Goal: Complete application form

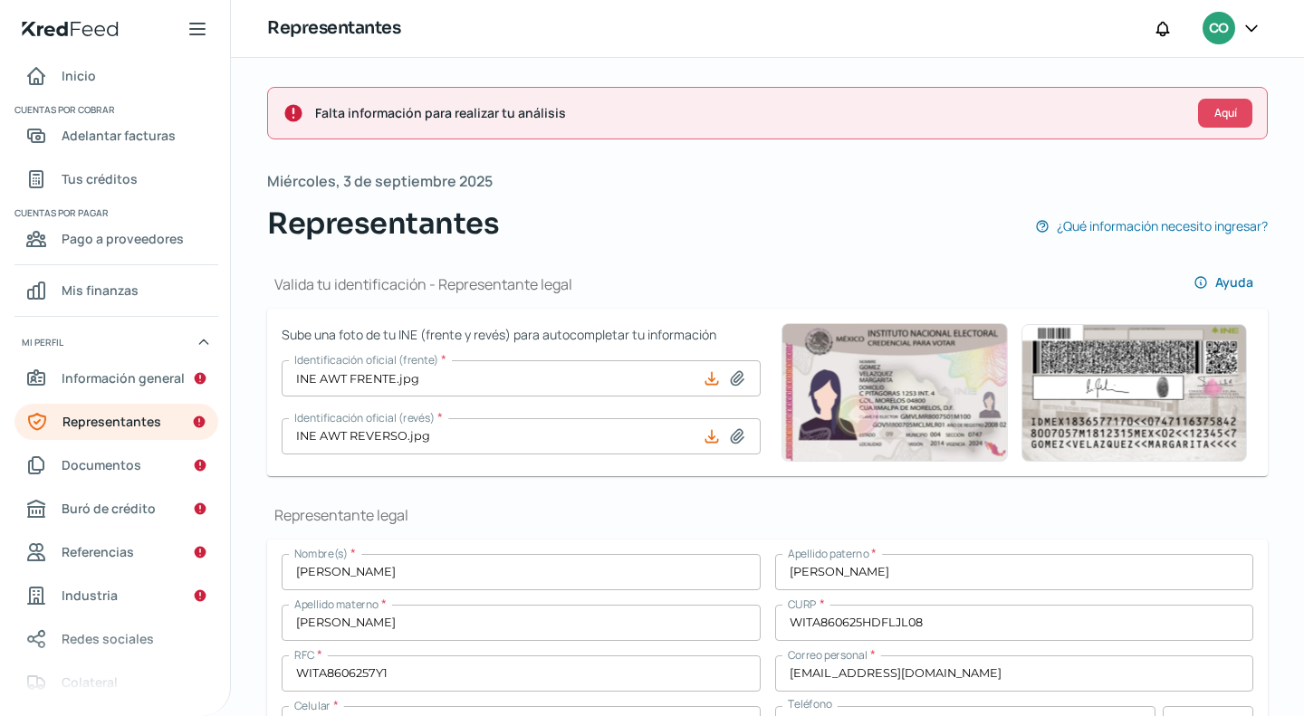
scroll to position [1080, 0]
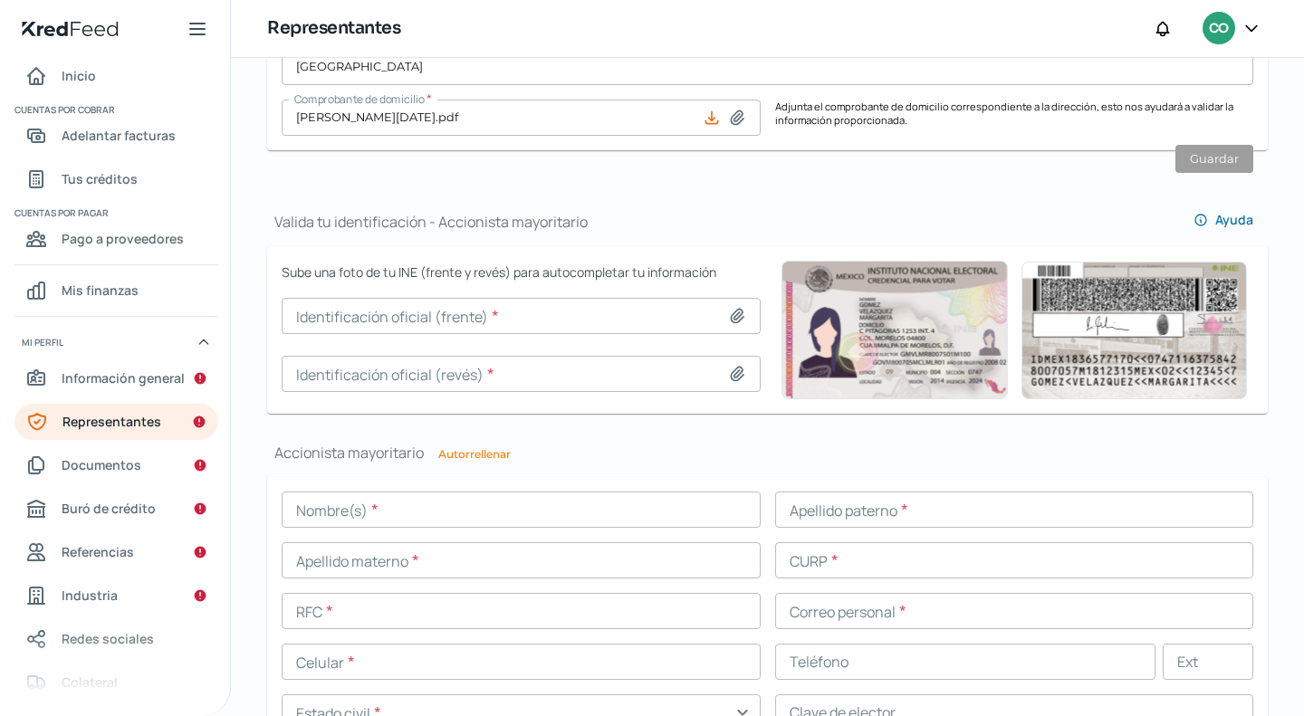
click at [485, 455] on button "Autorrellenar" at bounding box center [474, 454] width 72 height 11
type input "[PERSON_NAME]"
type input "WITA860625HDFLJL08"
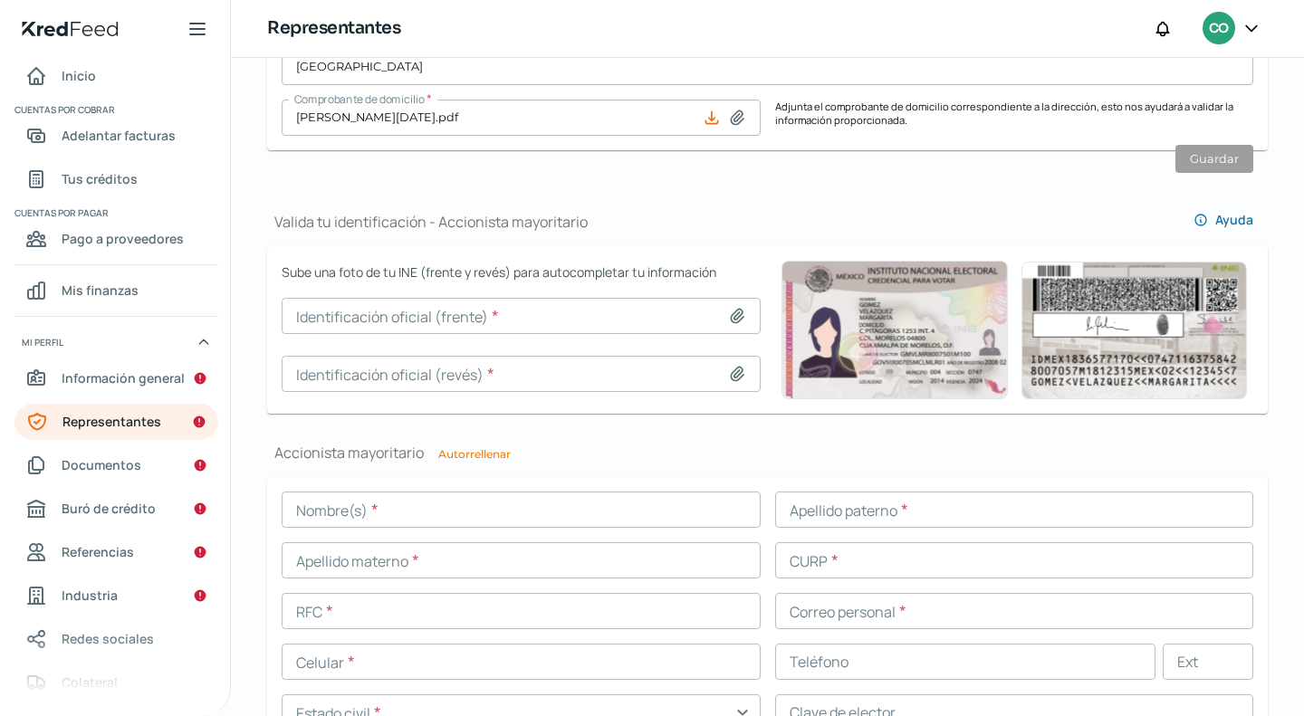
type input "WITA8606257Y1"
type input "[EMAIL_ADDRESS][DOMAIN_NAME]"
type input "55 - 2869 - 4641"
type input "Soltero/a"
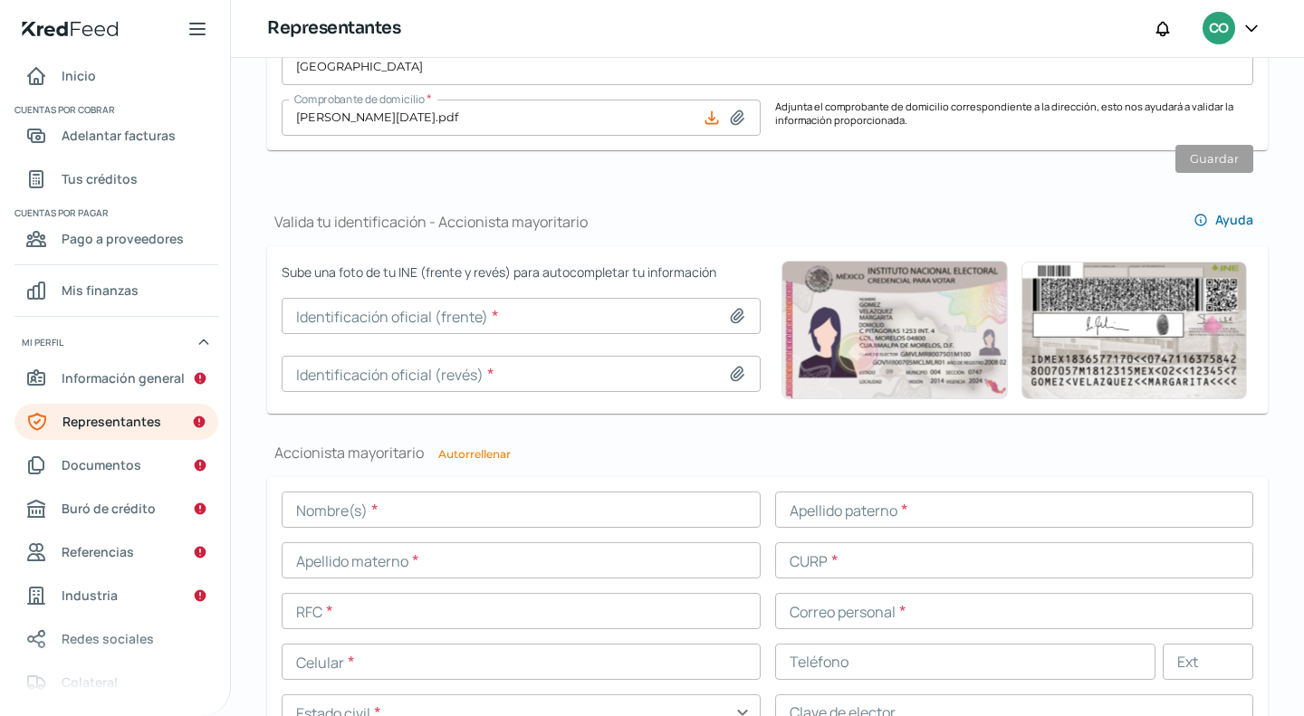
type input "WLTJAL86062509H800"
type input "[DATE]"
type input "Hombre"
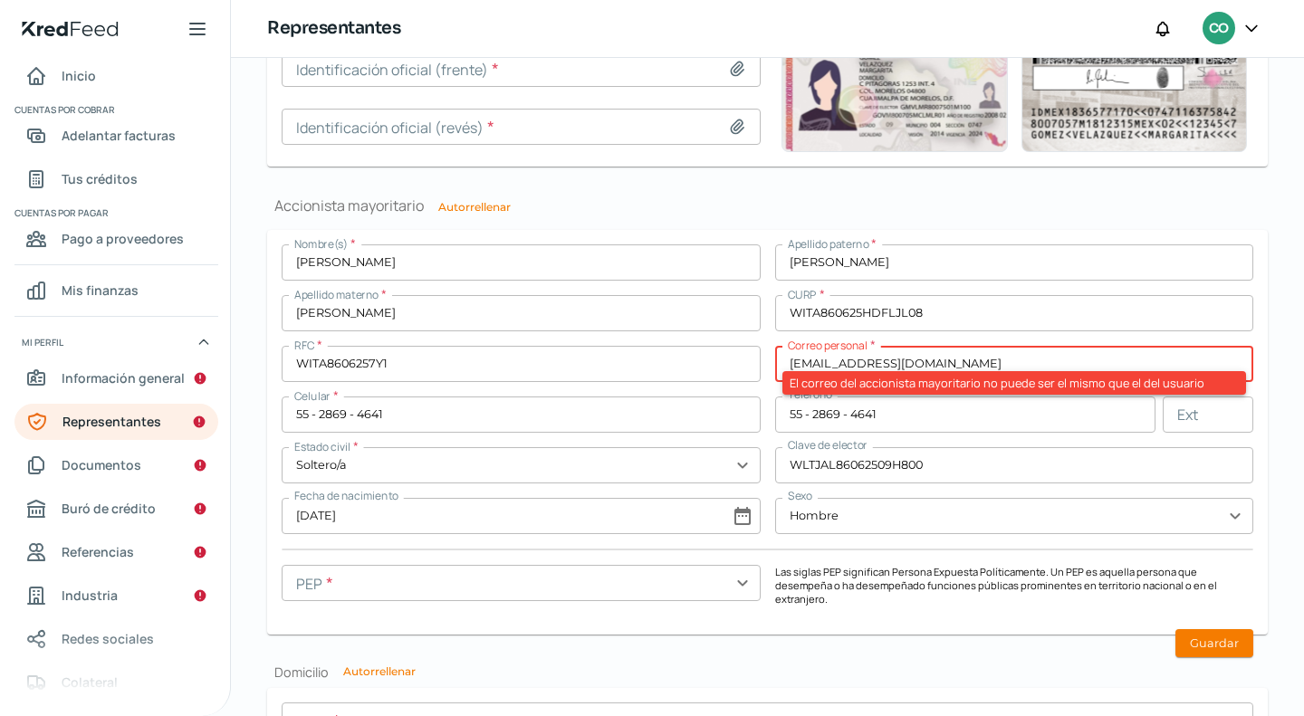
scroll to position [1352, 0]
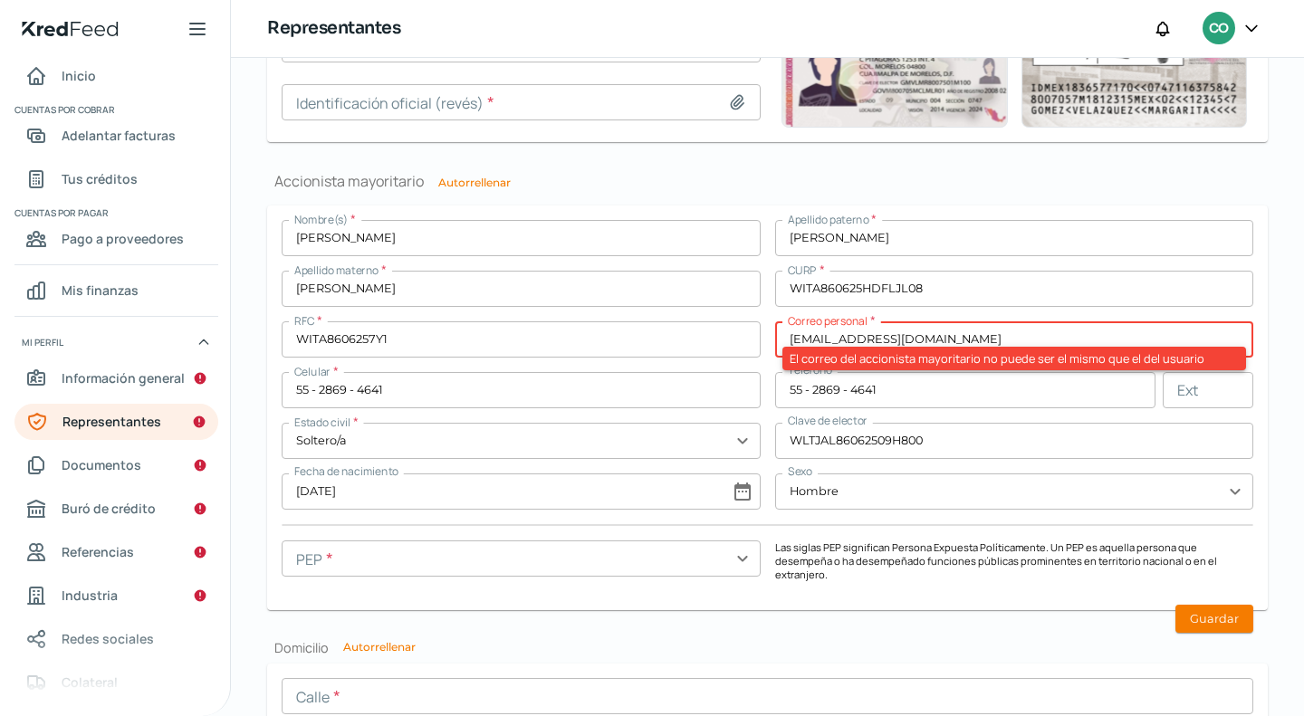
click at [722, 211] on form "Nombre(s) * [PERSON_NAME] paterno * [PERSON_NAME] Apellido materno * [PERSON_NA…" at bounding box center [767, 408] width 1001 height 405
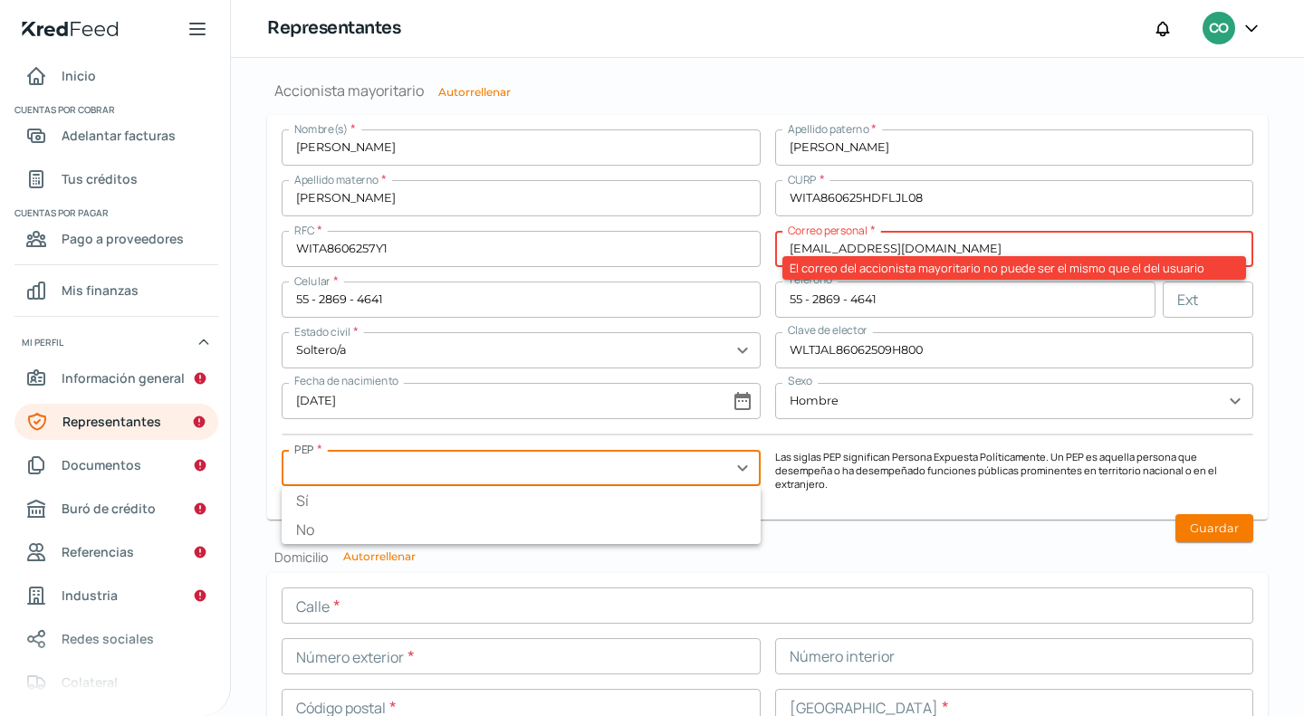
click at [741, 465] on input "text" at bounding box center [521, 468] width 479 height 36
click at [442, 533] on li "No" at bounding box center [521, 529] width 479 height 29
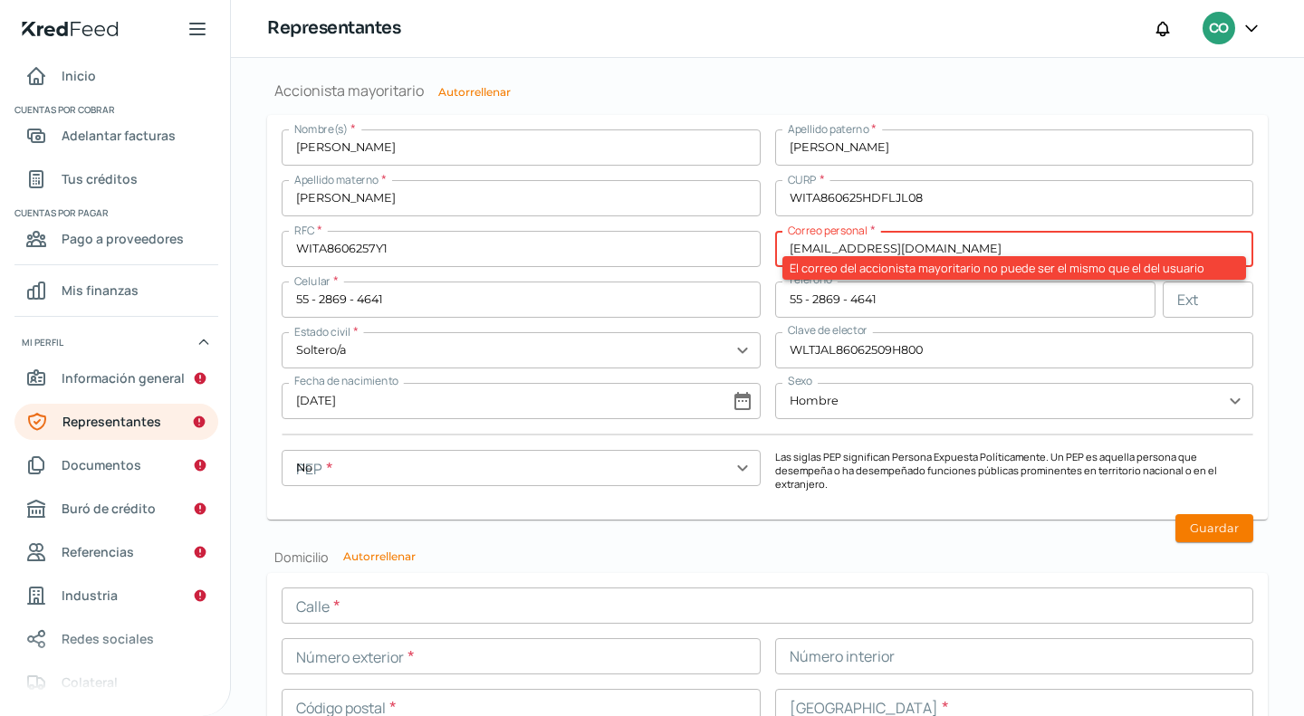
type input "No"
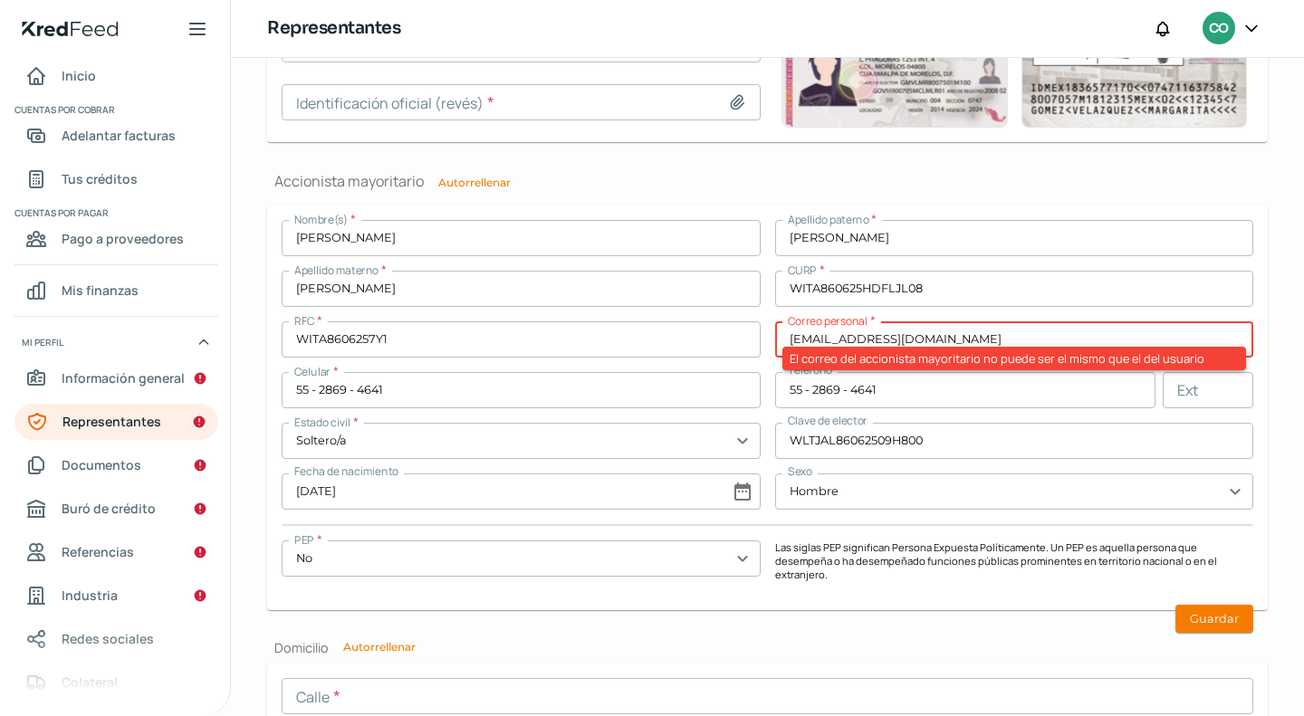
click at [960, 330] on input "[EMAIL_ADDRESS][DOMAIN_NAME]" at bounding box center [1014, 339] width 479 height 36
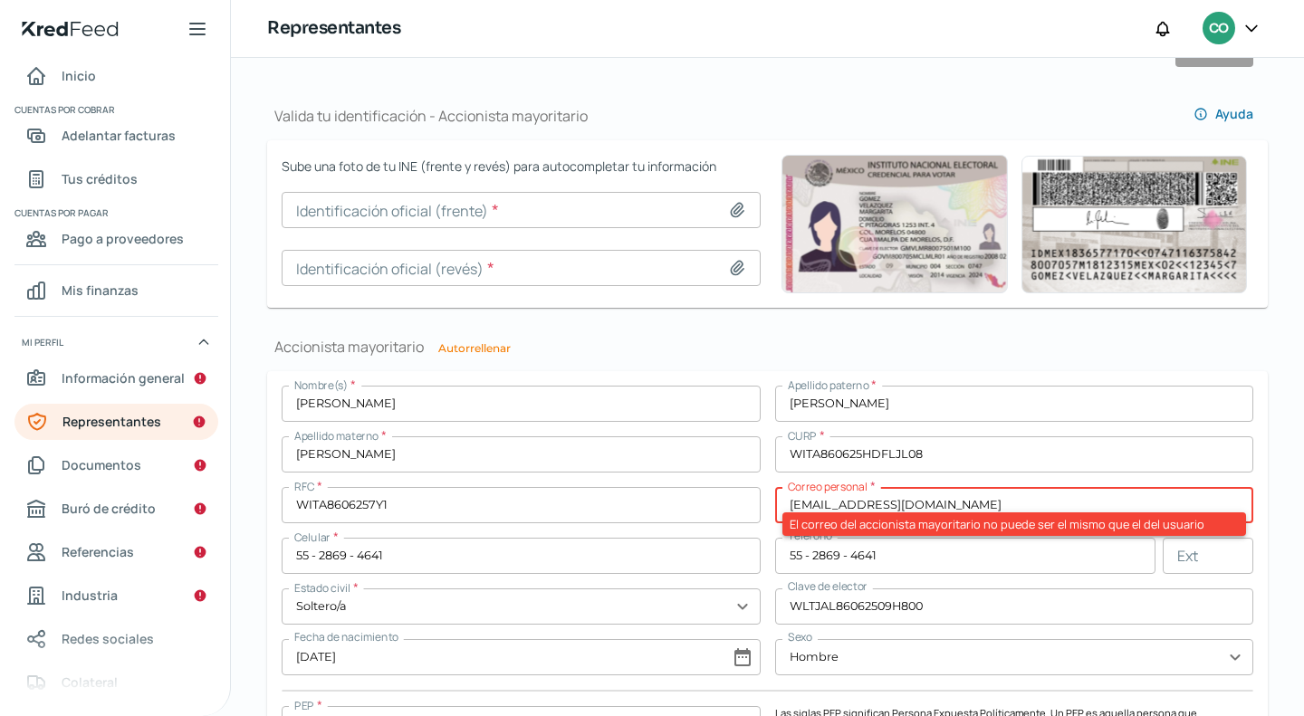
scroll to position [1171, 0]
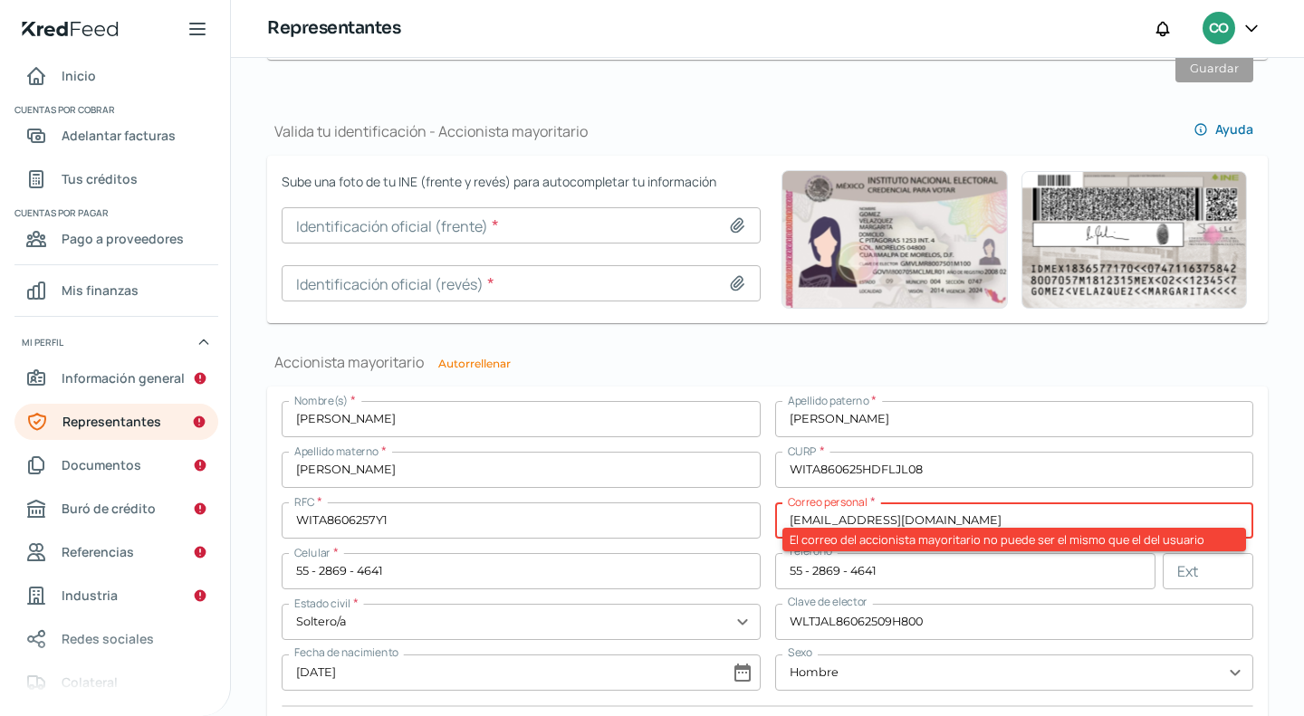
click at [728, 221] on icon at bounding box center [737, 225] width 18 height 18
type input "C:\fakepath\INE AWT FRENTE.jpg"
type input "INE AWT FRENTE.jpg"
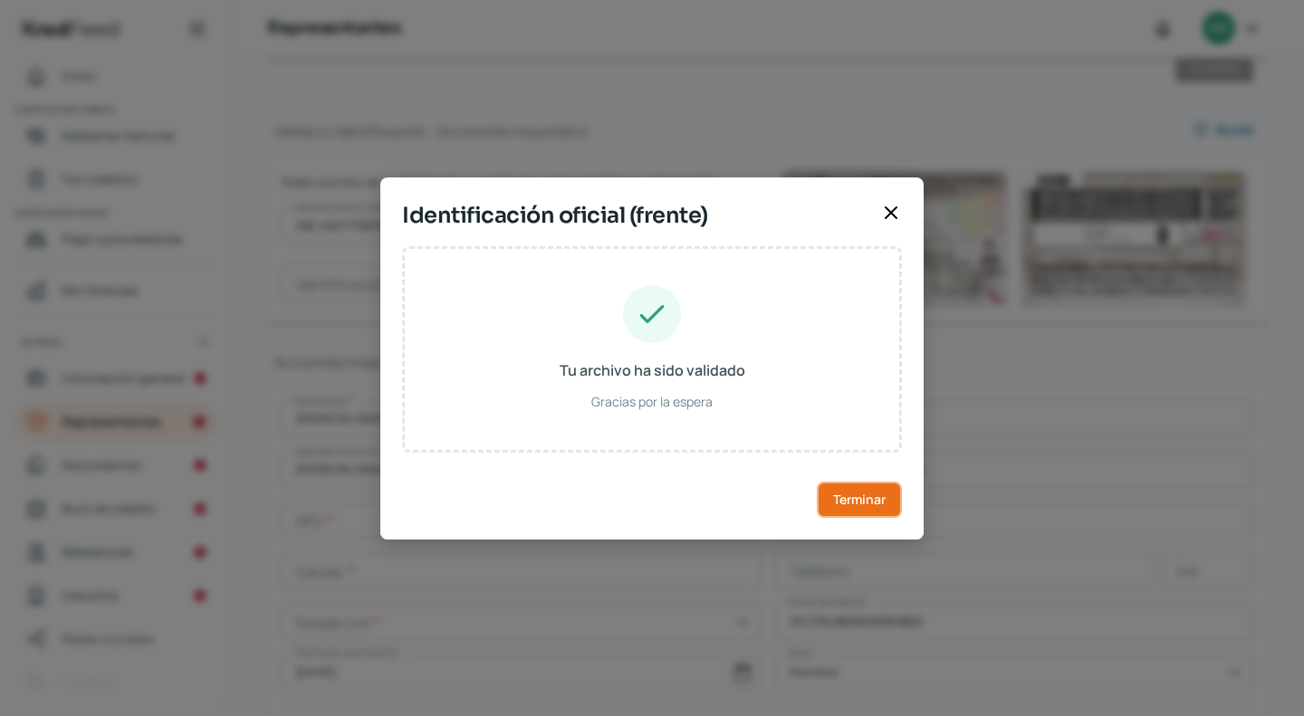
click at [830, 495] on button "Terminar" at bounding box center [859, 500] width 85 height 36
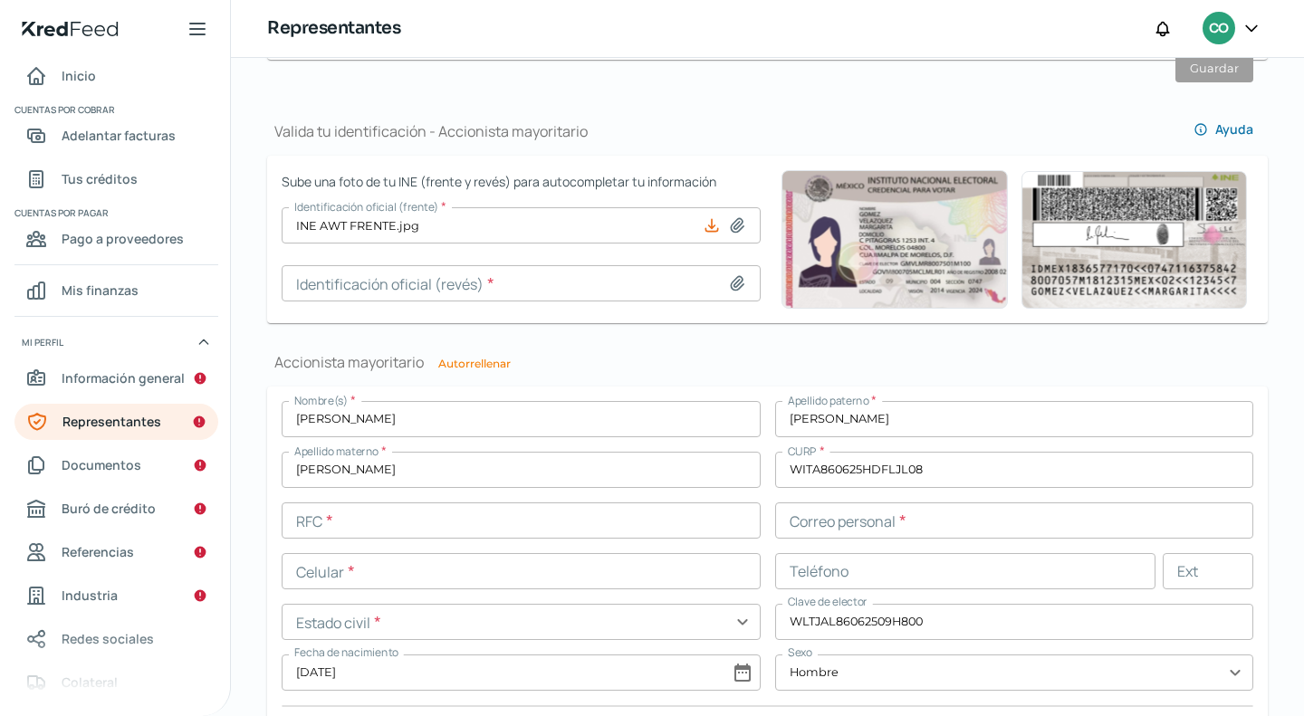
click at [728, 281] on icon at bounding box center [737, 283] width 18 height 18
type input "C:\fakepath\INE AWT REVERSO.jpg"
type input "INE AWT REVERSO.jpg"
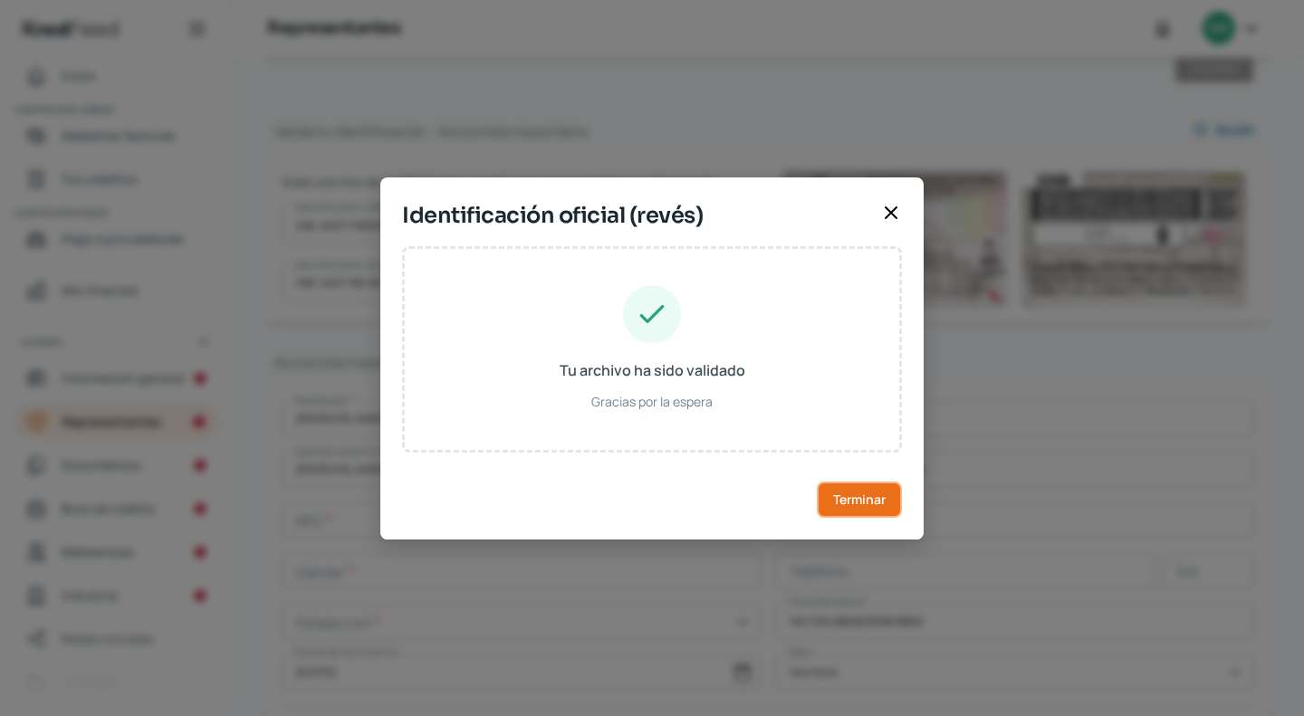
click at [876, 503] on span "Terminar" at bounding box center [859, 499] width 53 height 13
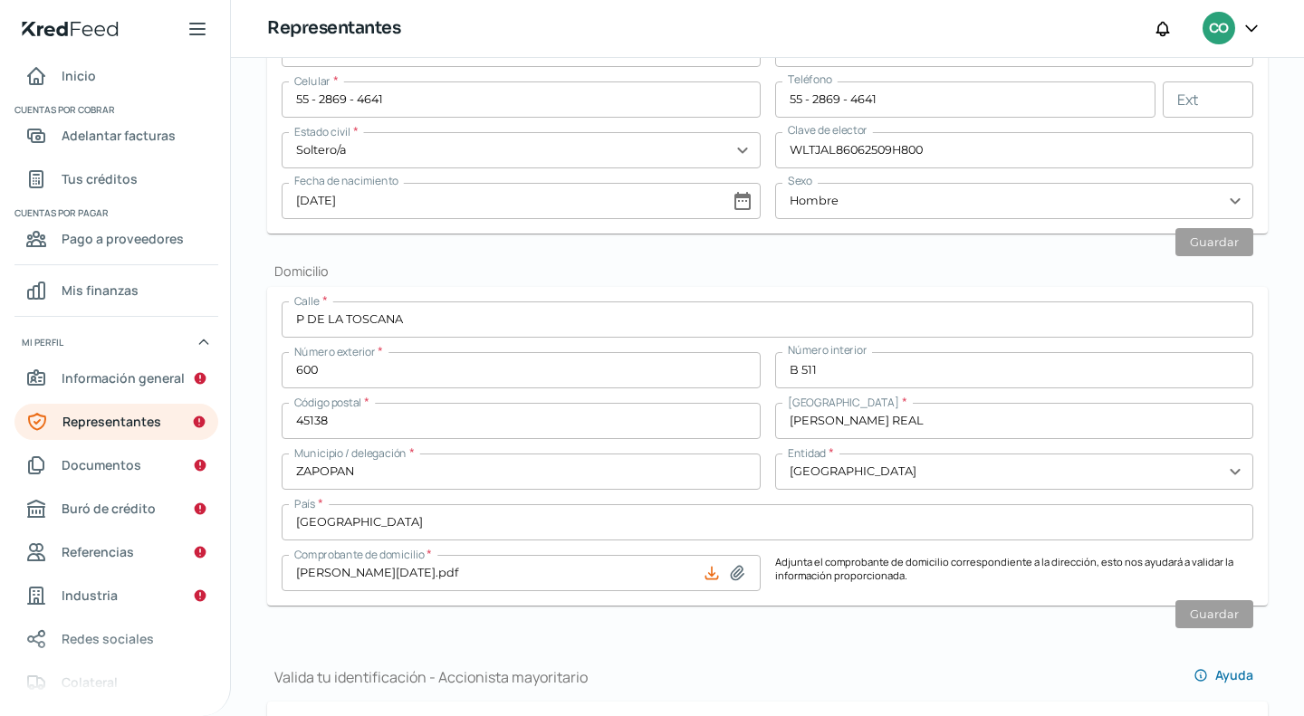
scroll to position [468, 0]
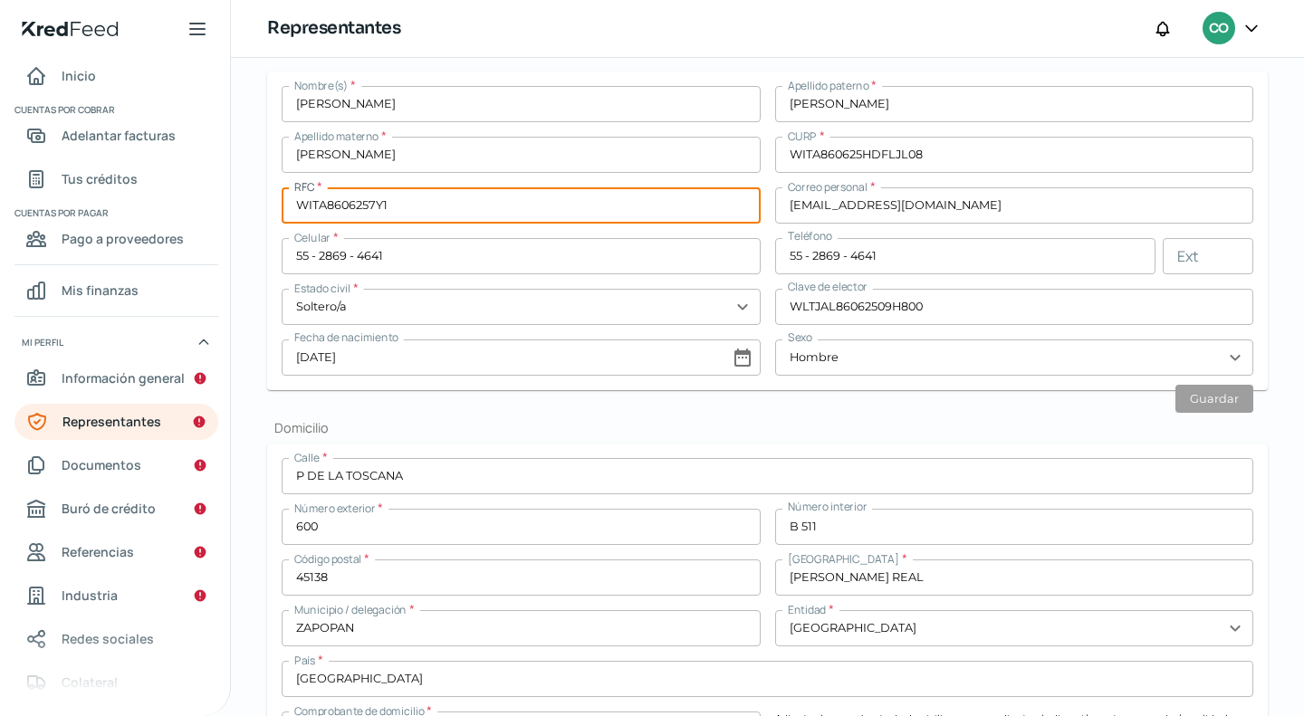
drag, startPoint x: 360, startPoint y: 204, endPoint x: 288, endPoint y: 206, distance: 72.5
click at [288, 206] on input "WITA8606257Y1" at bounding box center [521, 205] width 479 height 36
paste input "text"
paste input "WITA8606257Y1"
type input "WITA8606257Y1"
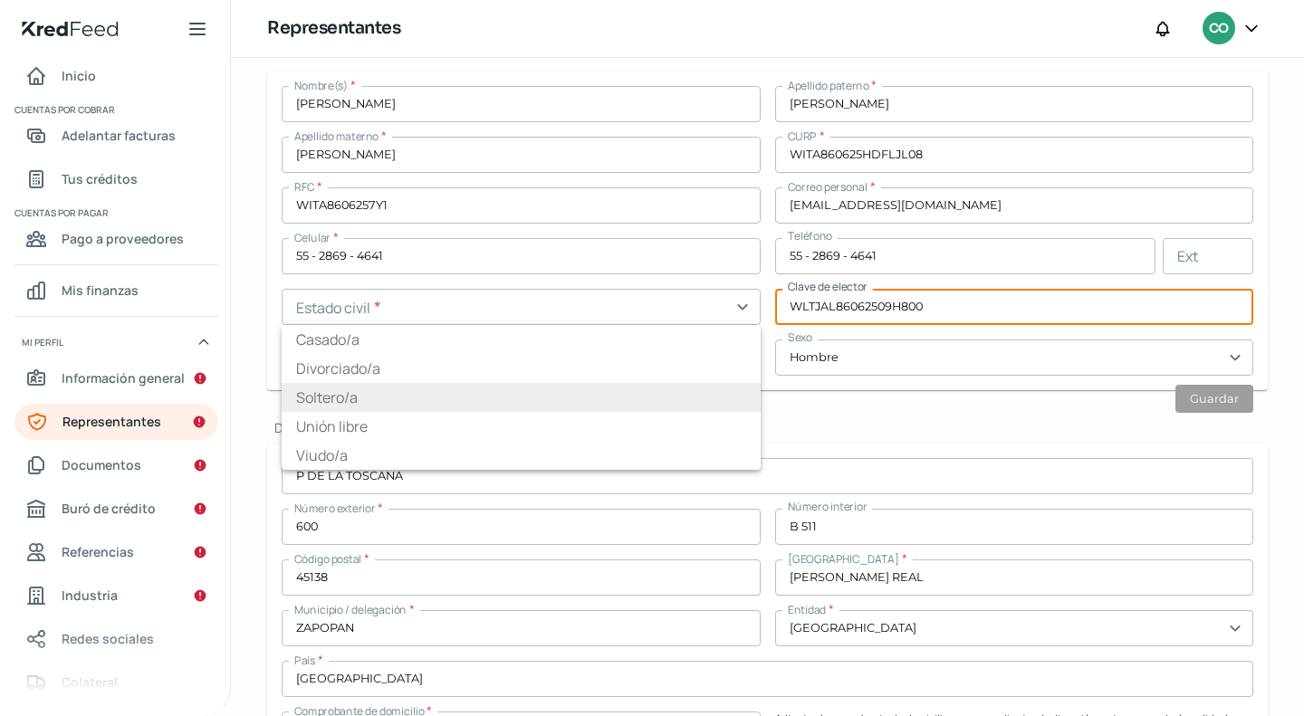
type input "Soltero/a"
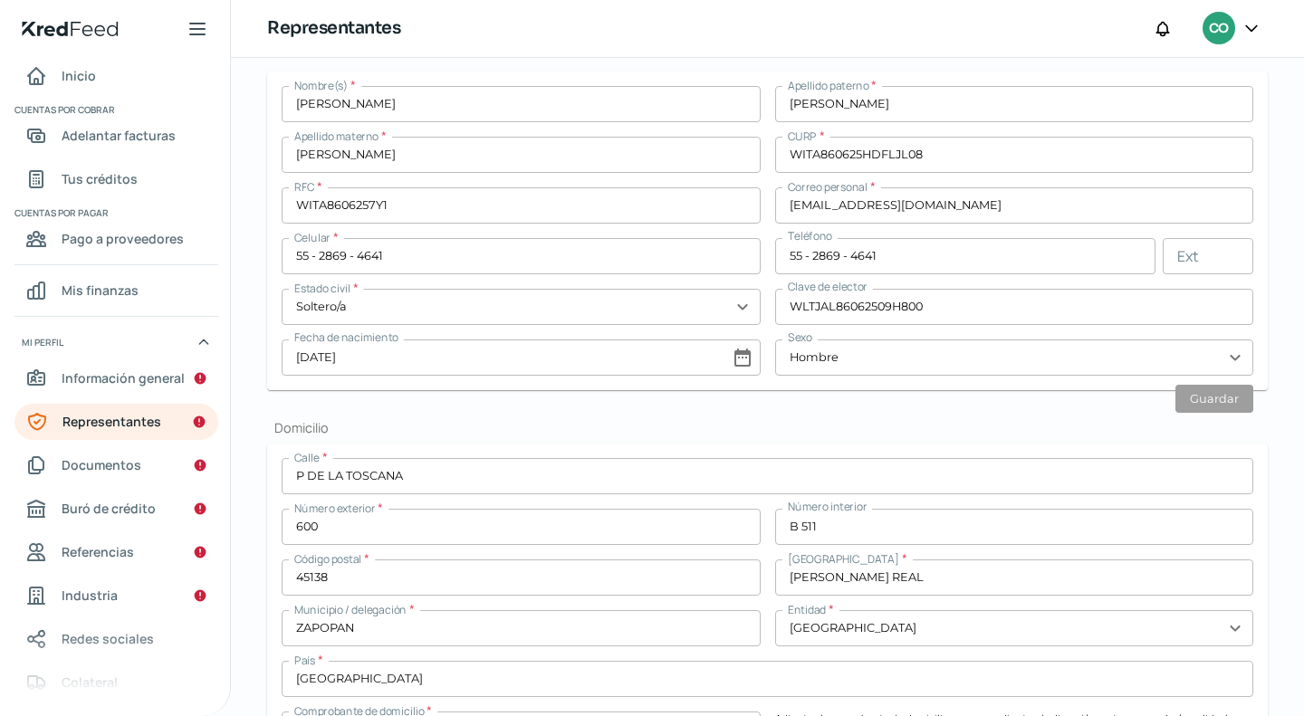
click at [1077, 423] on h2 "Domicilio" at bounding box center [767, 427] width 1001 height 17
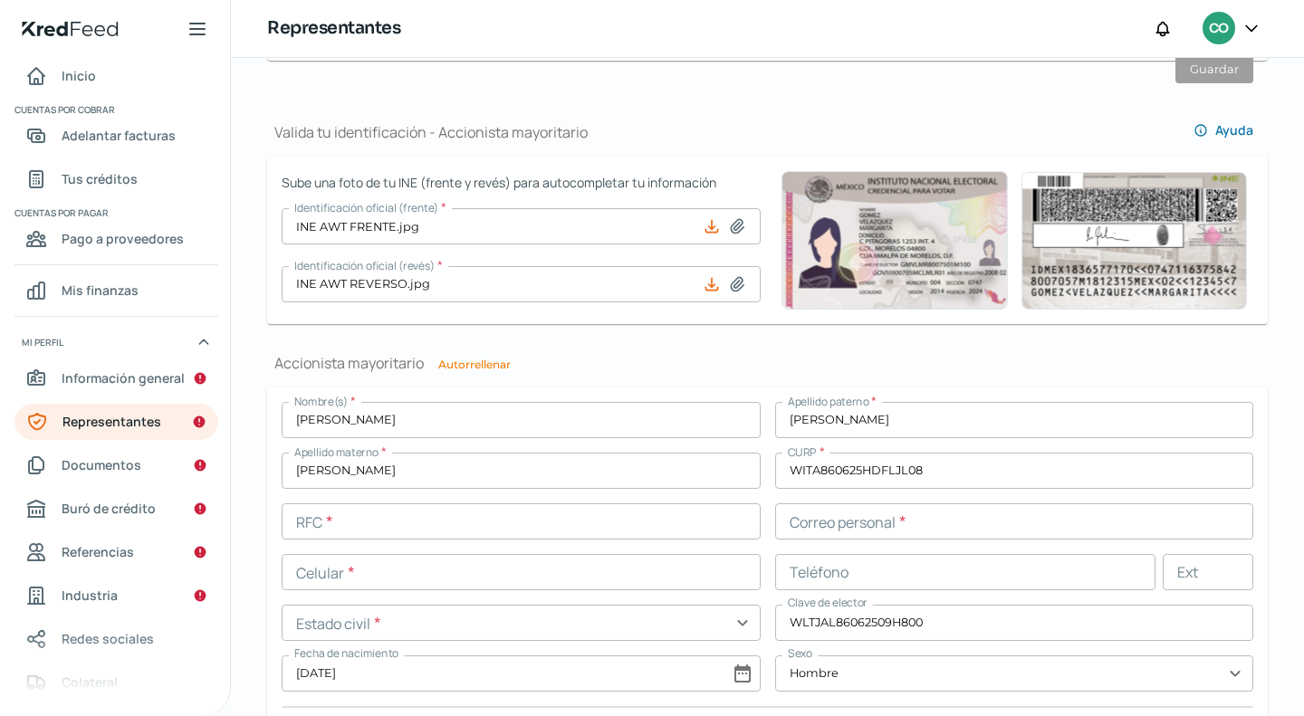
scroll to position [1192, 0]
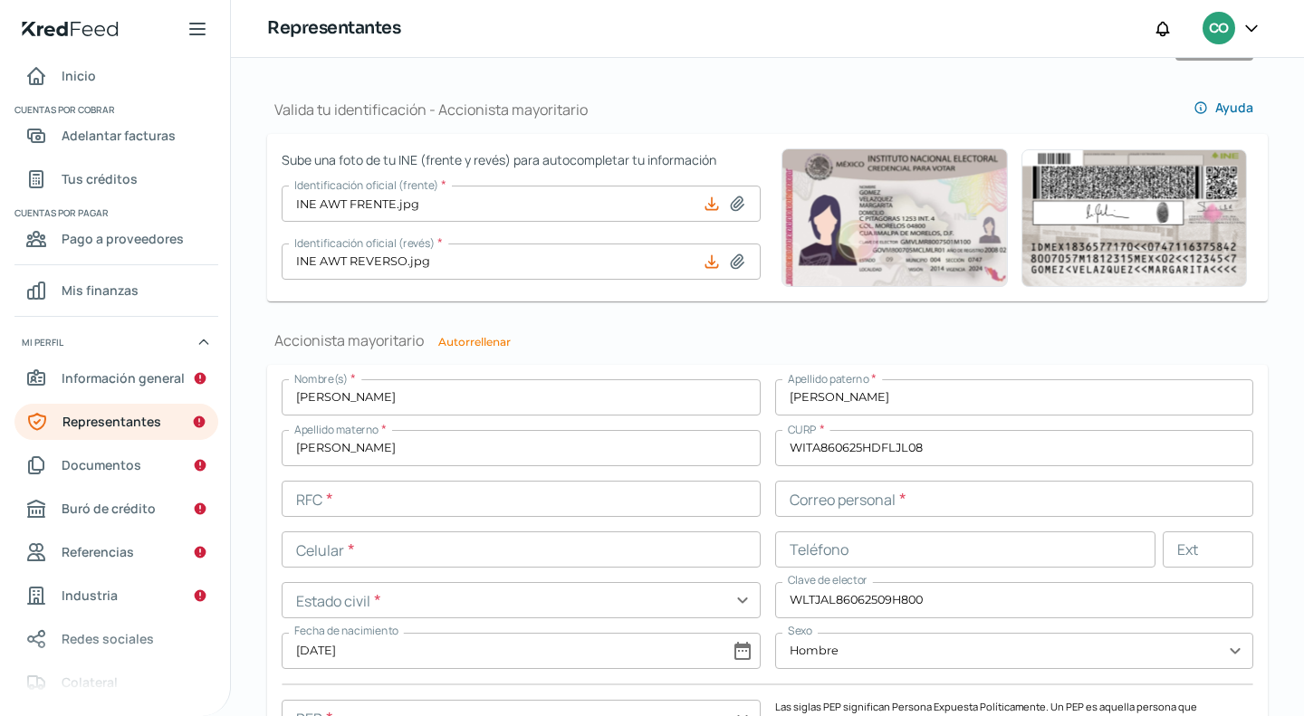
click at [472, 344] on button "Autorrellenar" at bounding box center [474, 342] width 72 height 11
type input "WITA8606257Y1"
type input "[EMAIL_ADDRESS][DOMAIN_NAME]"
type input "55 - 2869 - 4641"
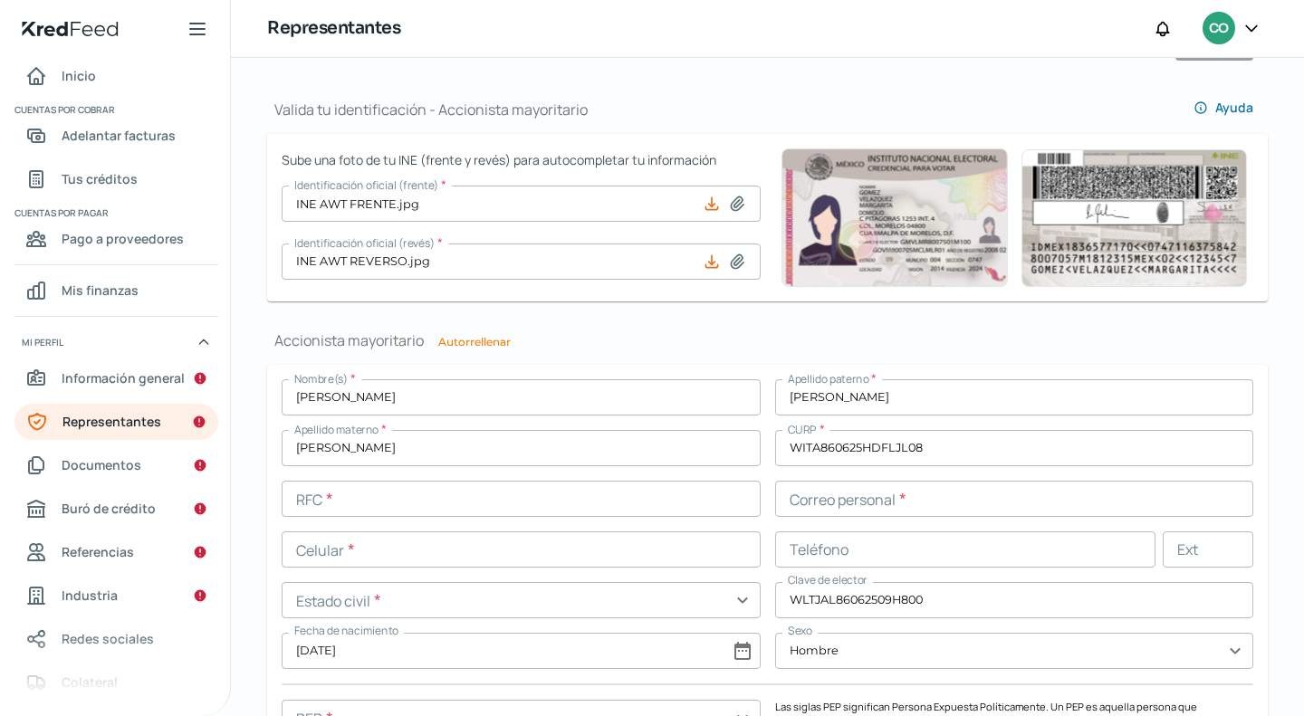
type input "Soltero/a"
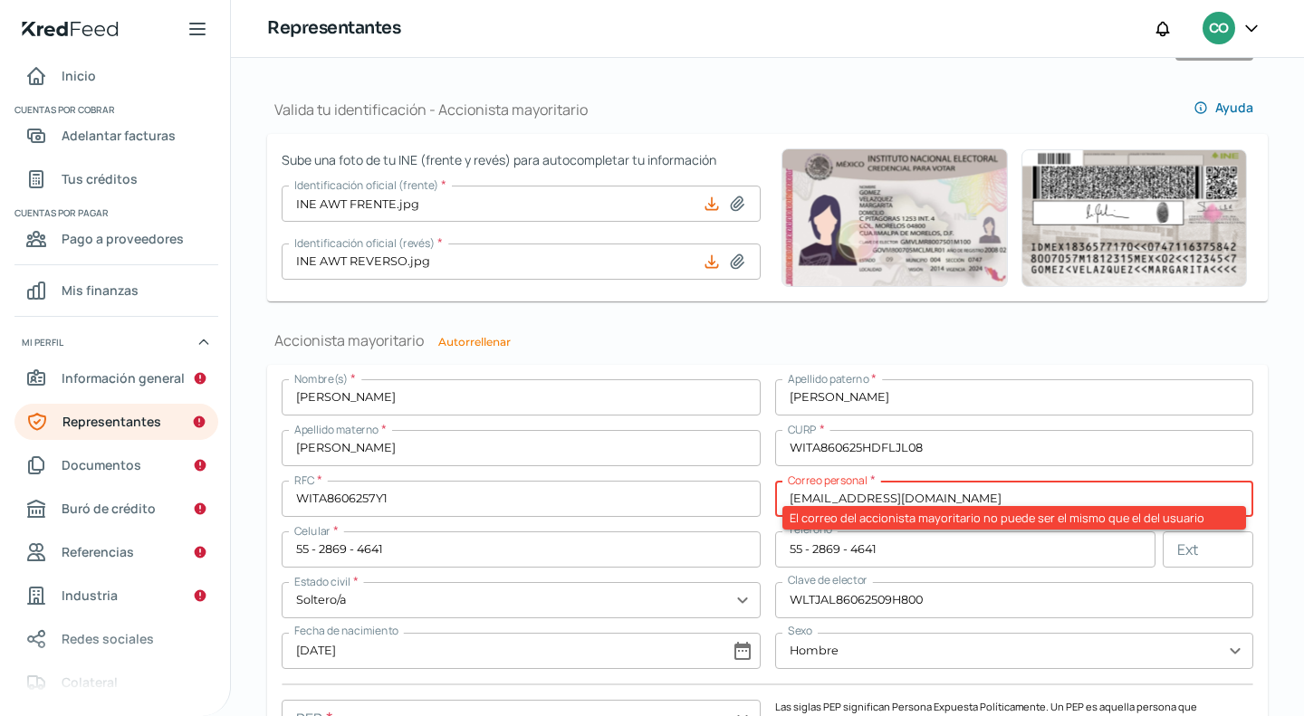
click at [590, 343] on h1 "Accionista mayoritario Autorrellenar" at bounding box center [767, 340] width 1001 height 20
click at [1090, 472] on div "Nombre(s) * [PERSON_NAME] paterno * [PERSON_NAME] Apellido materno * [PERSON_NA…" at bounding box center [768, 567] width 972 height 376
click at [1008, 495] on input "[EMAIL_ADDRESS][DOMAIN_NAME]" at bounding box center [1014, 499] width 479 height 36
click at [999, 496] on input "[EMAIL_ADDRESS][DOMAIN_NAME]" at bounding box center [1014, 499] width 479 height 36
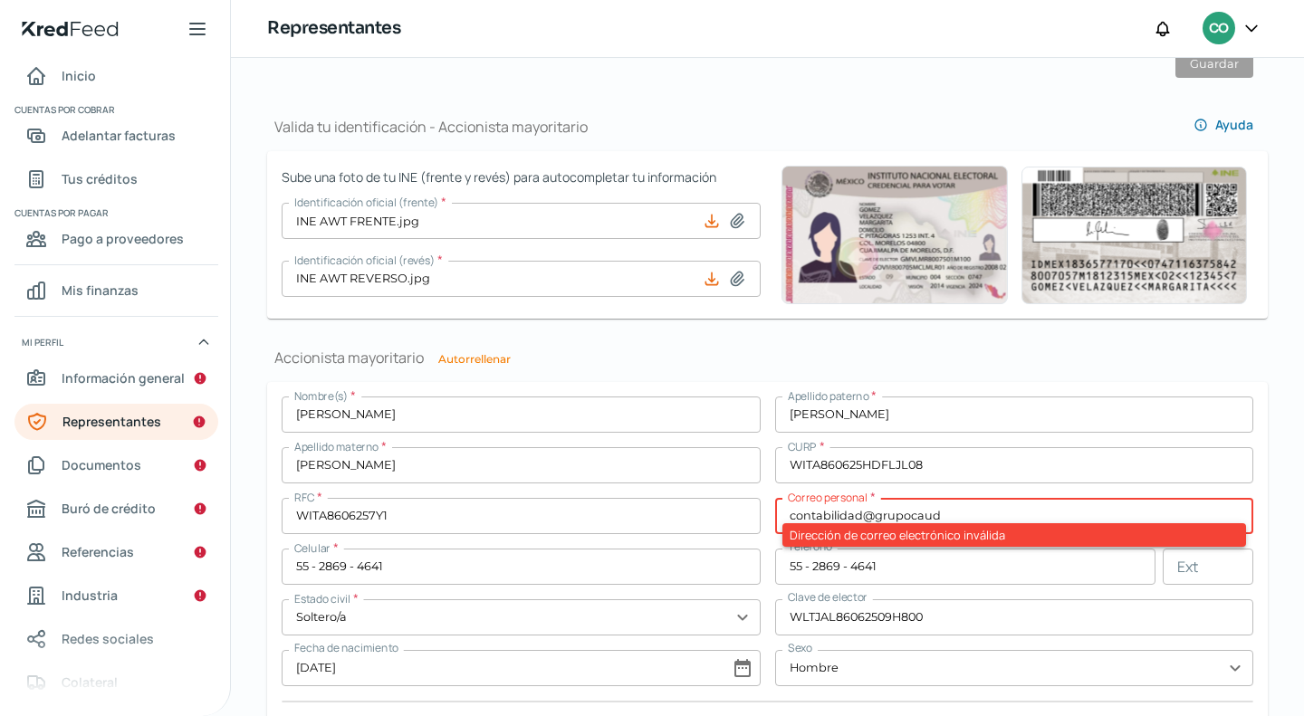
scroll to position [1283, 0]
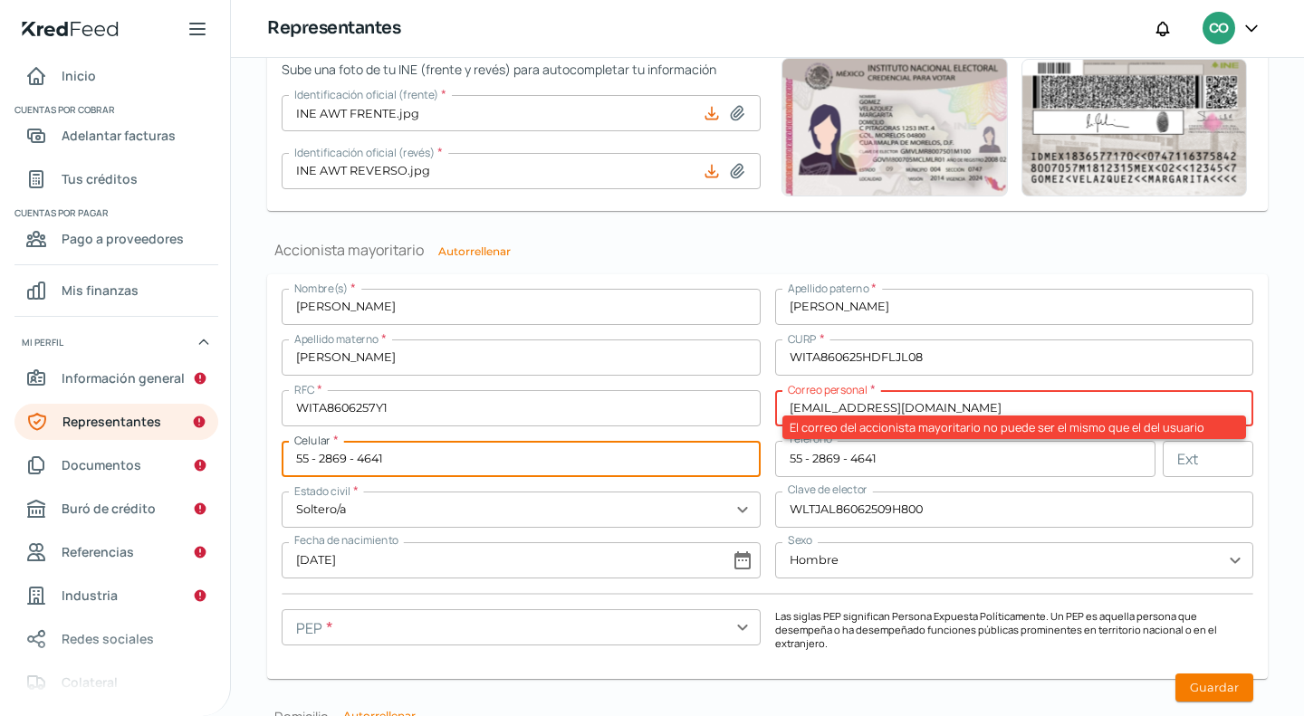
click at [938, 411] on input "[EMAIL_ADDRESS][DOMAIN_NAME]" at bounding box center [1014, 408] width 479 height 36
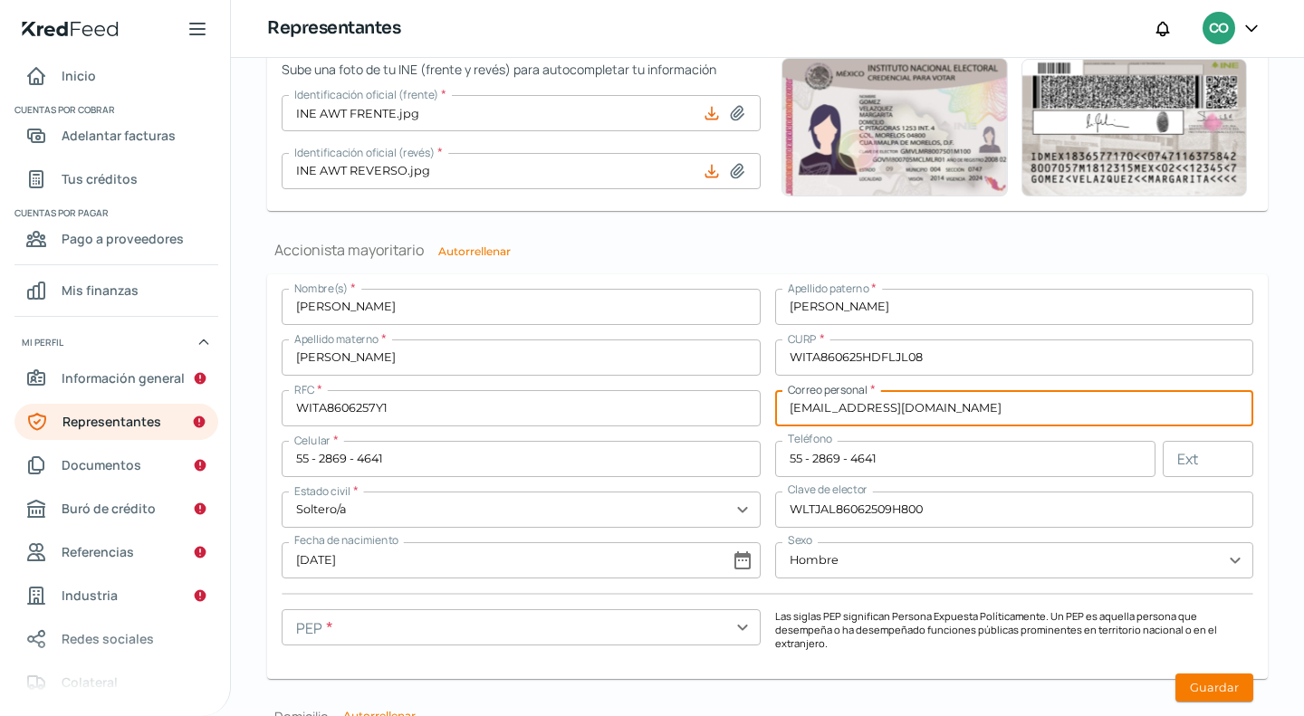
type input "[EMAIL_ADDRESS][DOMAIN_NAME]"
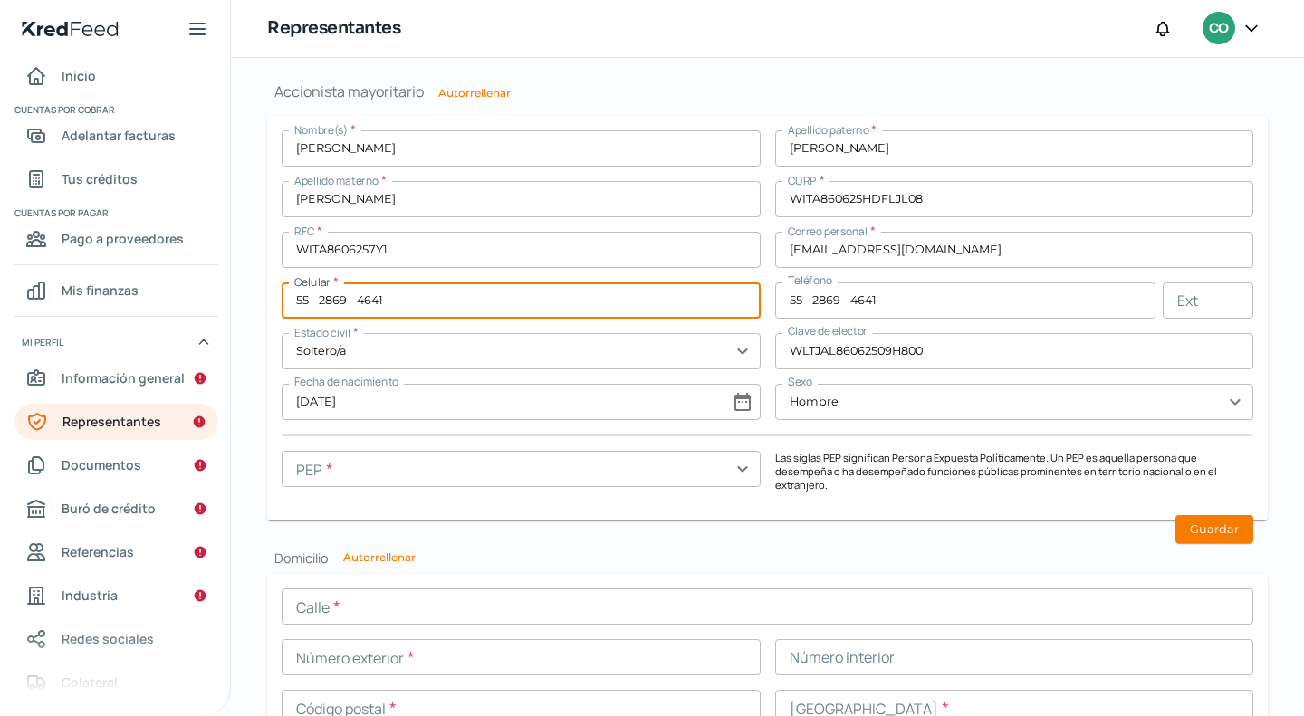
scroll to position [1464, 0]
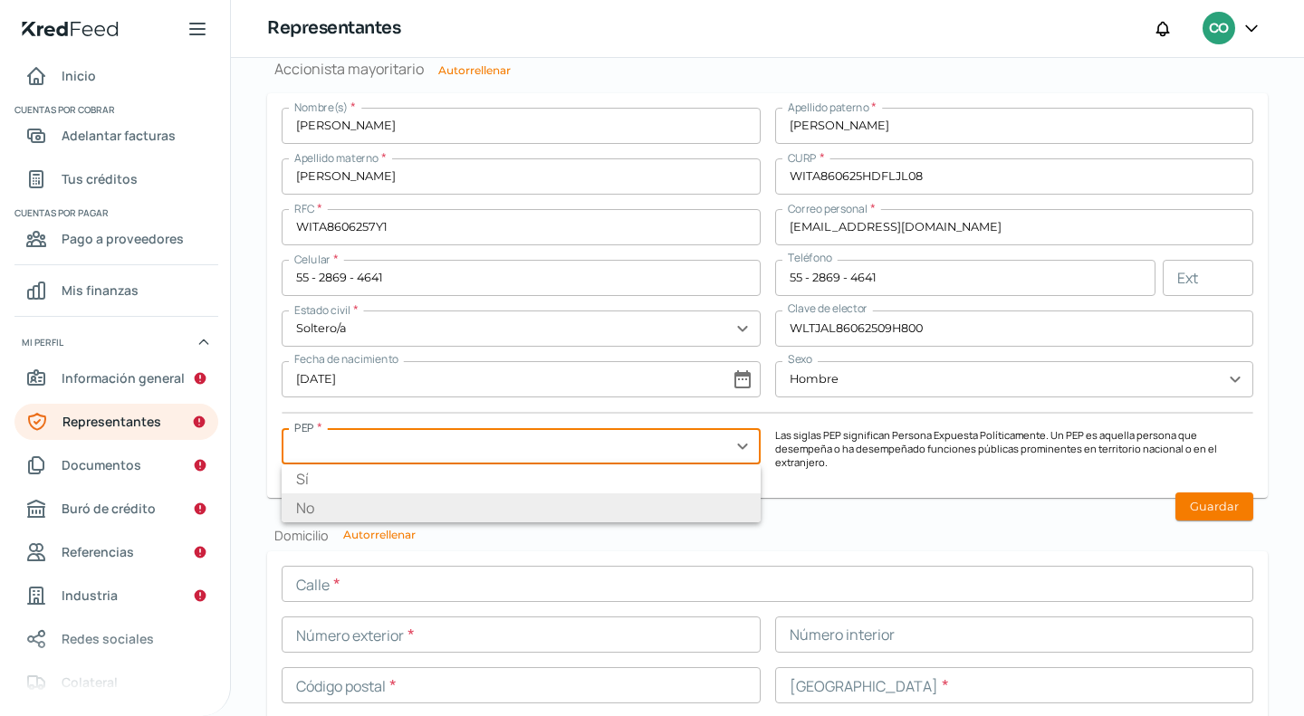
click at [744, 448] on input "text" at bounding box center [521, 446] width 479 height 36
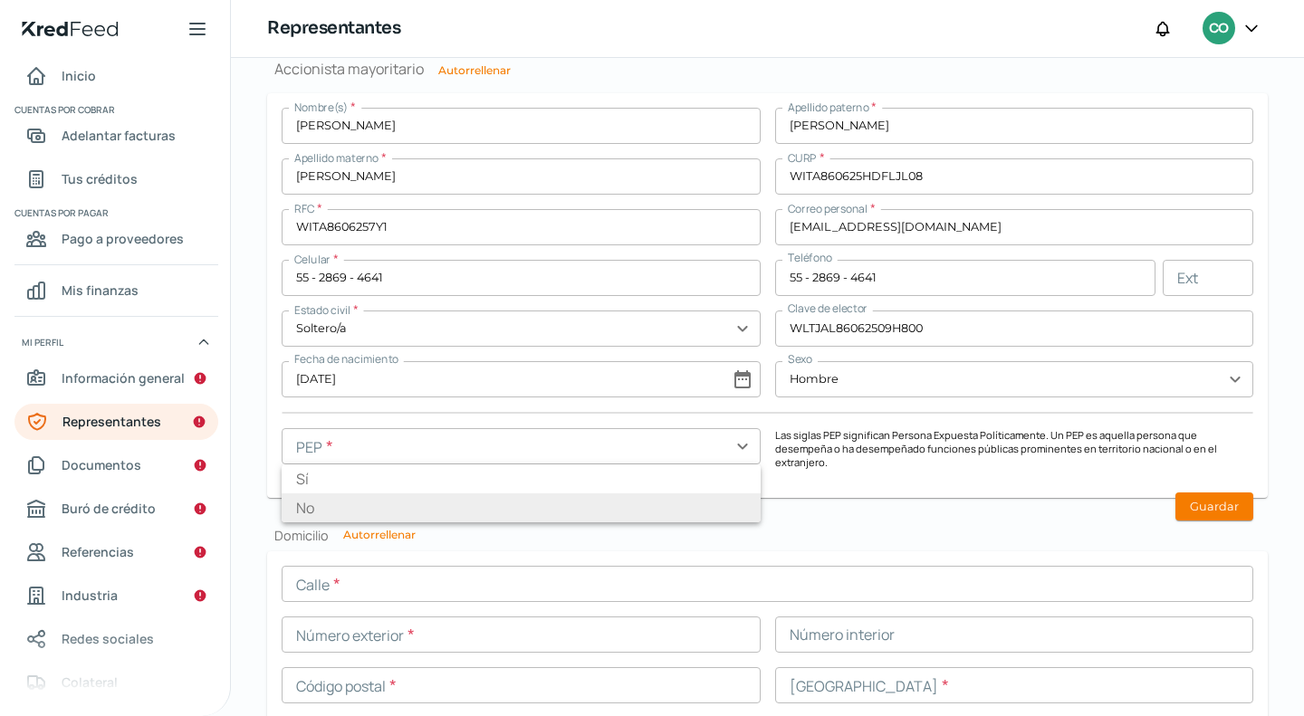
click at [489, 504] on li "No" at bounding box center [521, 507] width 479 height 29
type input "No"
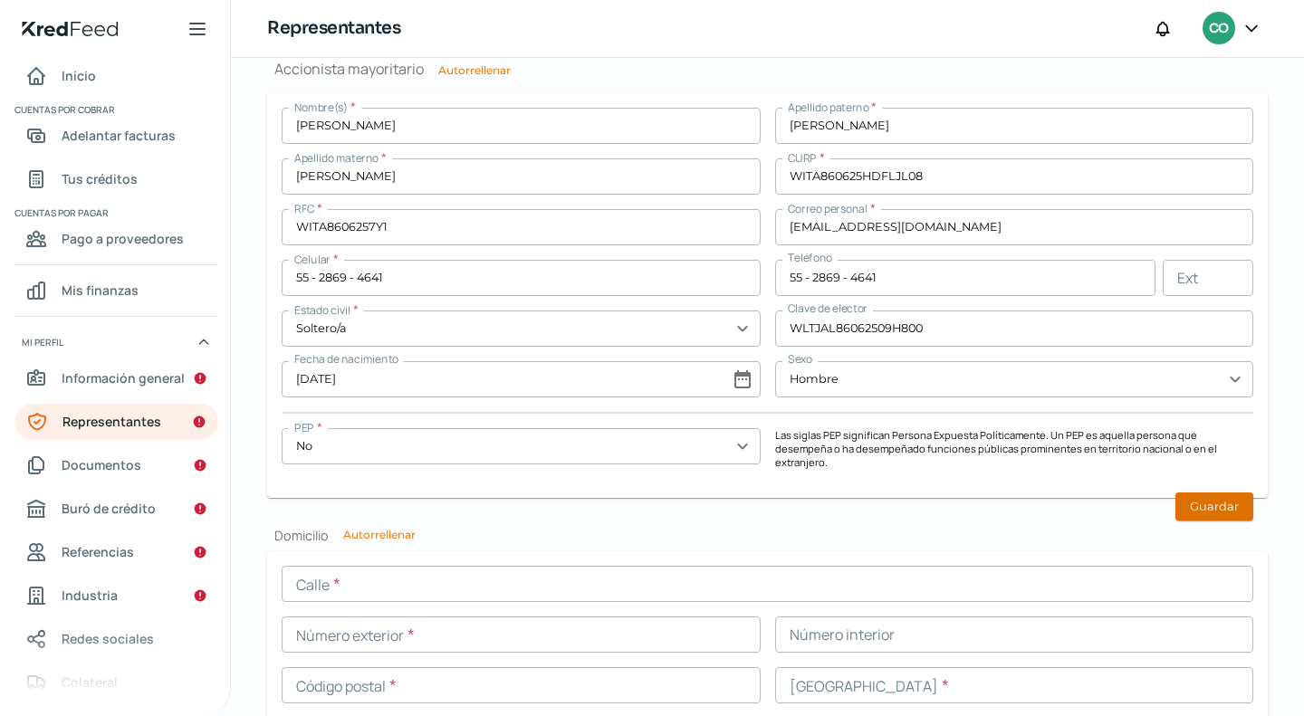
click at [1207, 493] on button "Guardar" at bounding box center [1214, 507] width 78 height 28
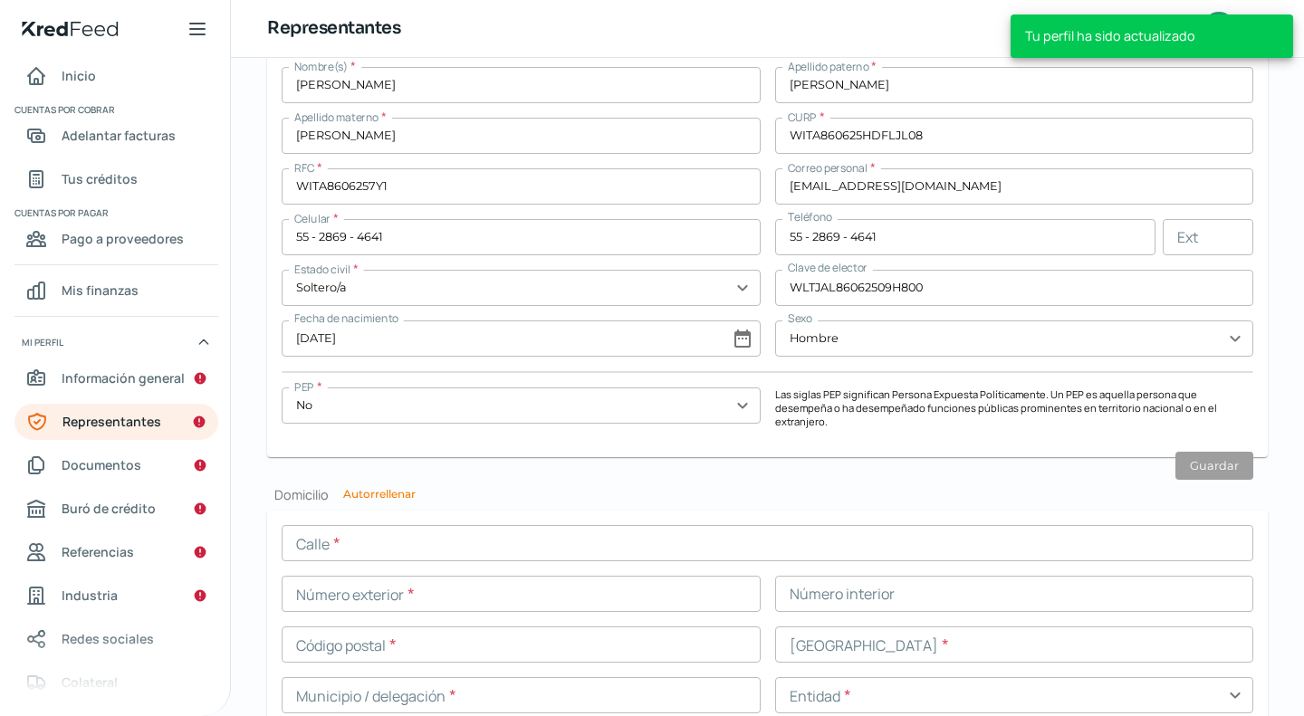
scroll to position [1555, 0]
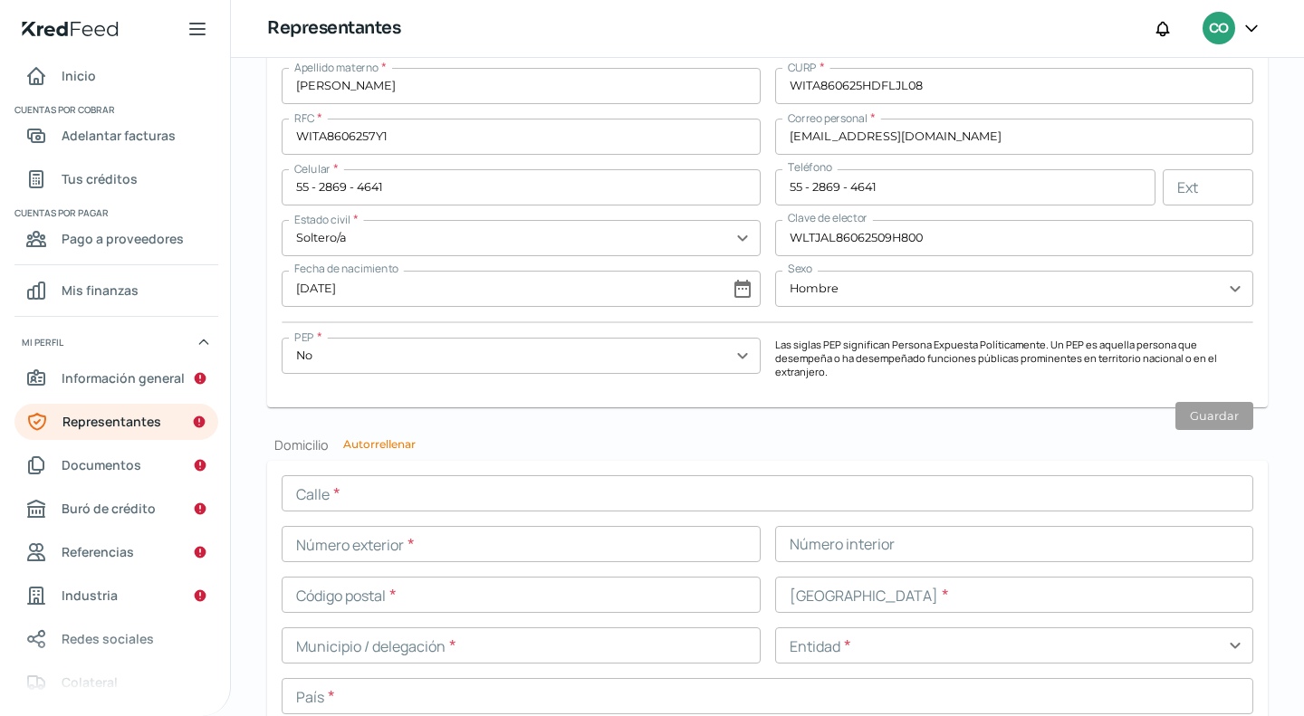
click at [391, 439] on button "Autorrellenar" at bounding box center [379, 444] width 72 height 11
type input "[EMAIL_ADDRESS][DOMAIN_NAME]"
type input "P DE LA TOSCANA"
type input "600"
type input "B 511"
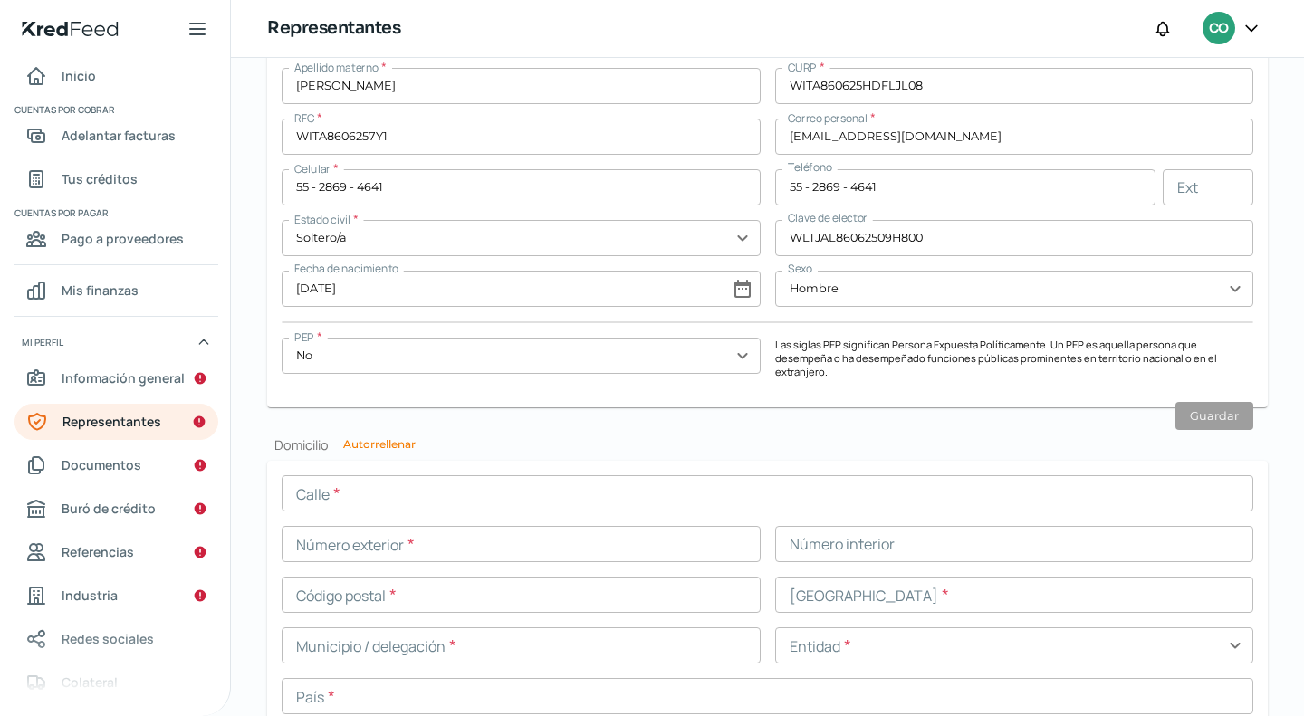
type input "45138"
type input "[PERSON_NAME] REAL"
type input "ZAPOPAN"
type input "[GEOGRAPHIC_DATA]"
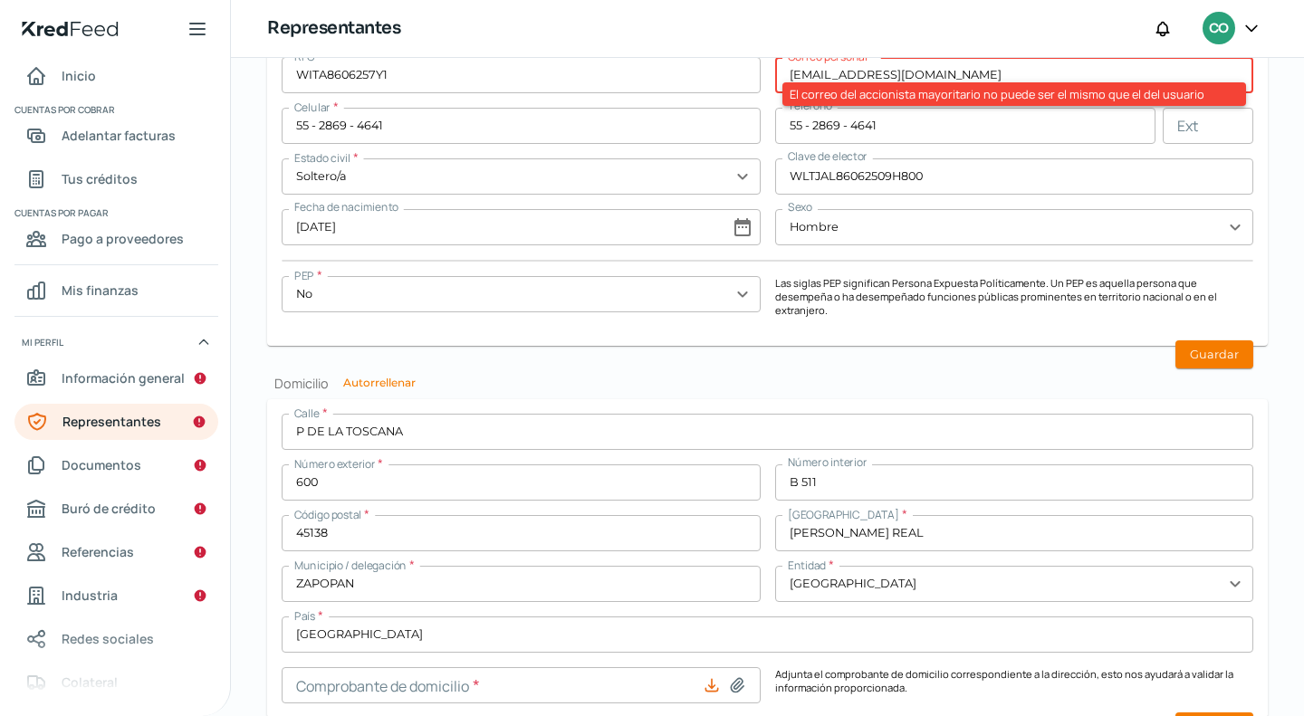
scroll to position [1676, 0]
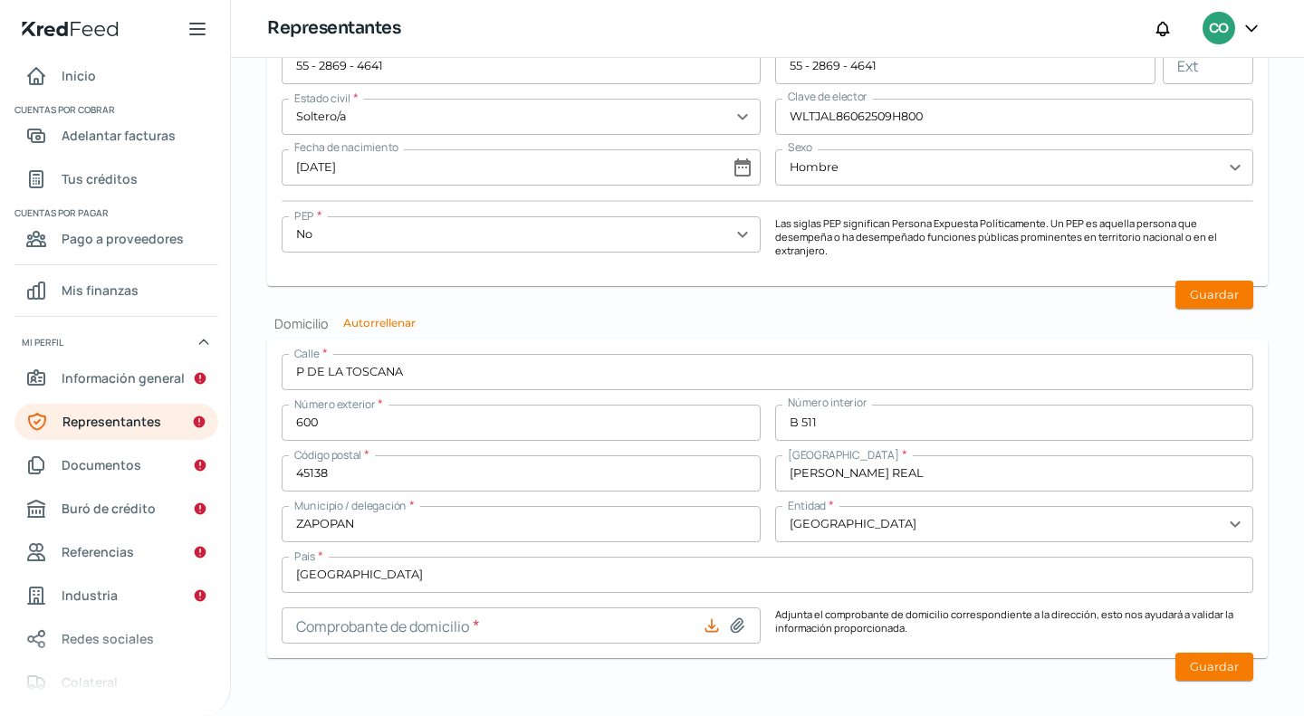
click at [708, 619] on icon at bounding box center [711, 625] width 12 height 12
click at [742, 617] on icon at bounding box center [737, 626] width 18 height 18
type input "C:\fakepath\dom [PERSON_NAME][DATE].pdf"
type input "[PERSON_NAME][DATE].pdf"
click at [1212, 653] on button "Guardar" at bounding box center [1214, 667] width 78 height 28
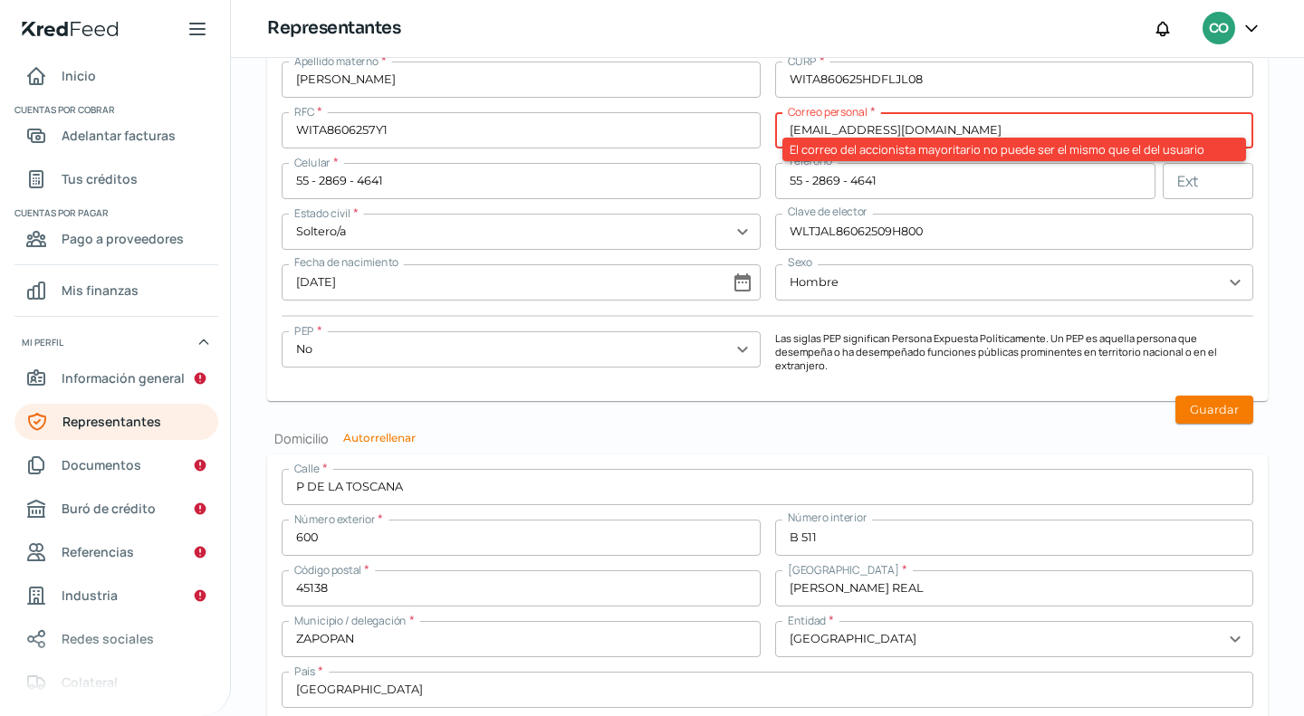
scroll to position [1443, 0]
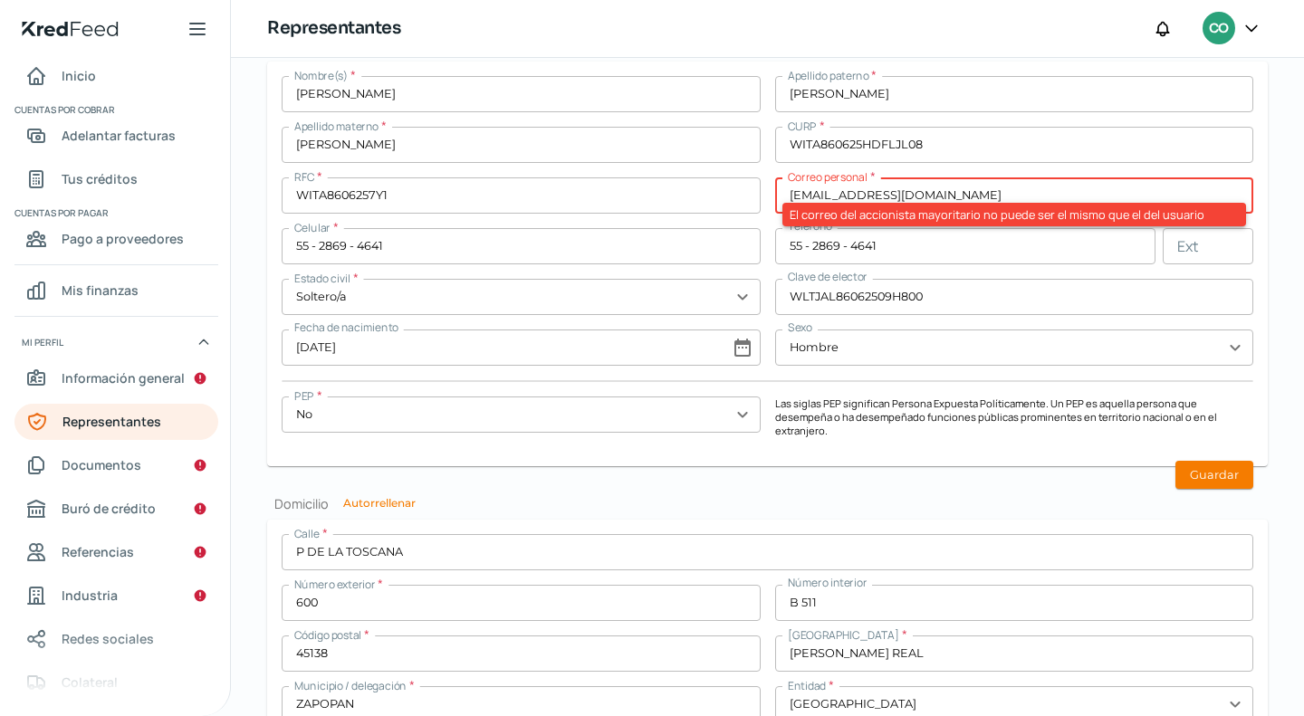
click at [853, 196] on input "[EMAIL_ADDRESS][DOMAIN_NAME]" at bounding box center [1014, 195] width 479 height 36
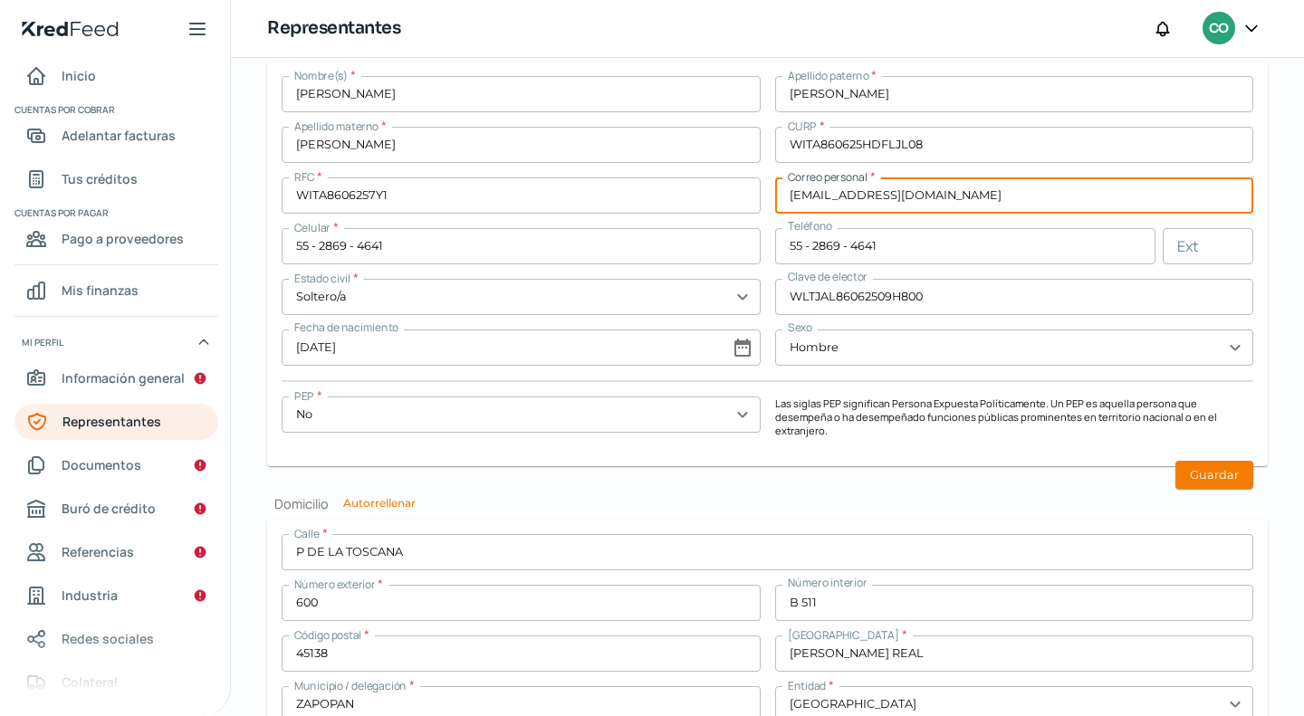
type input "[EMAIL_ADDRESS][DOMAIN_NAME]"
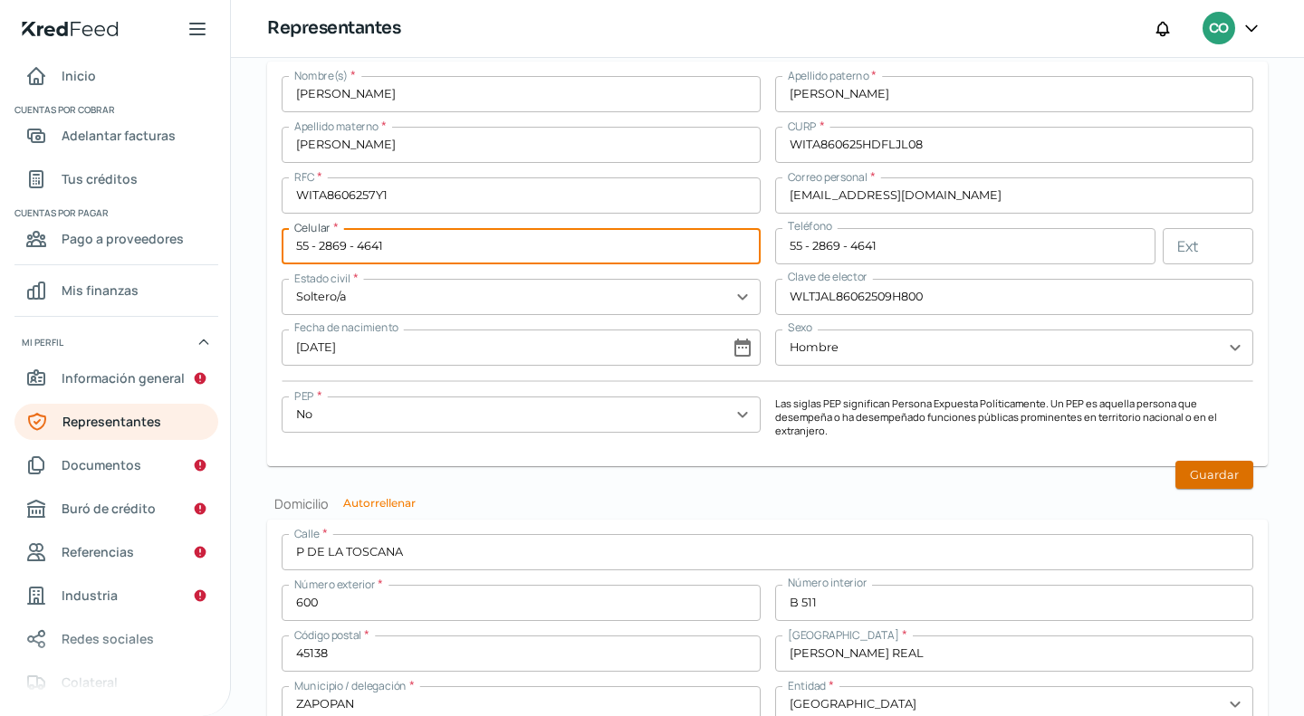
click at [1187, 461] on button "Guardar" at bounding box center [1214, 475] width 78 height 28
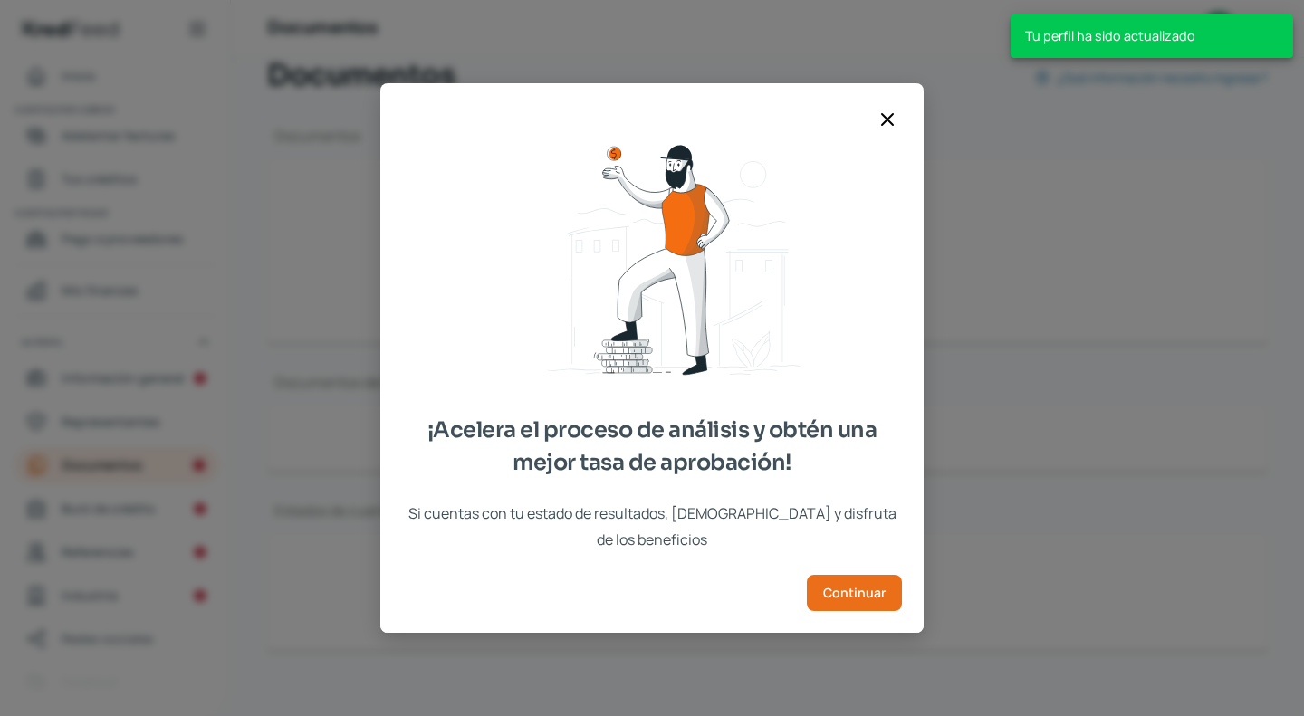
scroll to position [154, 0]
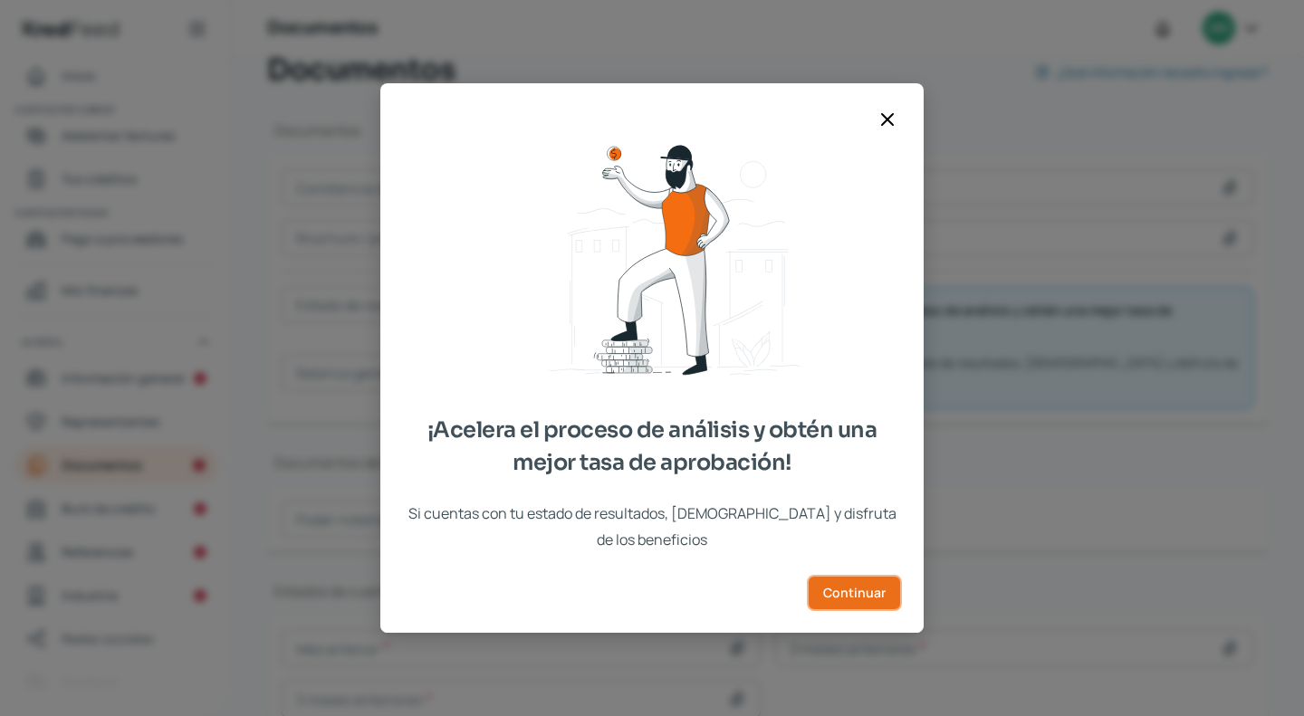
click at [880, 587] on span "Continuar" at bounding box center [854, 593] width 62 height 13
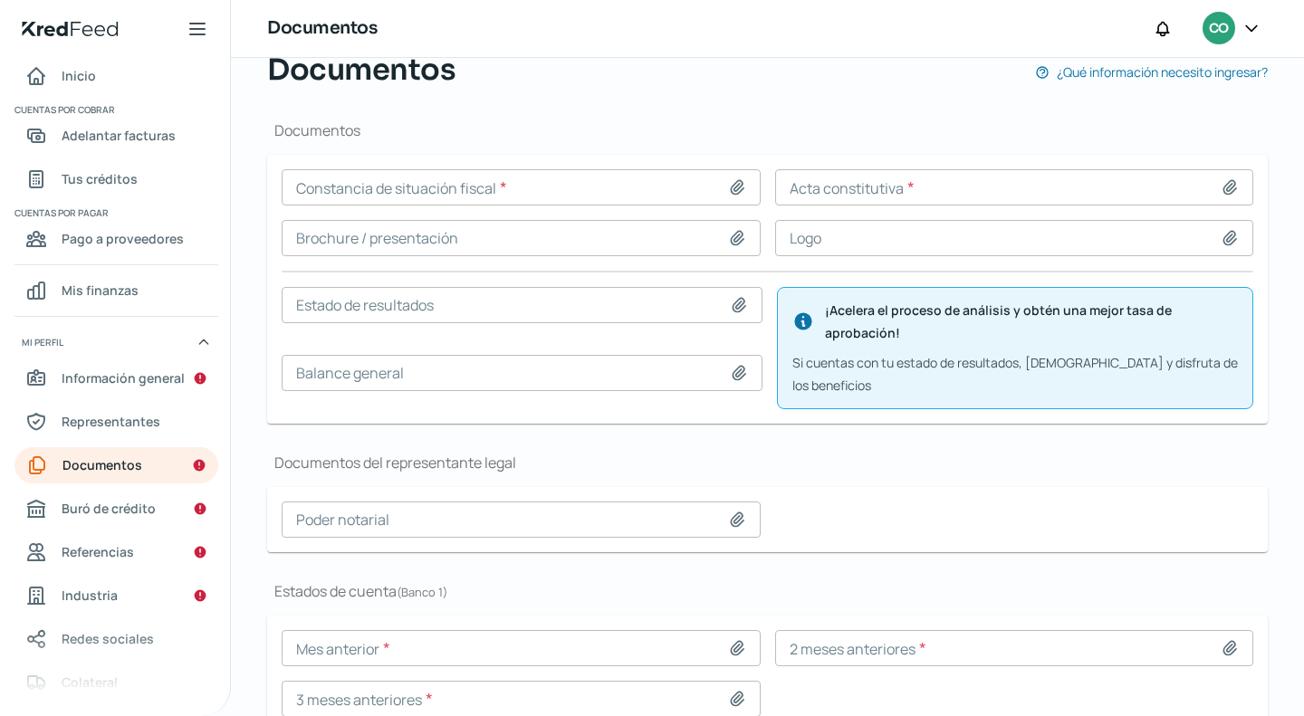
click at [733, 189] on icon at bounding box center [737, 187] width 18 height 18
type input "C:\fakepath\CSF PAI1104052X3 01072025.pdf"
type input "CSF PAI1104052X3 01072025.pdf"
click at [1228, 184] on icon at bounding box center [1229, 187] width 13 height 14
type input "C:\fakepath\99924 ACTA PAI.PDF"
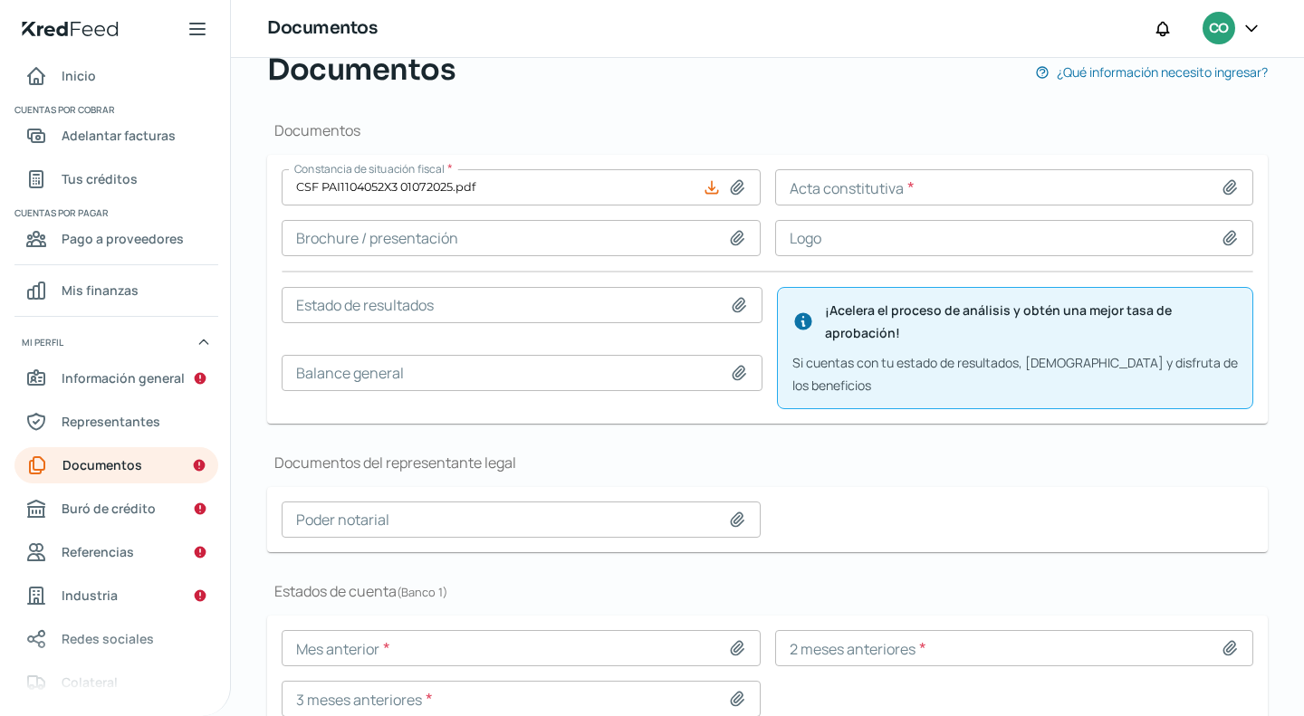
type input "99924 ACTA PAI.PDF"
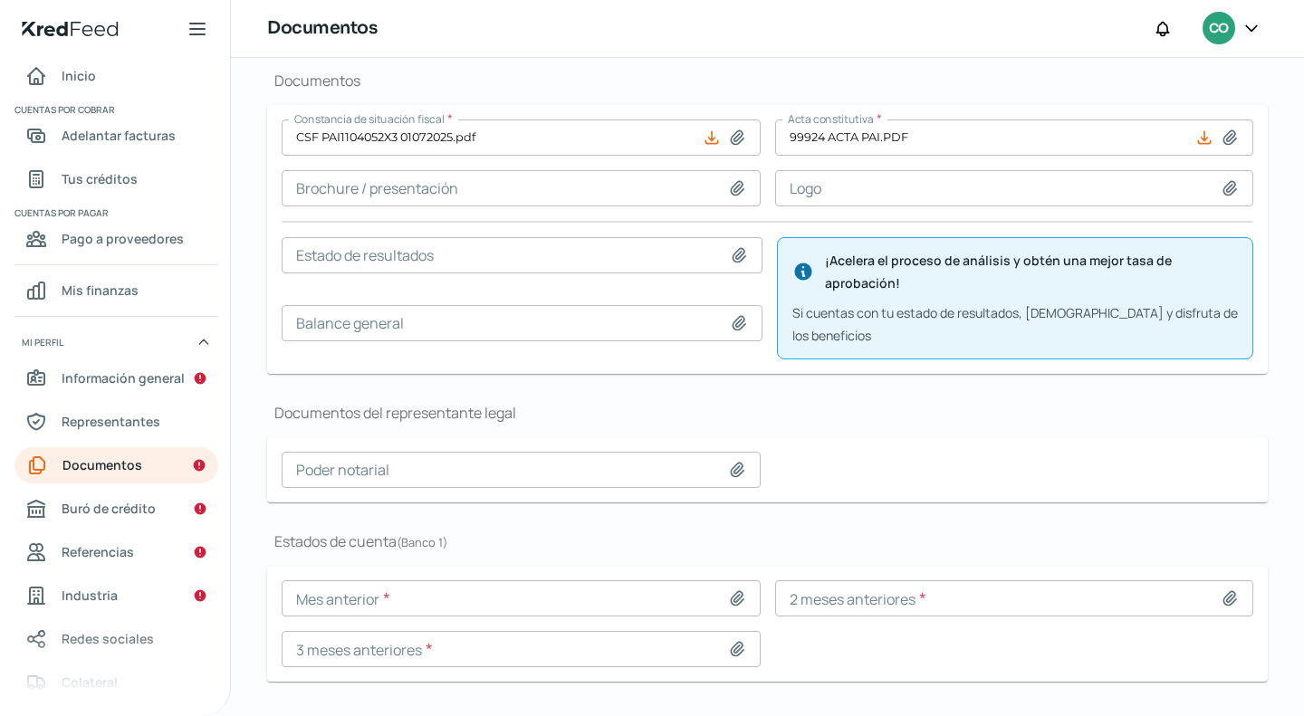
scroll to position [216, 0]
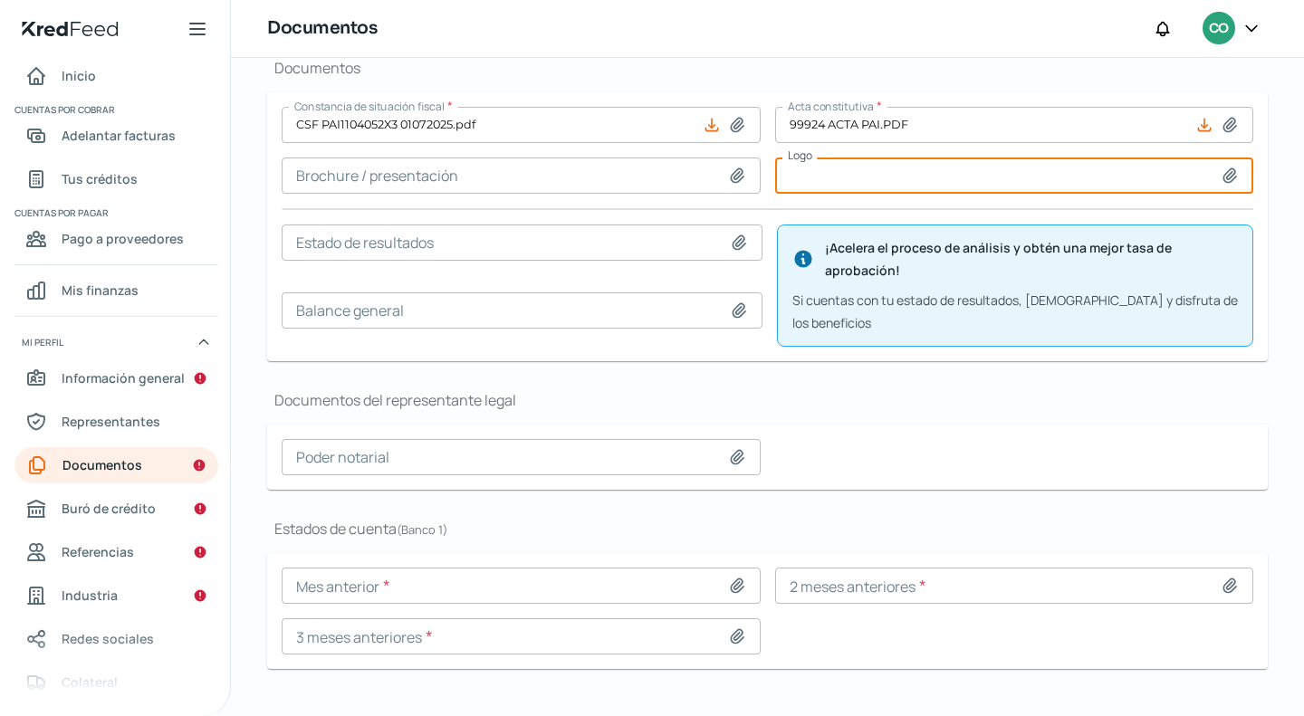
click at [939, 178] on input at bounding box center [1014, 176] width 479 height 36
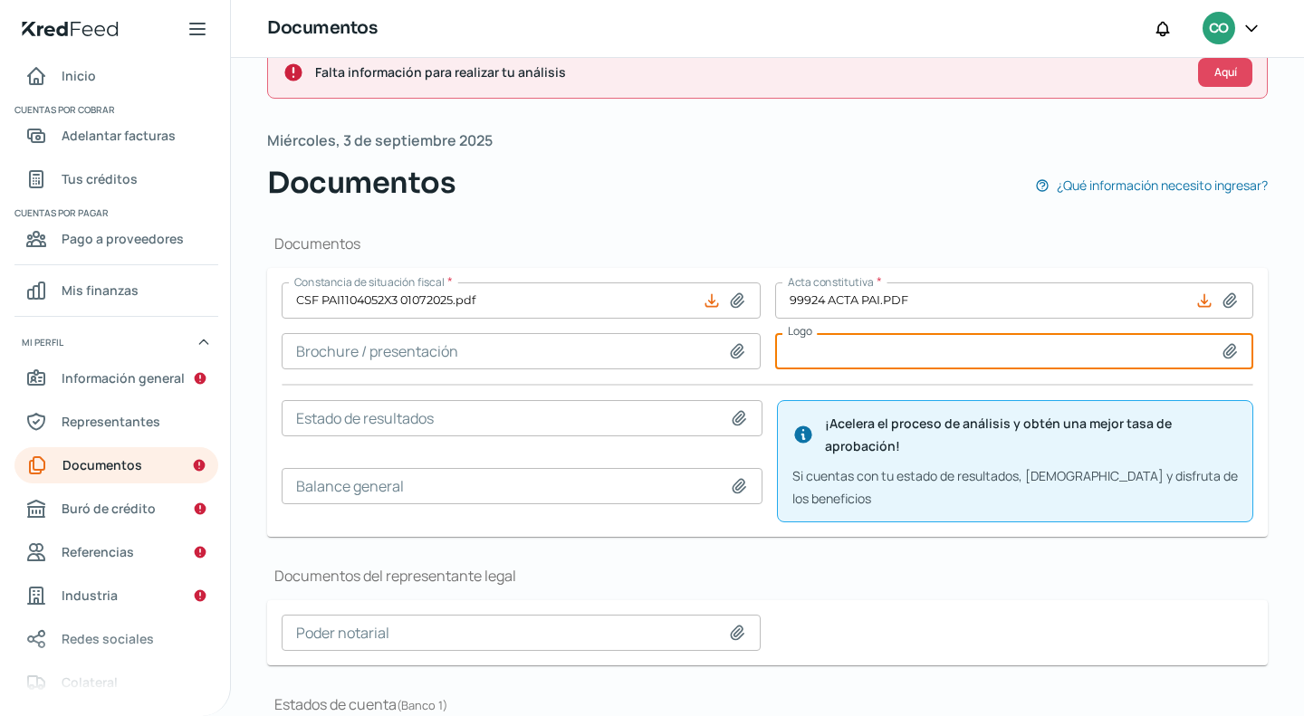
scroll to position [35, 0]
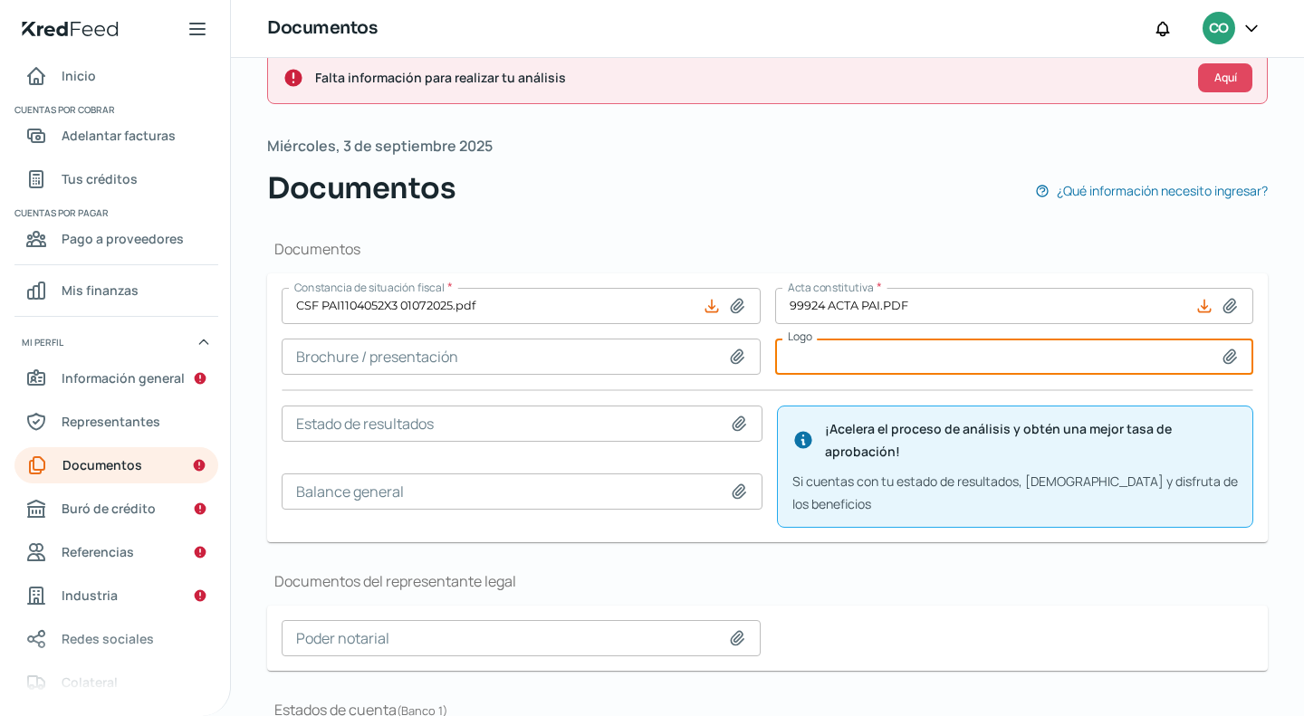
click at [733, 426] on icon at bounding box center [739, 424] width 13 height 14
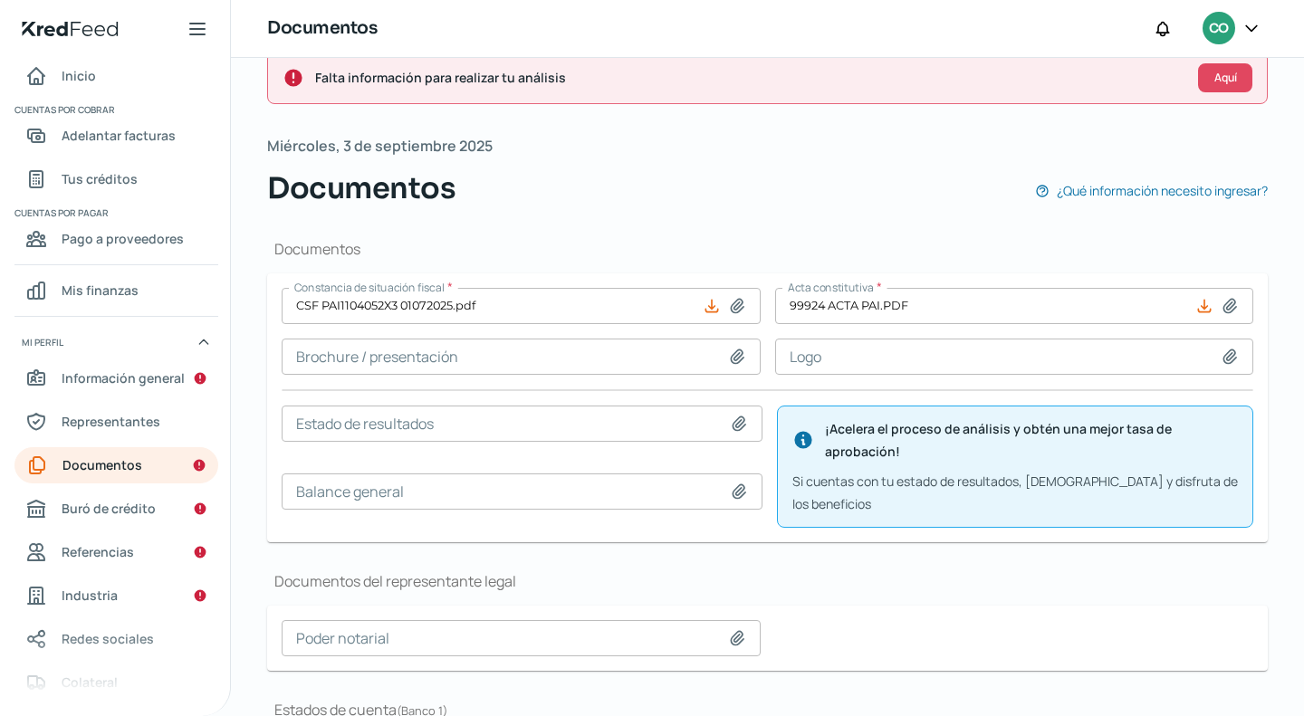
click at [733, 423] on icon at bounding box center [739, 424] width 18 height 18
type input "C:\fakepath\edos fin 0525_3.pdf"
type input "edos fin 0525_3.pdf"
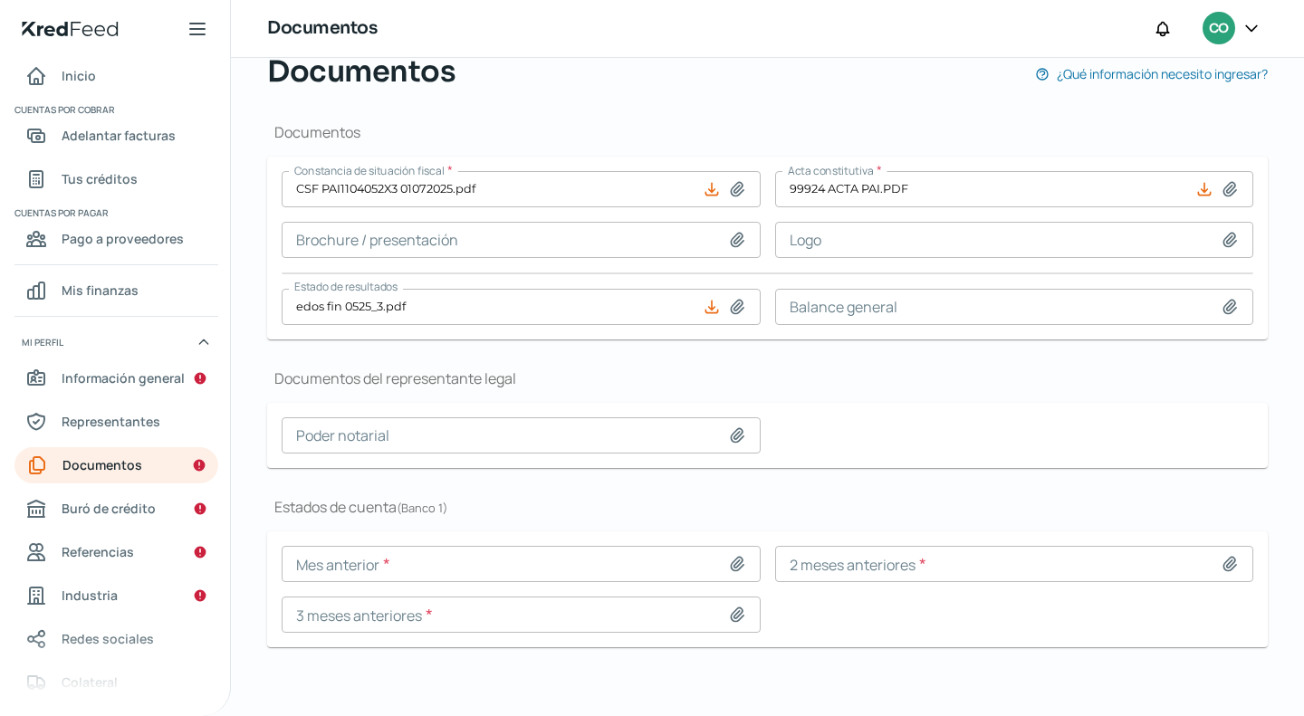
scroll to position [154, 0]
click at [732, 302] on icon at bounding box center [737, 305] width 13 height 14
type input "C:\fakepath\edos fin 0525_3.pdf"
click at [1223, 303] on icon at bounding box center [1230, 305] width 18 height 18
type input "C:\fakepath\edos fin 0525_3.pdf"
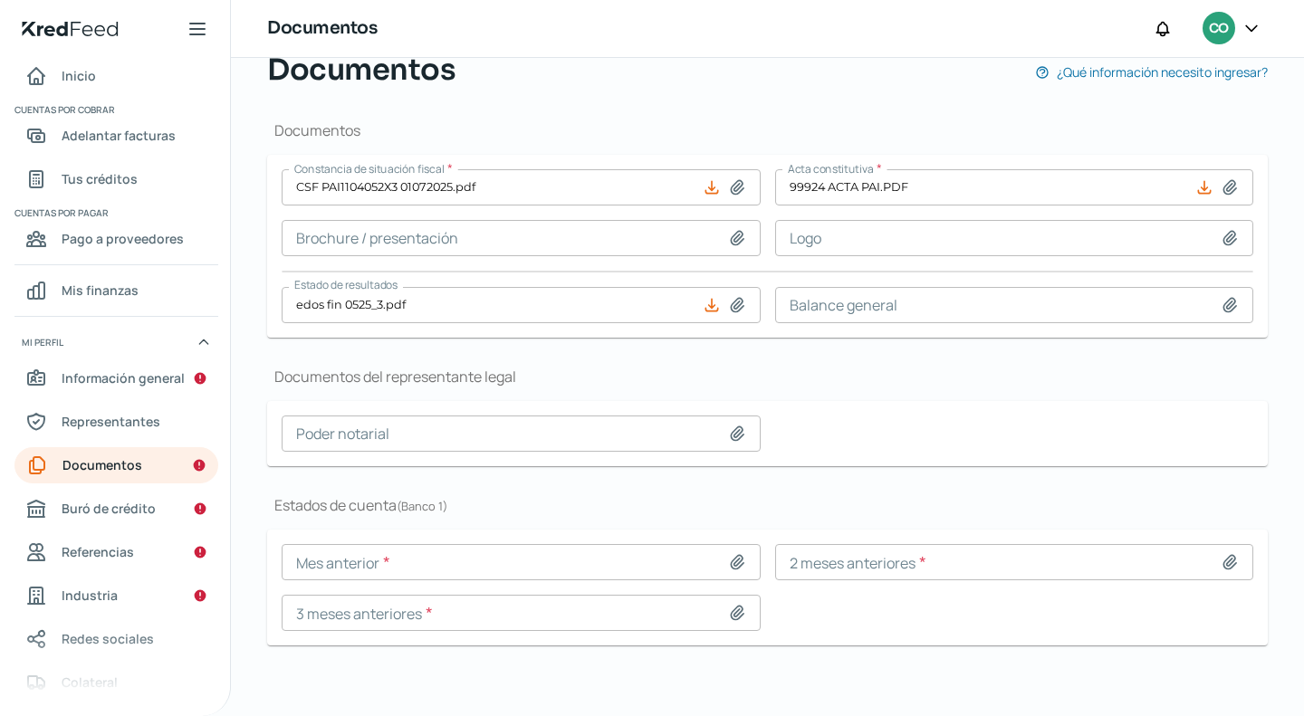
type input "edos fin 0525_3.pdf"
click at [728, 425] on icon at bounding box center [737, 434] width 18 height 18
type input "C:\fakepath\5010 APORTACION DE LA PROPIEDAD EN CANCUN 2024.pdf"
type input "5010 APORTACION DE LA PROPIEDAD EN CANCUN 2024.pdf"
click at [731, 564] on icon at bounding box center [737, 562] width 13 height 14
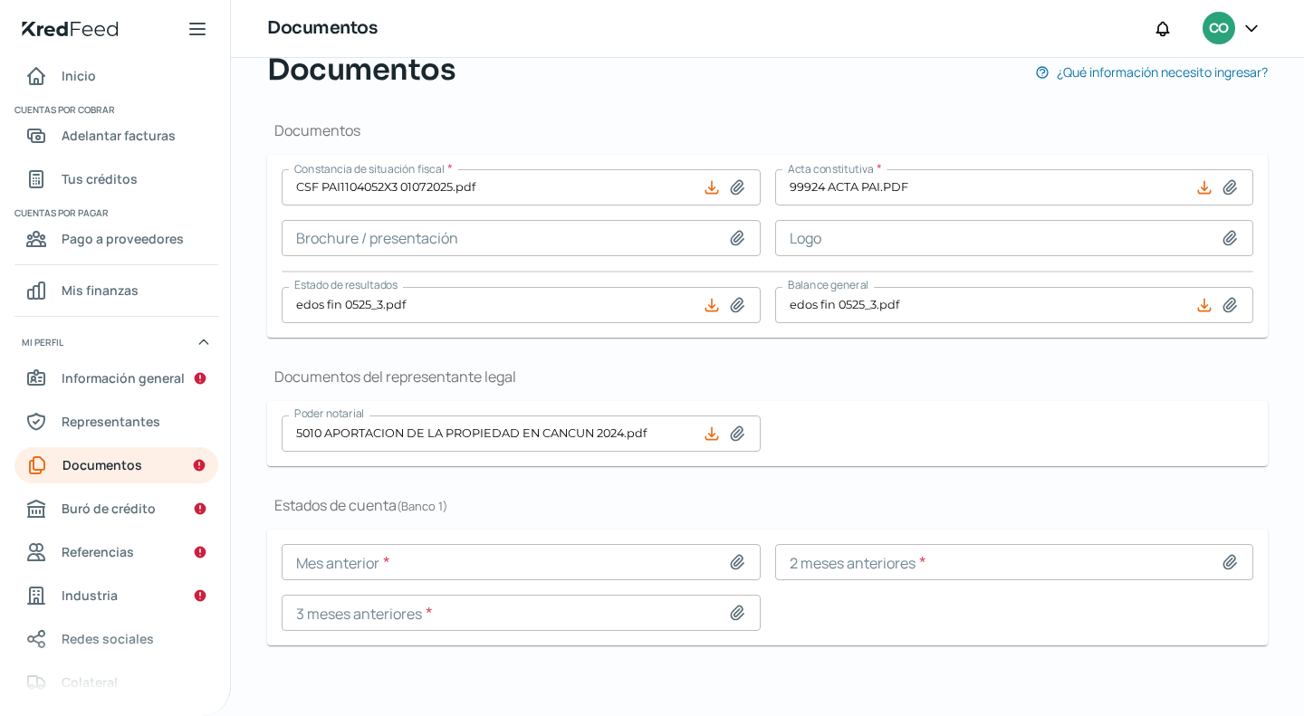
type input "C:\fakepath\06 SANTANDER.pdf"
type input "06 [GEOGRAPHIC_DATA]pdf"
click at [1221, 559] on icon at bounding box center [1230, 562] width 18 height 18
type input "C:\fakepath\05 [GEOGRAPHIC_DATA]pdf"
type input "05 [GEOGRAPHIC_DATA]pdf"
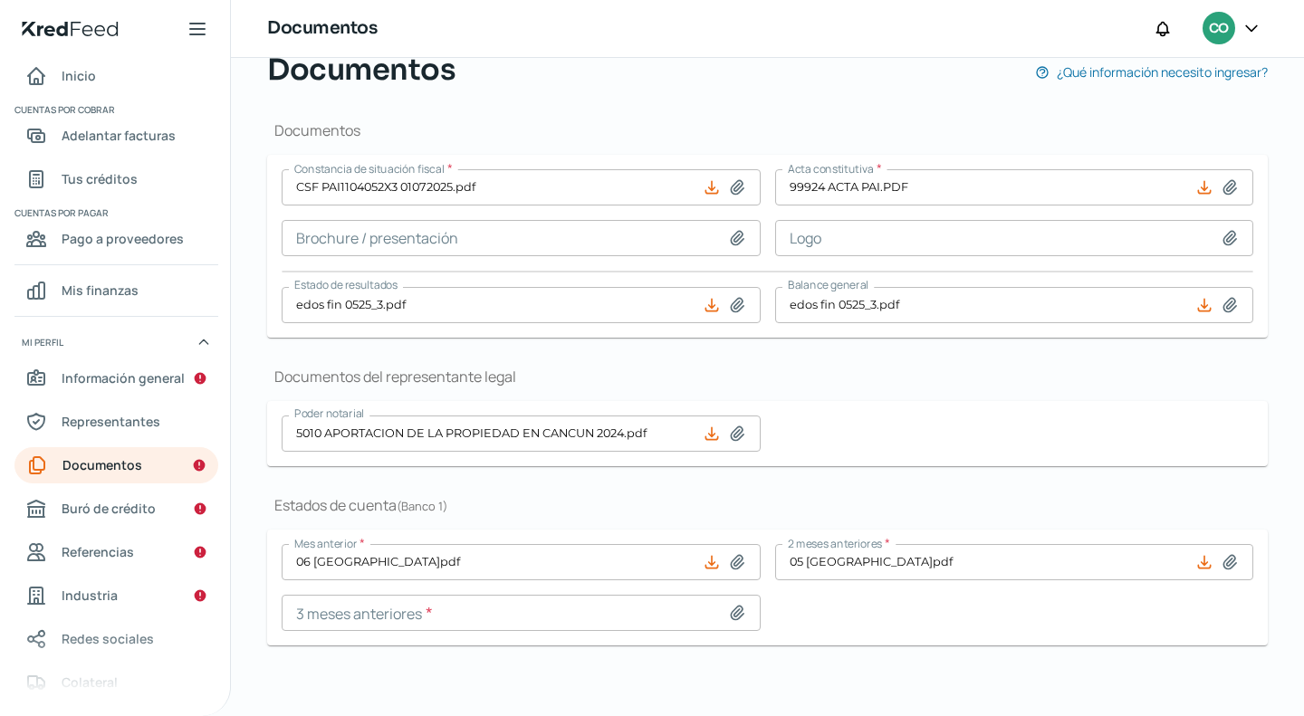
click at [728, 613] on icon at bounding box center [737, 613] width 18 height 18
type input "C:\fakepath\04 SANTANDER.pdf"
type input "04 [GEOGRAPHIC_DATA]pdf"
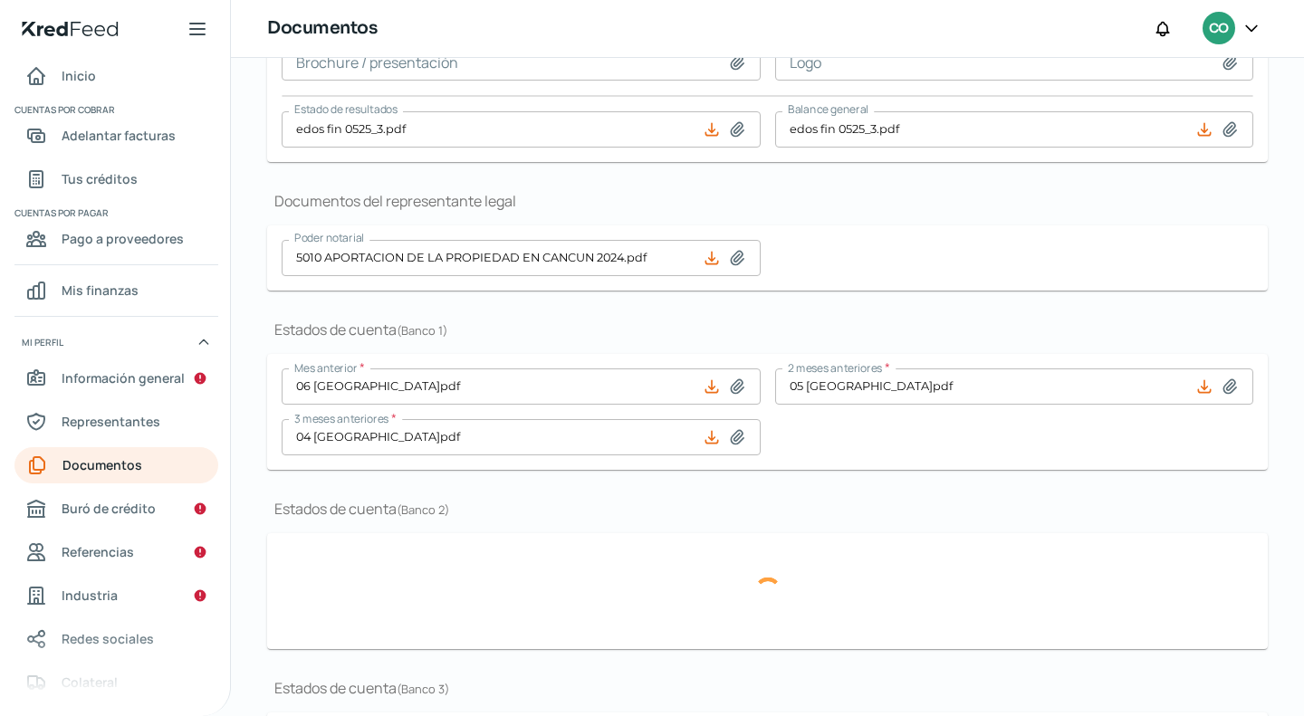
scroll to position [460, 0]
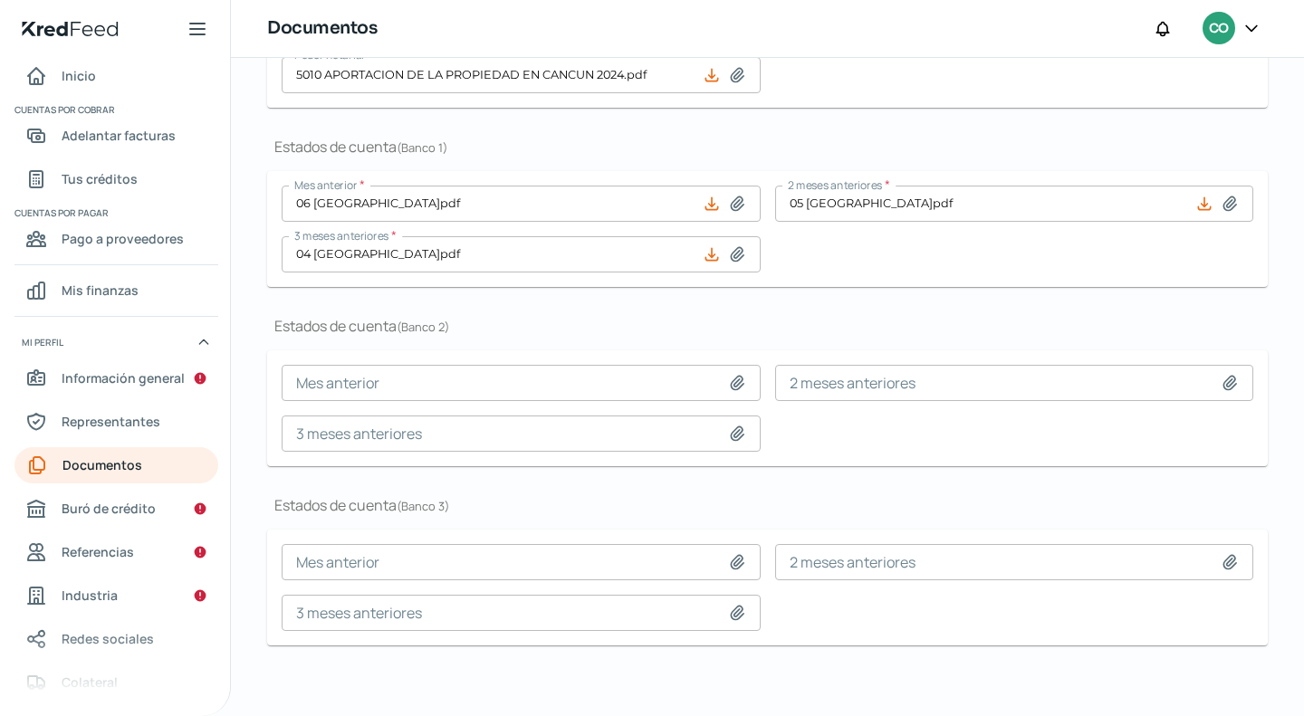
click at [728, 375] on icon at bounding box center [737, 383] width 18 height 18
type input "C:\fakepath\06 MONEX.pdf"
type input "06 MONEX.pdf"
click at [1221, 378] on icon at bounding box center [1230, 383] width 18 height 18
type input "C:\fakepath\05 monex.pdf"
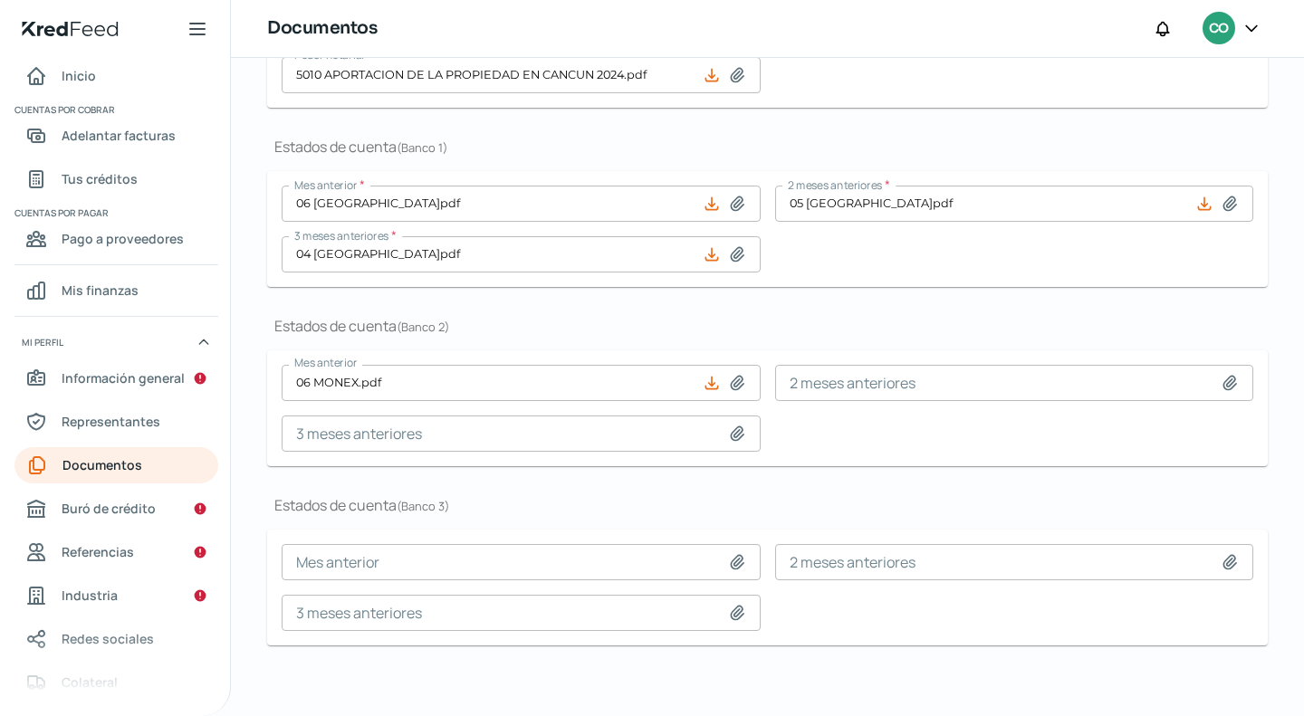
type input "05 monex.pdf"
click at [739, 428] on icon at bounding box center [737, 434] width 18 height 18
type input "C:\fakepath\04 MONEX.pdf"
type input "04 MONEX.pdf"
click at [728, 555] on icon at bounding box center [737, 562] width 18 height 18
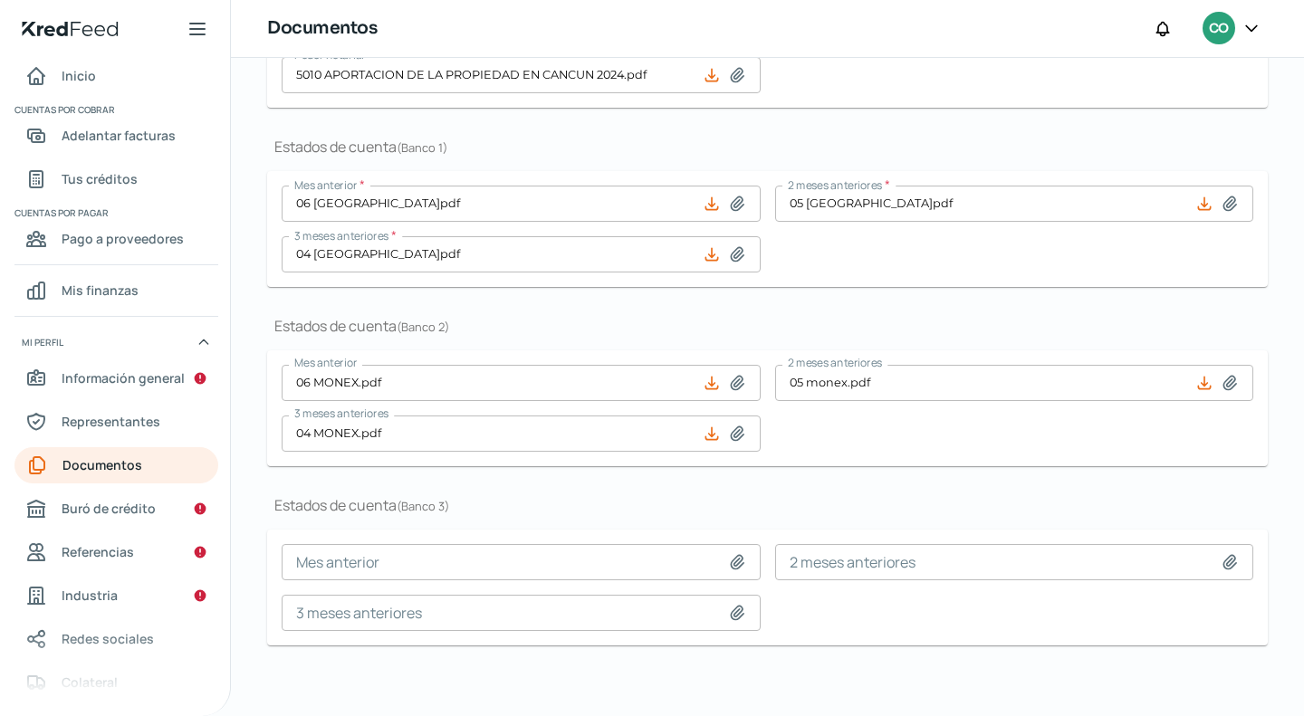
type input "C:\fakepath\06 INBURSA.pdf"
type input "06 INBURSA.pdf"
click at [1224, 562] on icon at bounding box center [1229, 562] width 13 height 14
type input "C:\fakepath\05 INBURSA 25.pdf"
type input "05 INBURSA 25.pdf"
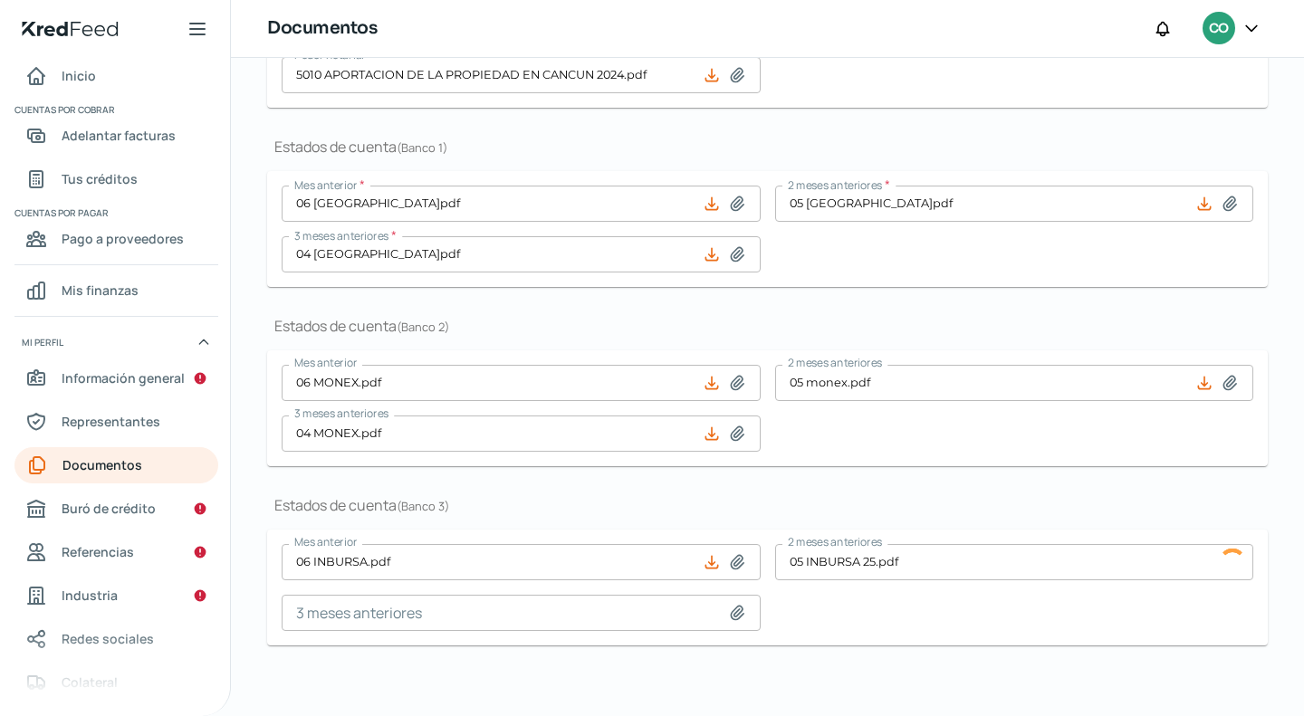
click at [732, 604] on icon at bounding box center [737, 613] width 18 height 18
type input "C:\fakepath\04 INBURSA.pdf"
type input "04 INBURSA.pdf"
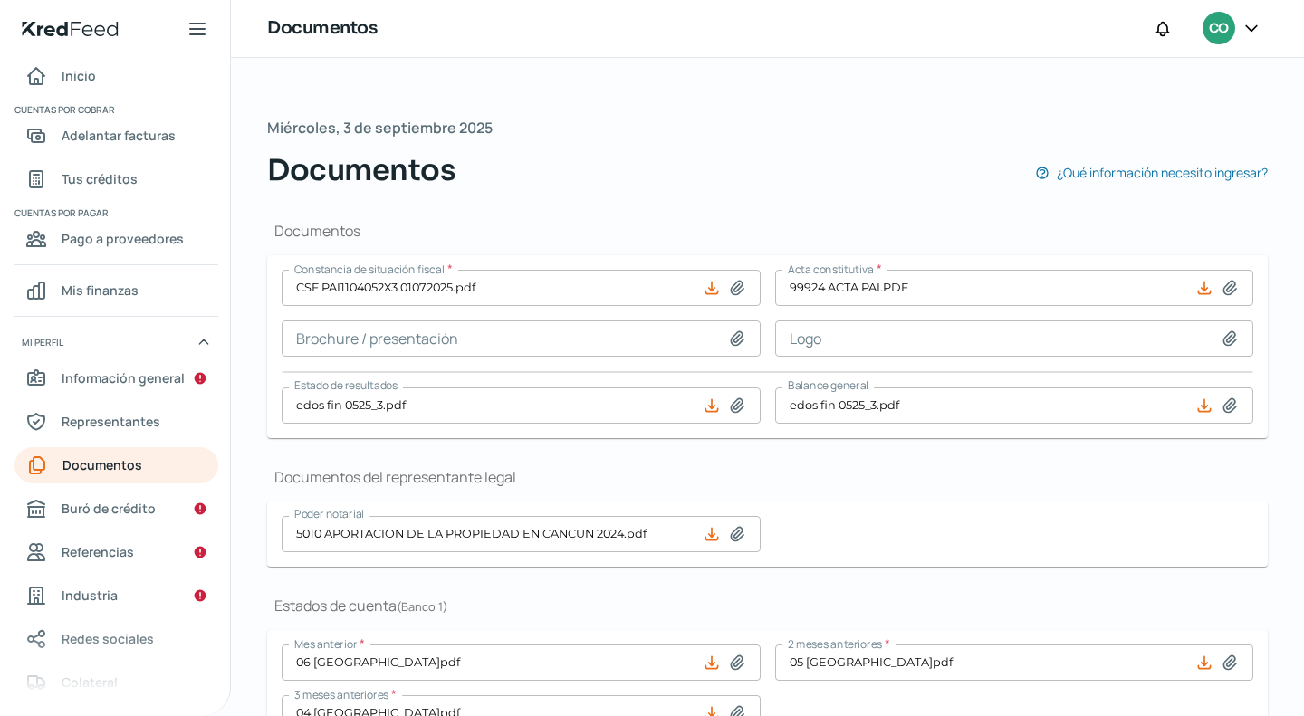
scroll to position [0, 0]
click at [146, 515] on span "Buró de crédito" at bounding box center [109, 508] width 94 height 23
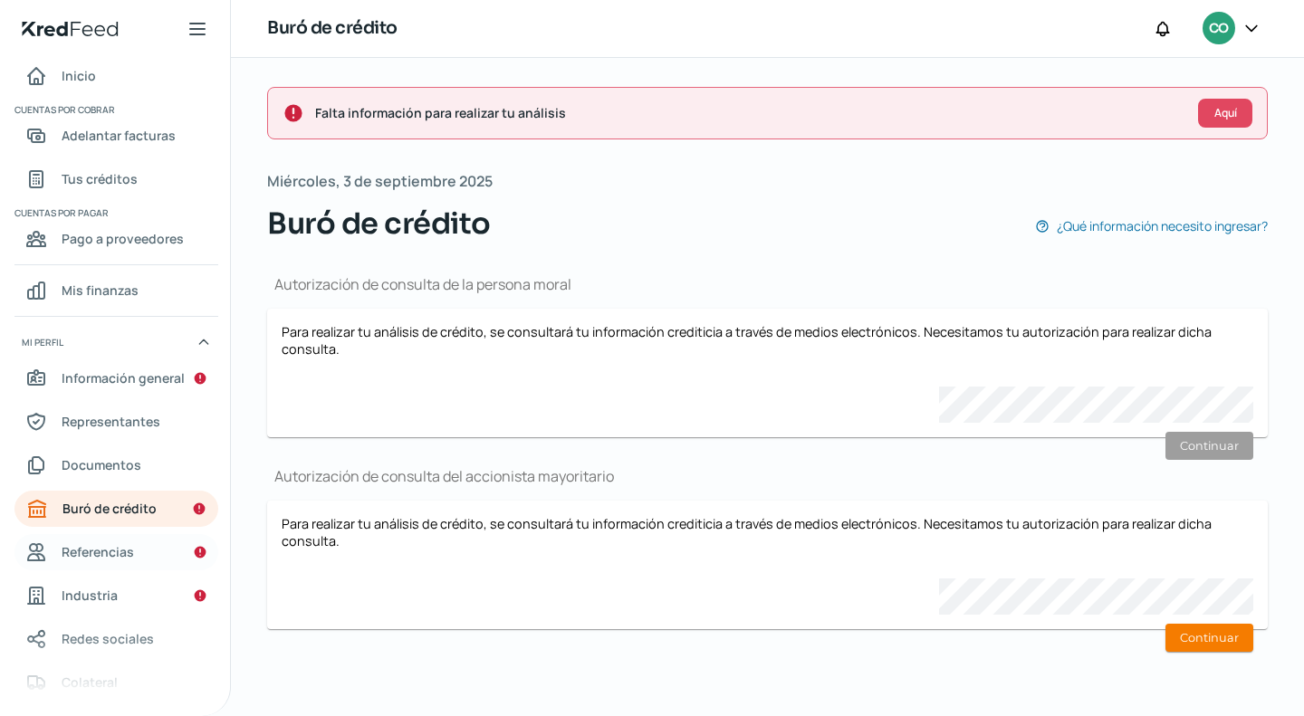
click at [143, 560] on link "Referencias" at bounding box center [116, 552] width 204 height 36
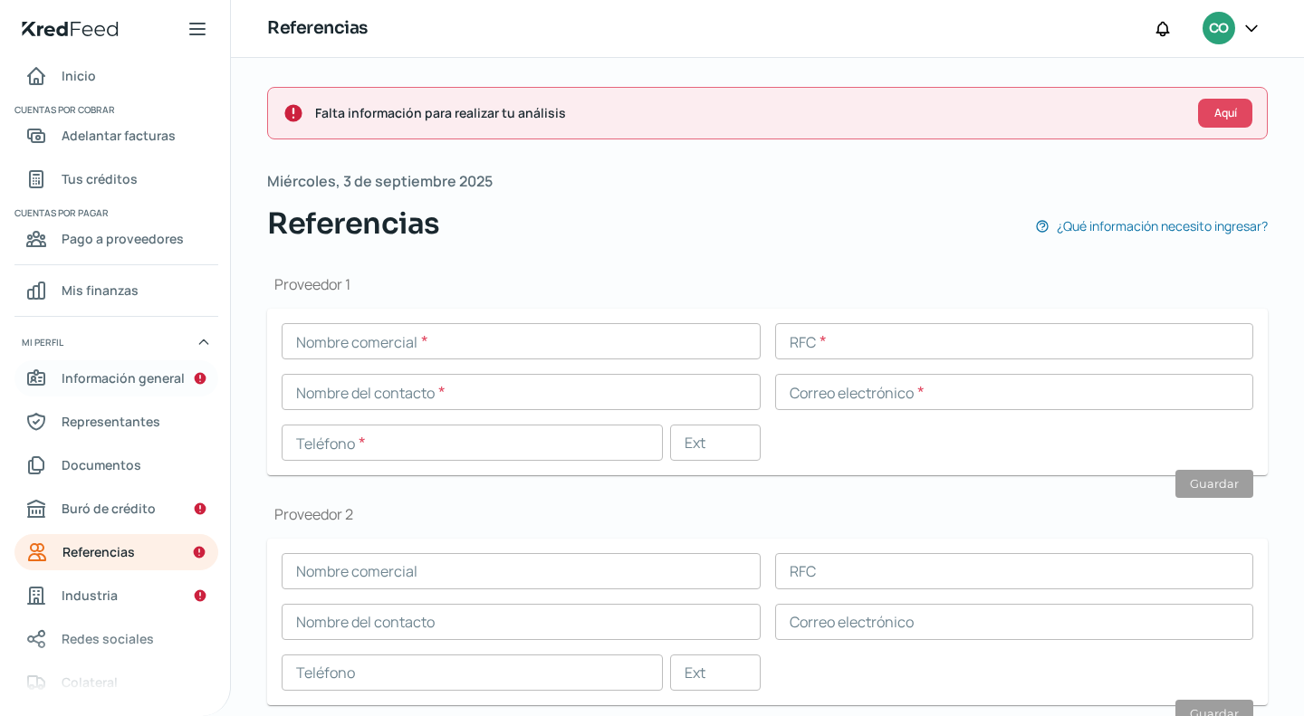
click at [184, 378] on link "Información general" at bounding box center [116, 378] width 204 height 36
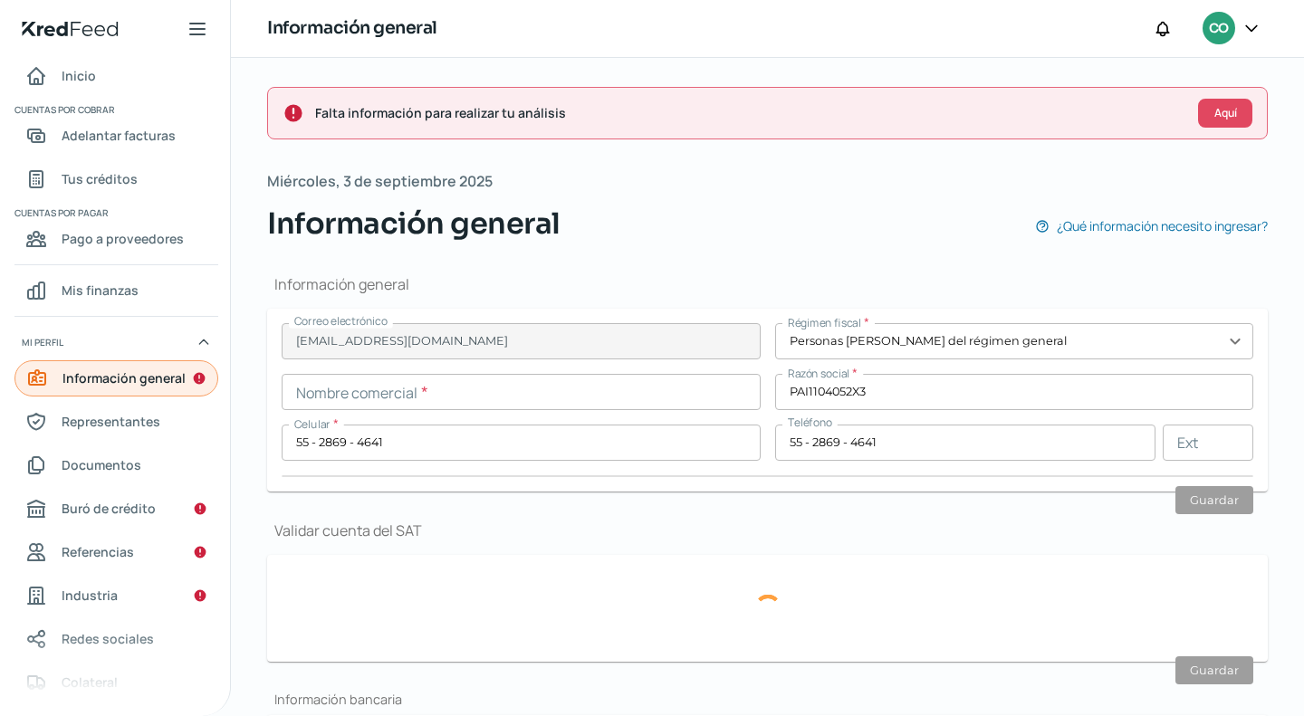
type input "MINAS"
type input "501"
type input "21-22"
type input "01279"
type input "[PERSON_NAME]"
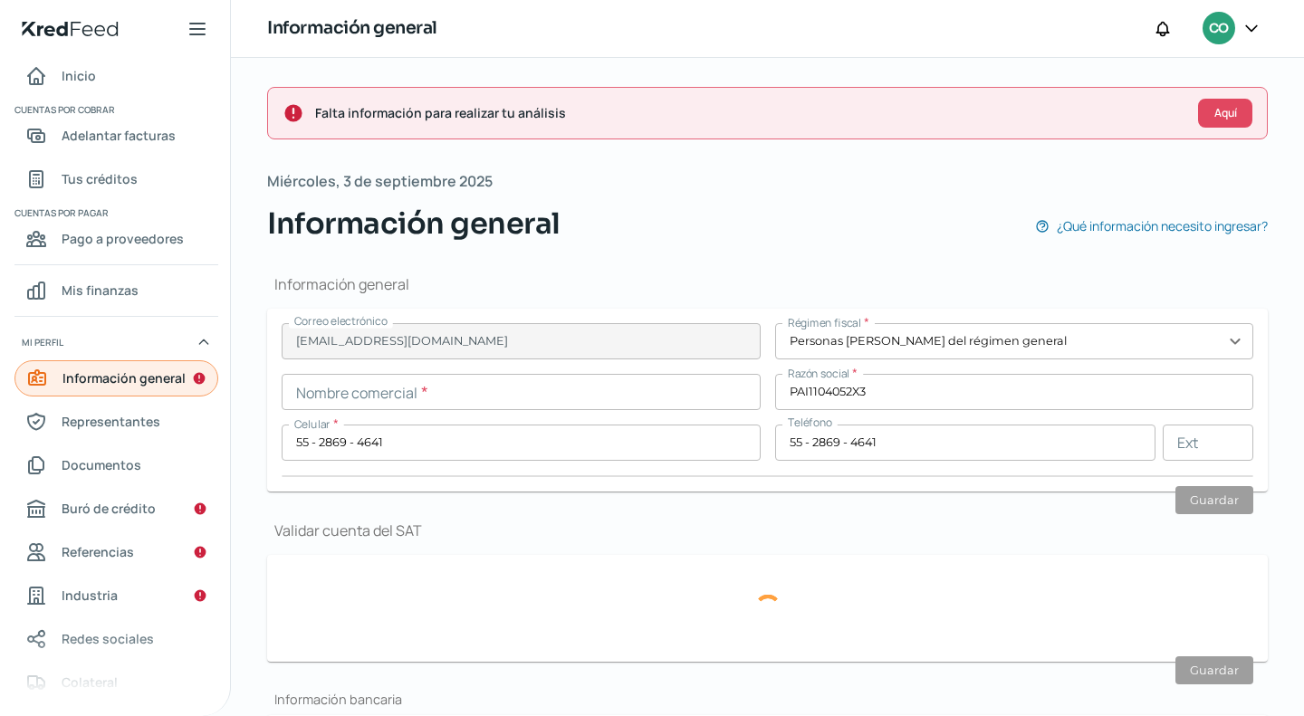
type input "[PERSON_NAME]"
type input "CDMX"
type input "[GEOGRAPHIC_DATA]"
type input "comprobante de domicilio julio.pdf"
type input "14"
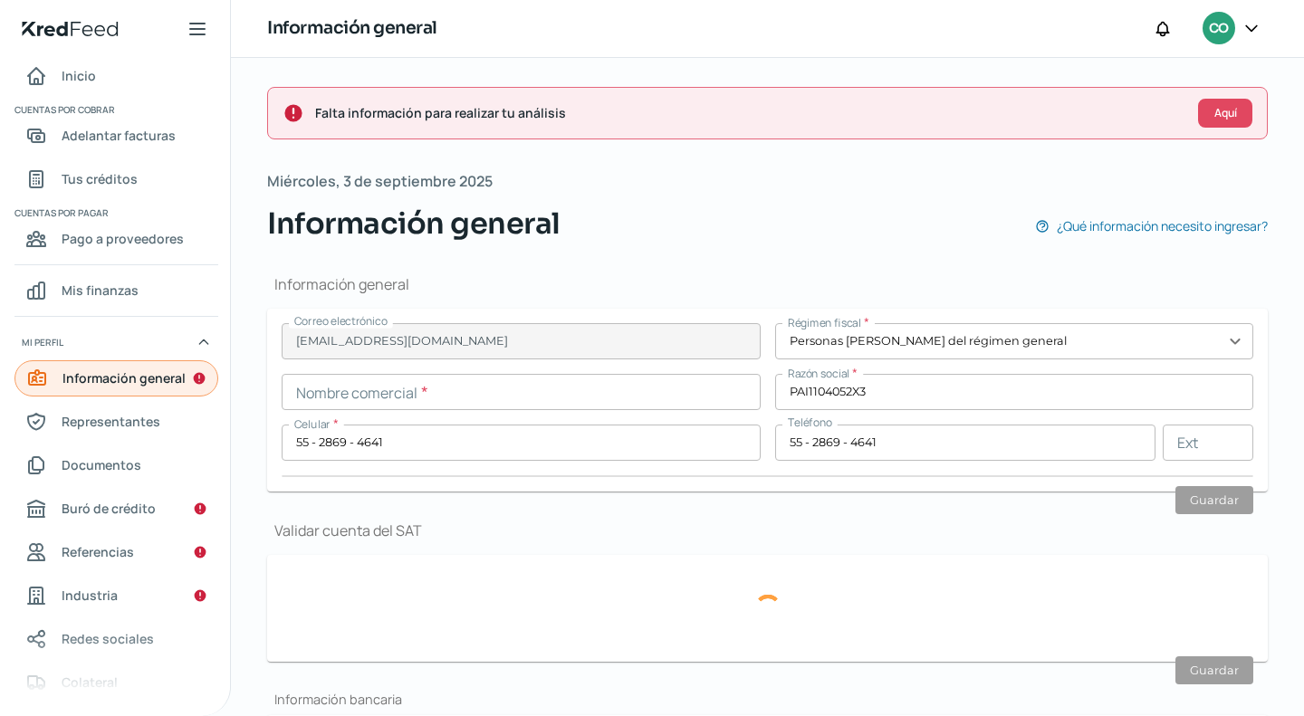
type input "4"
type input "Propia"
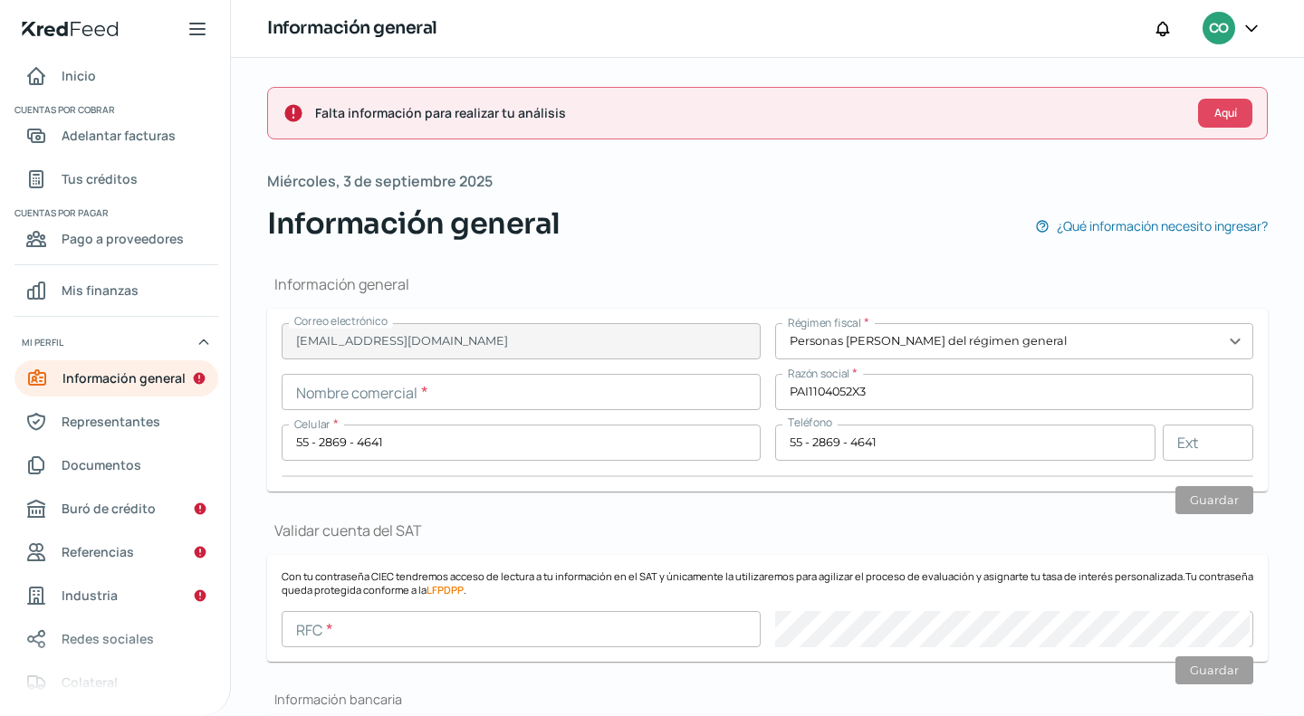
click at [359, 385] on input "text" at bounding box center [521, 392] width 479 height 36
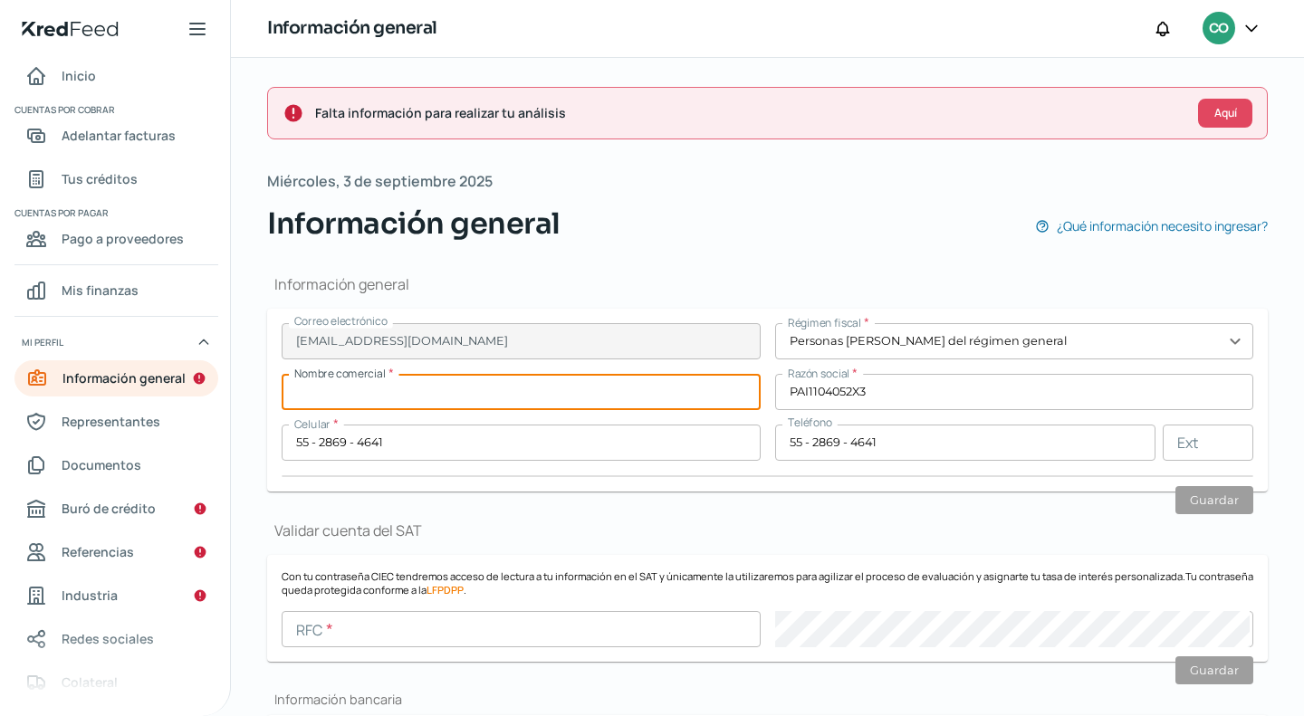
paste input "PRECISION ANALITICA INTEGRAL SA DE CV"
type input "PRECISION ANALITICA INTEGRAL SA DE CV"
click at [982, 220] on div "Información general ¿Qué información necesito ingresar?" at bounding box center [767, 223] width 1001 height 43
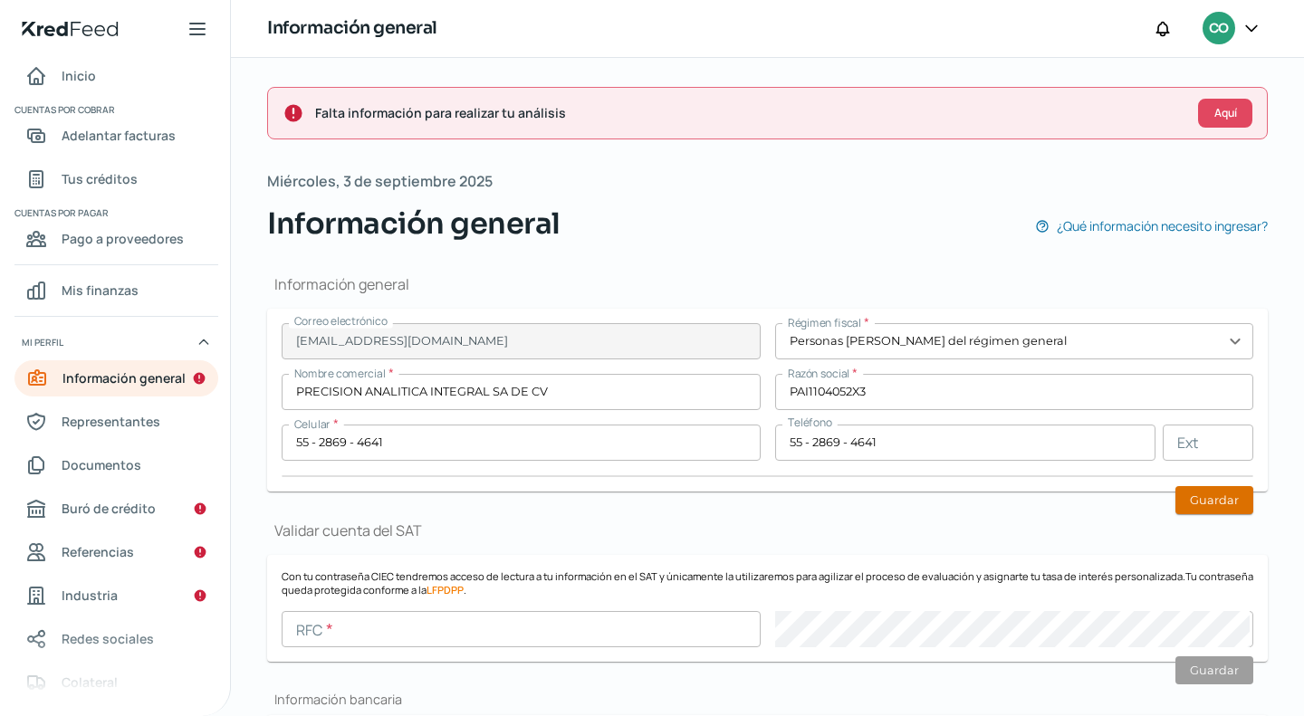
click at [1199, 497] on button "Guardar" at bounding box center [1214, 500] width 78 height 28
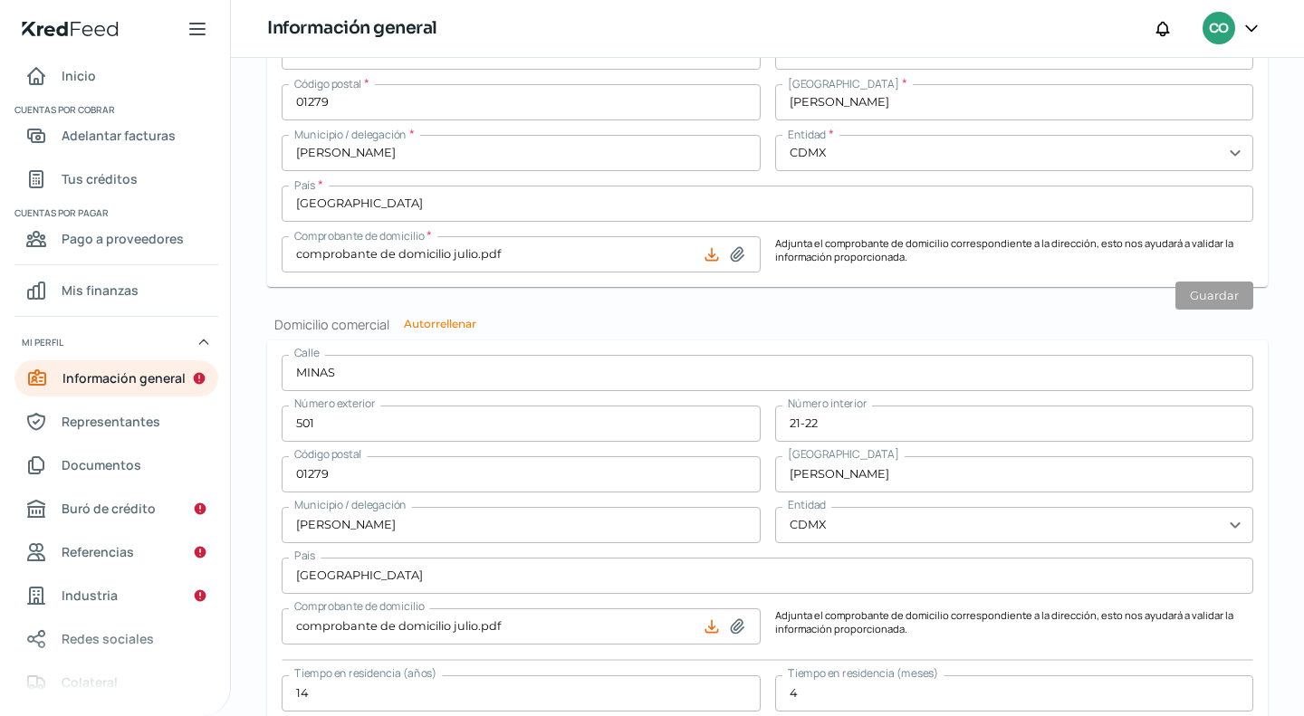
scroll to position [1049, 0]
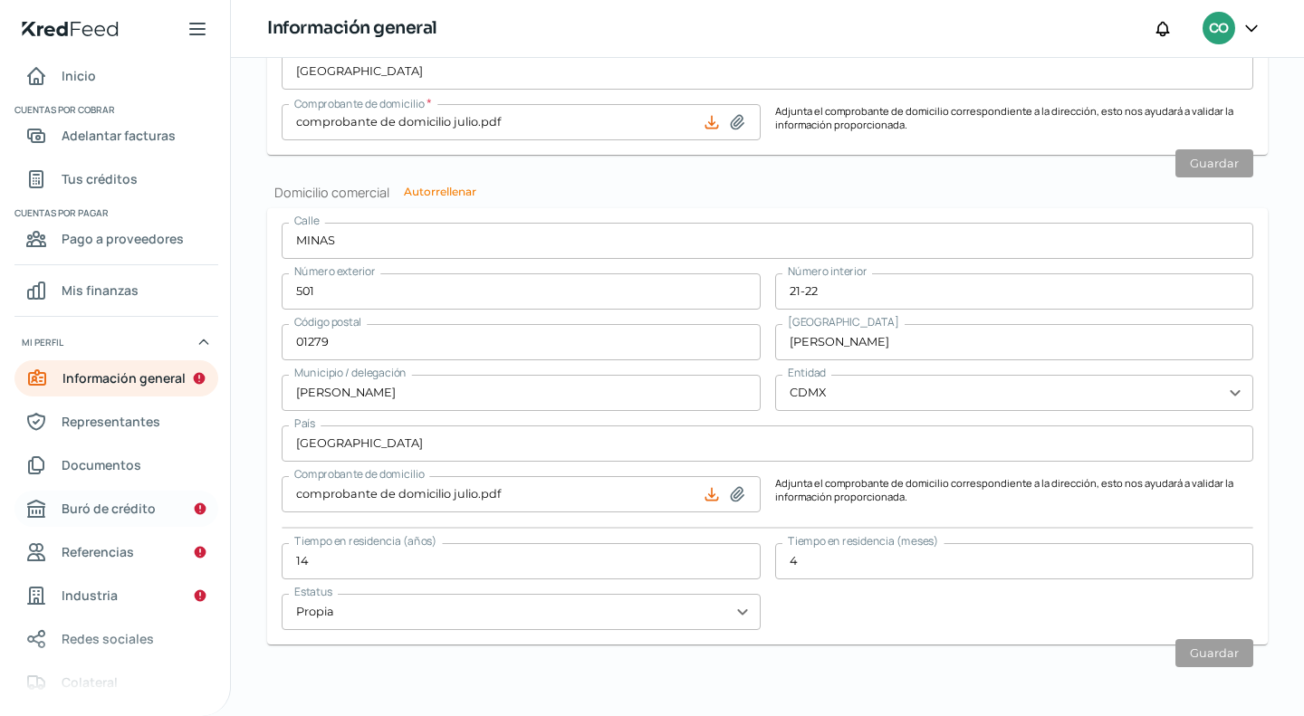
click at [133, 511] on span "Buró de crédito" at bounding box center [109, 508] width 94 height 23
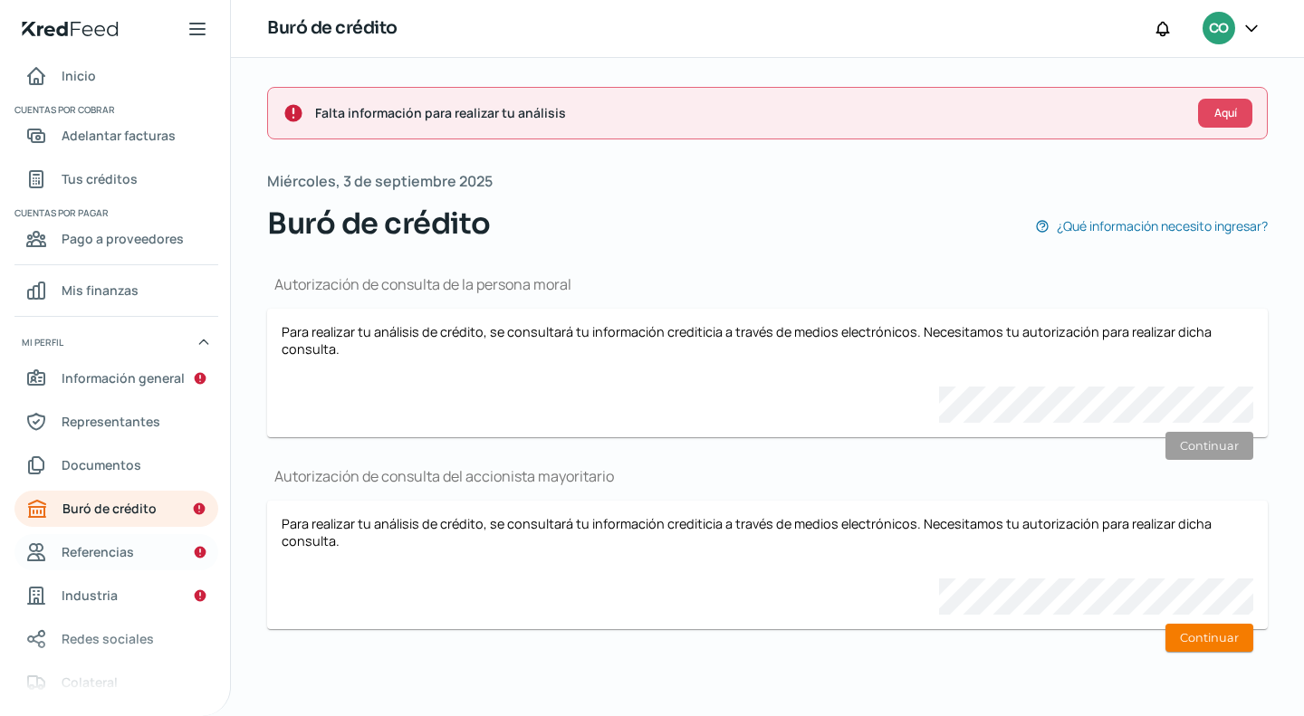
click at [105, 551] on span "Referencias" at bounding box center [98, 552] width 72 height 23
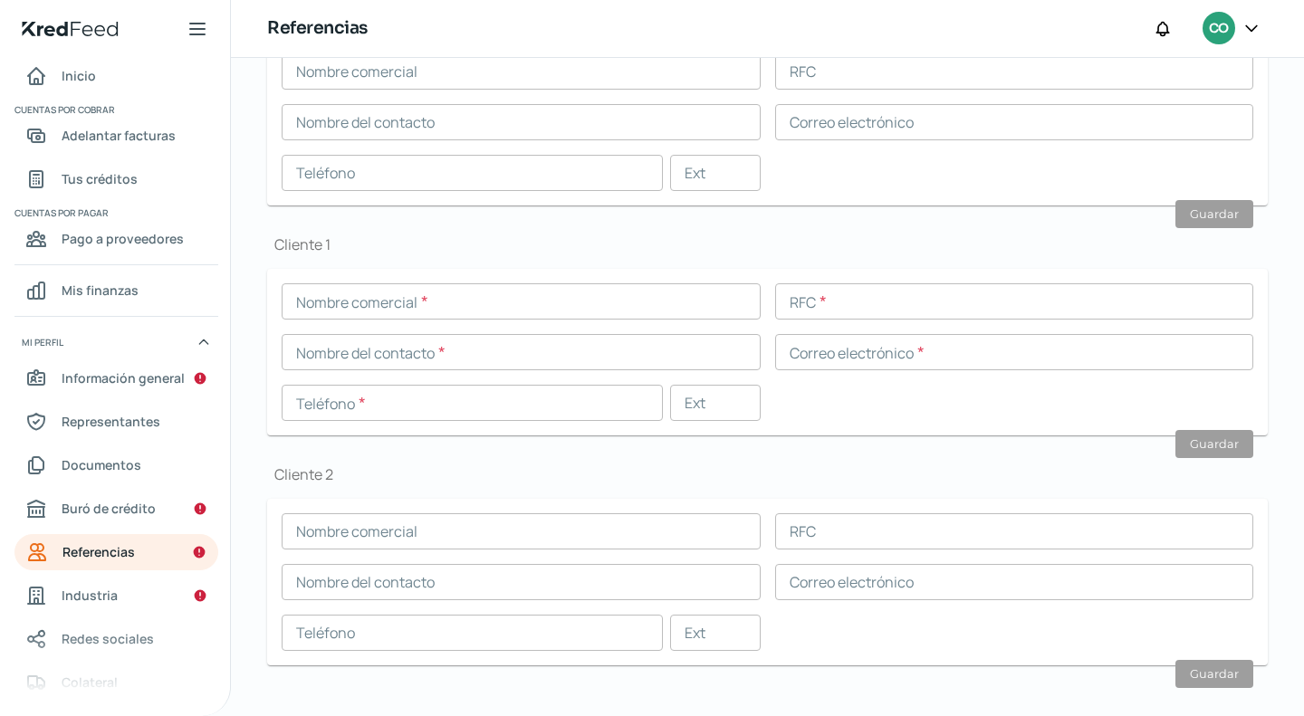
scroll to position [520, 0]
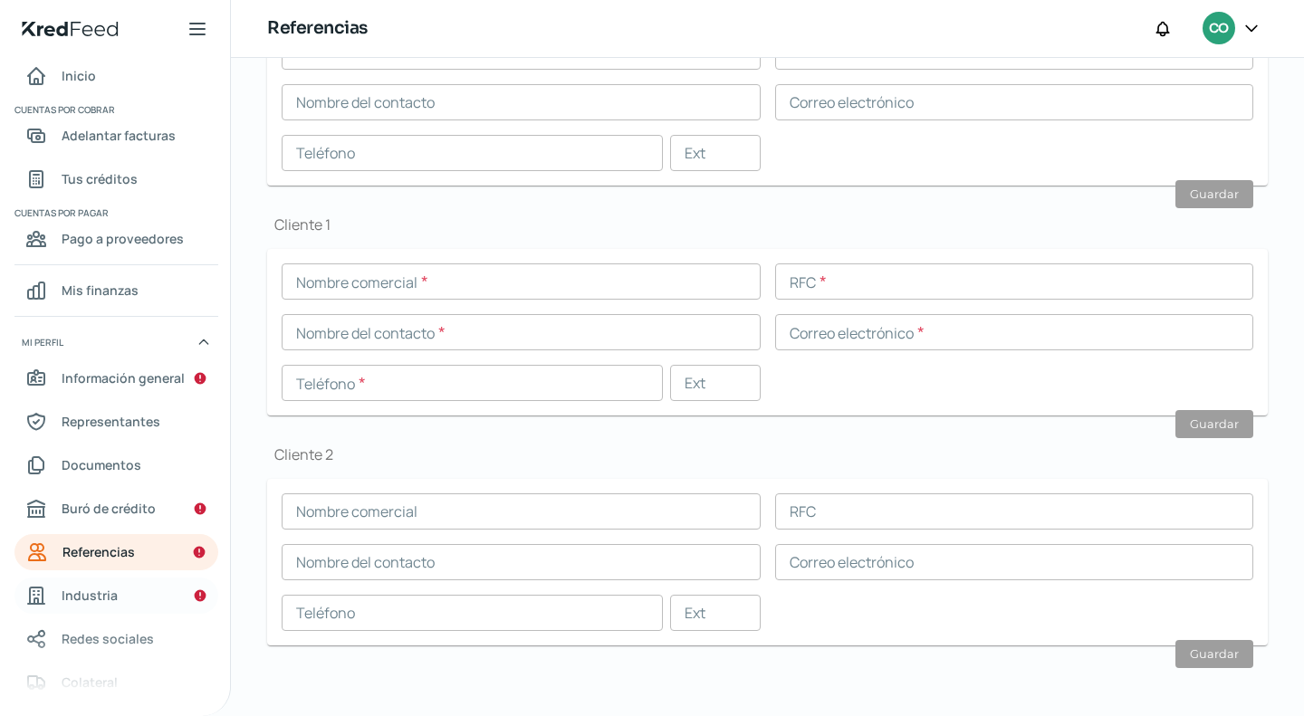
click at [114, 599] on span "Industria" at bounding box center [90, 595] width 56 height 23
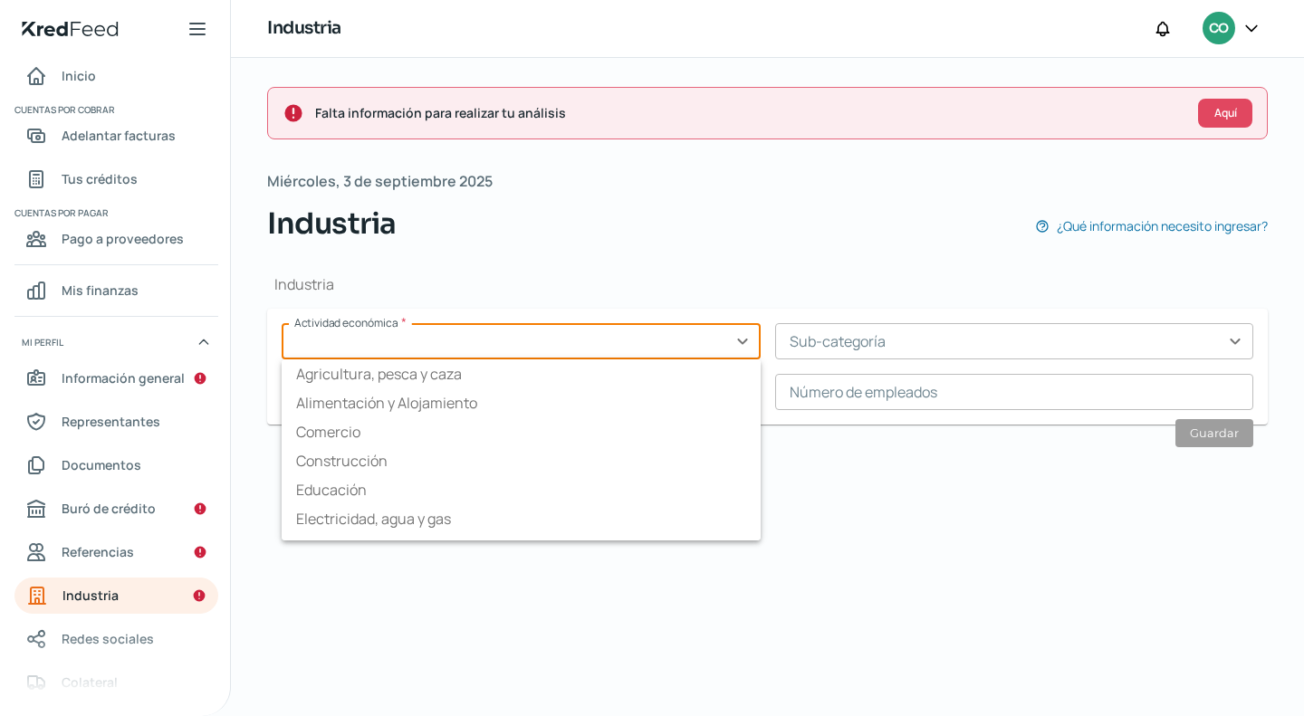
click at [744, 338] on input "text" at bounding box center [521, 341] width 479 height 36
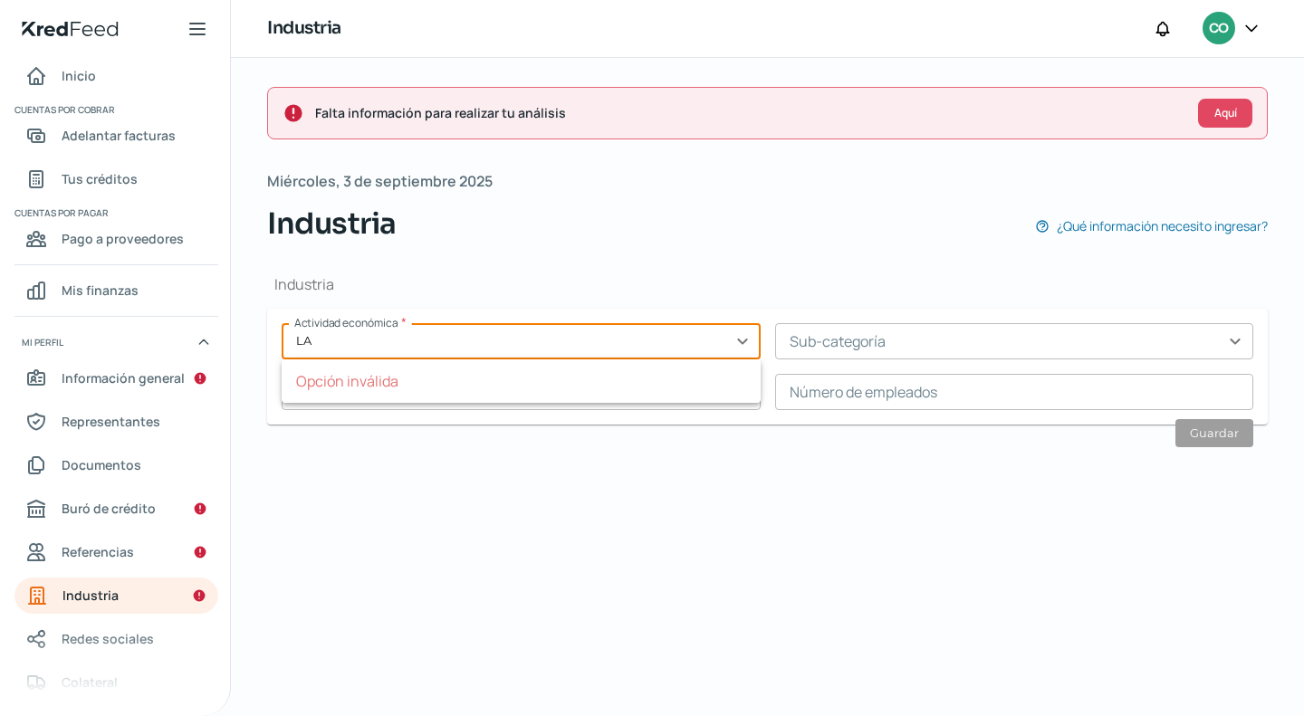
type input "L"
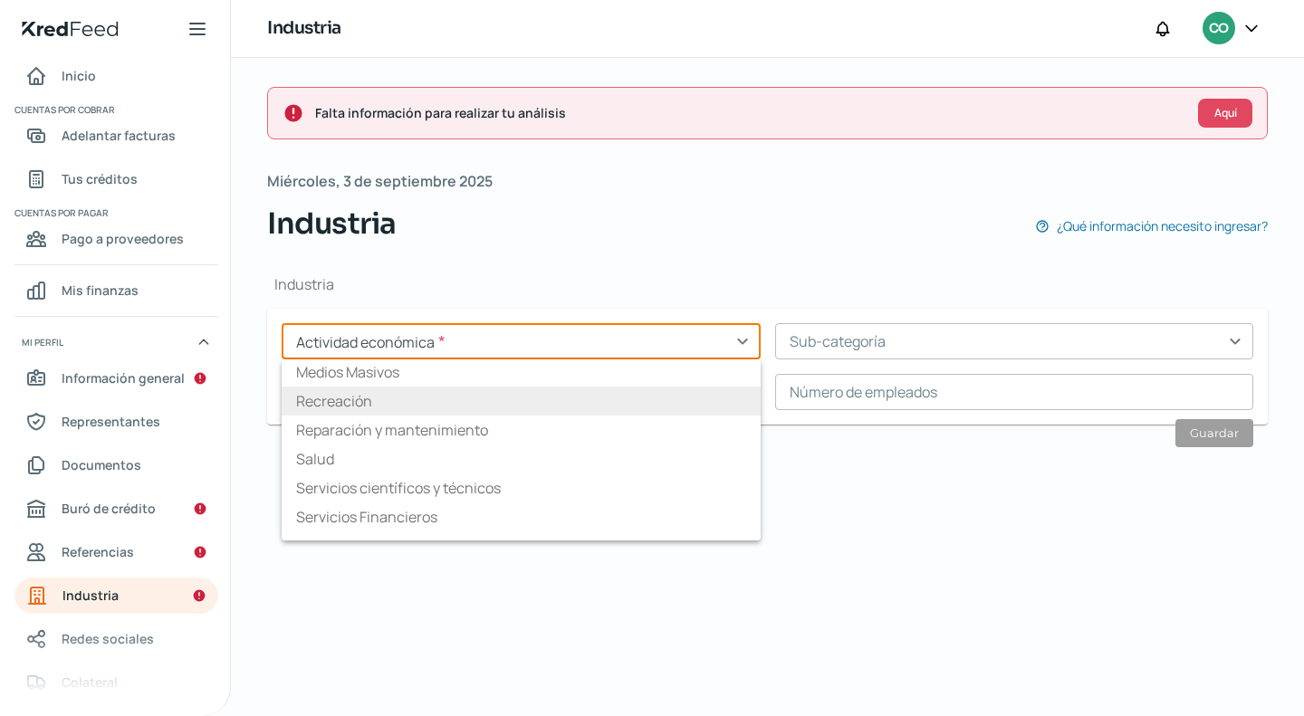
scroll to position [272, 0]
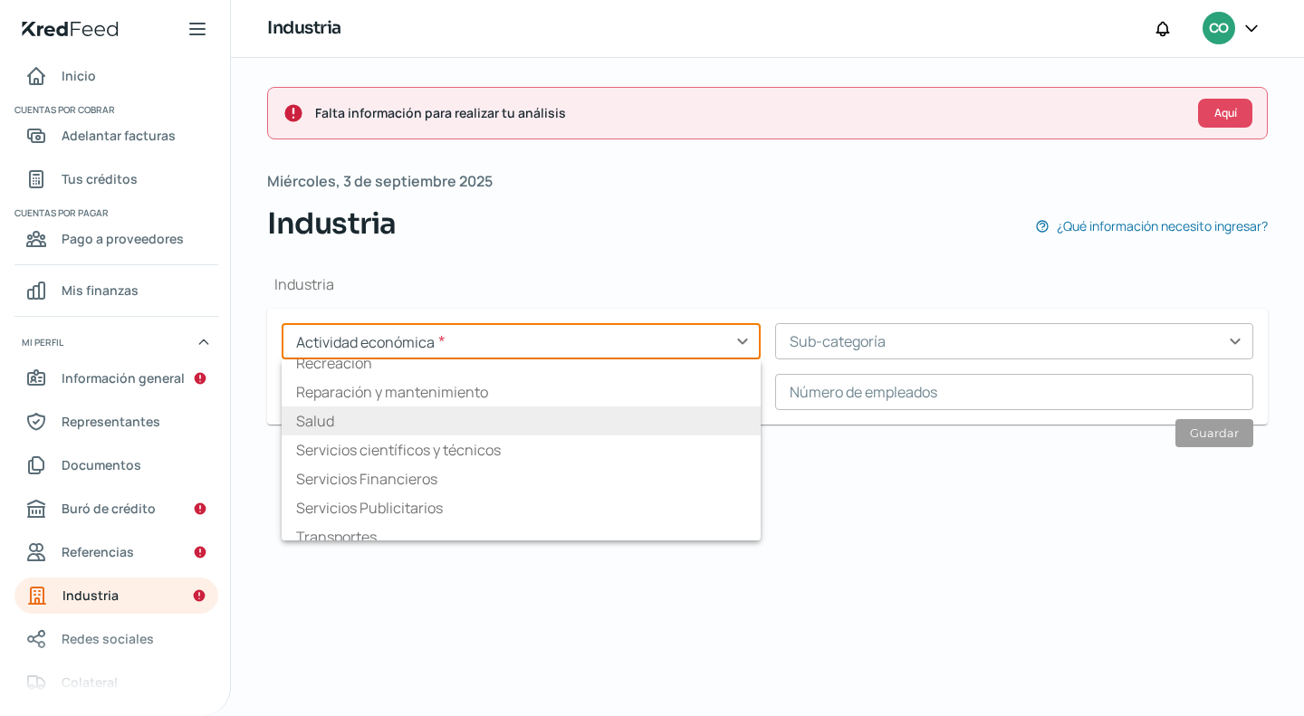
click at [464, 421] on li "Salud" at bounding box center [521, 421] width 479 height 29
type input "Salud"
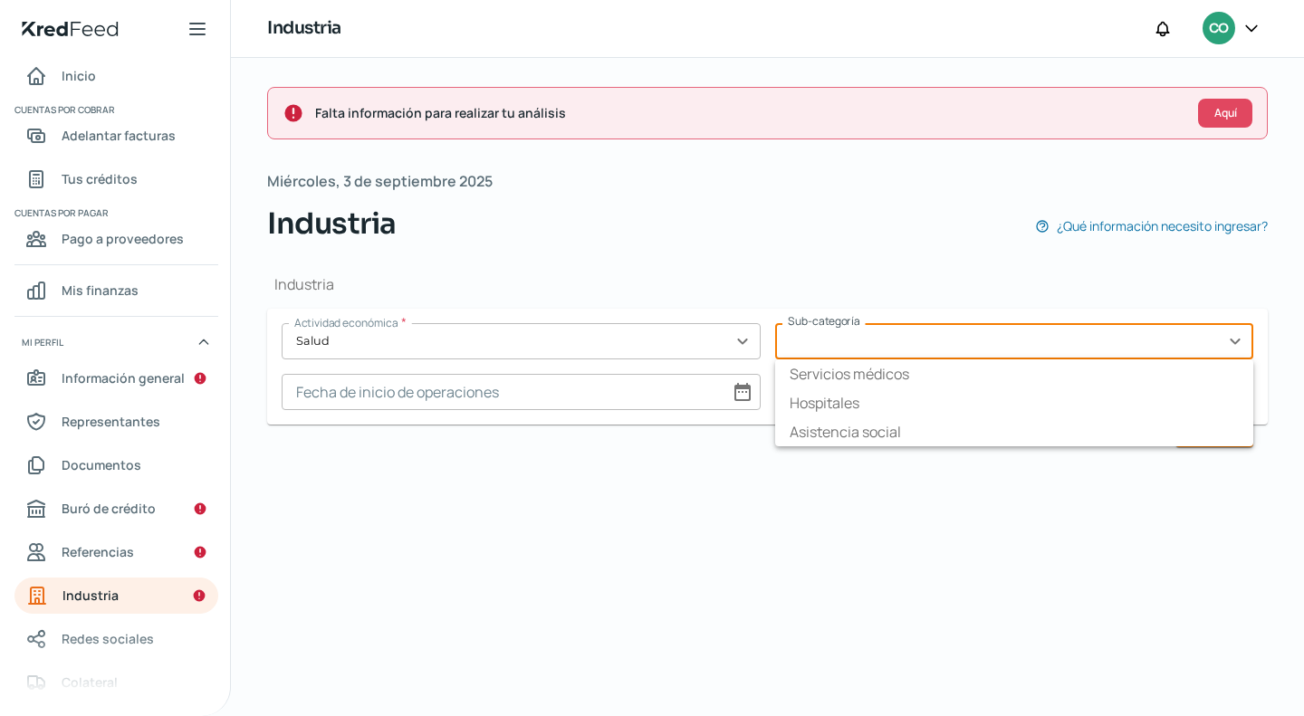
click at [1235, 341] on input "text" at bounding box center [1014, 341] width 479 height 36
click at [742, 335] on input "text" at bounding box center [521, 341] width 479 height 36
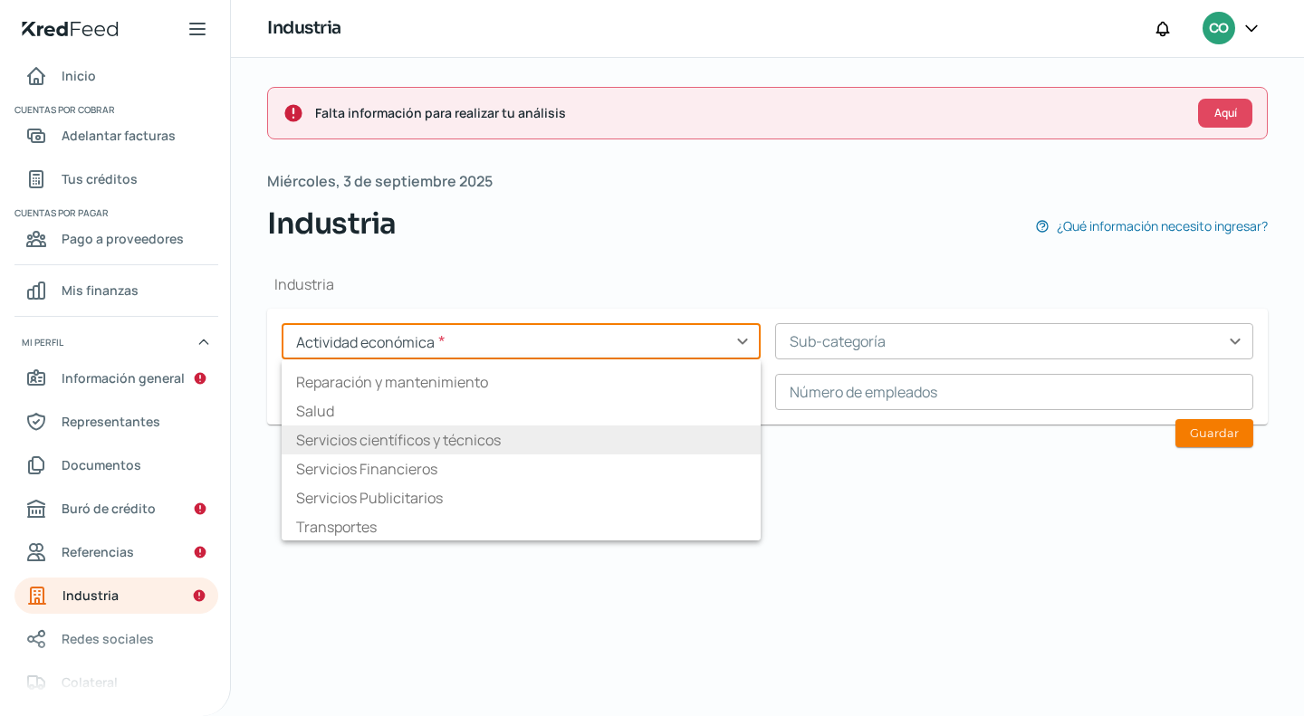
scroll to position [283, 0]
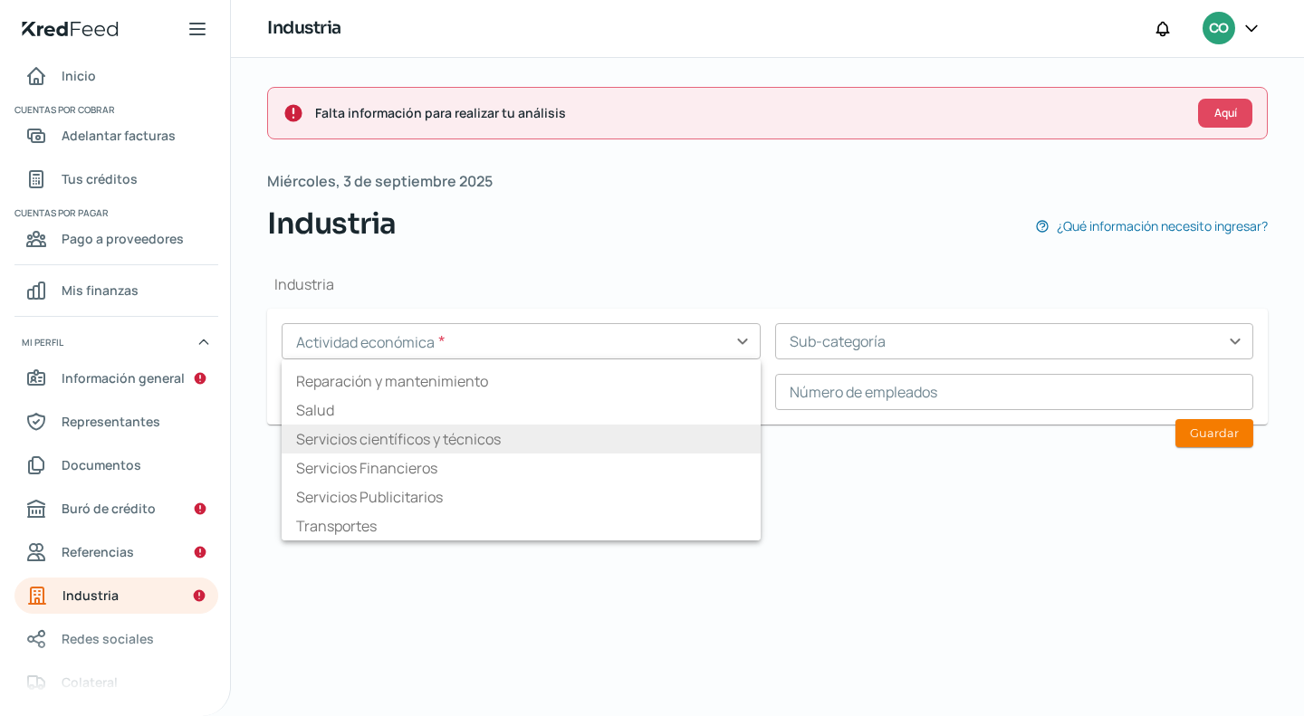
click at [543, 440] on li "Servicios científicos y técnicos" at bounding box center [521, 439] width 479 height 29
type input "Servicios científicos y técnicos"
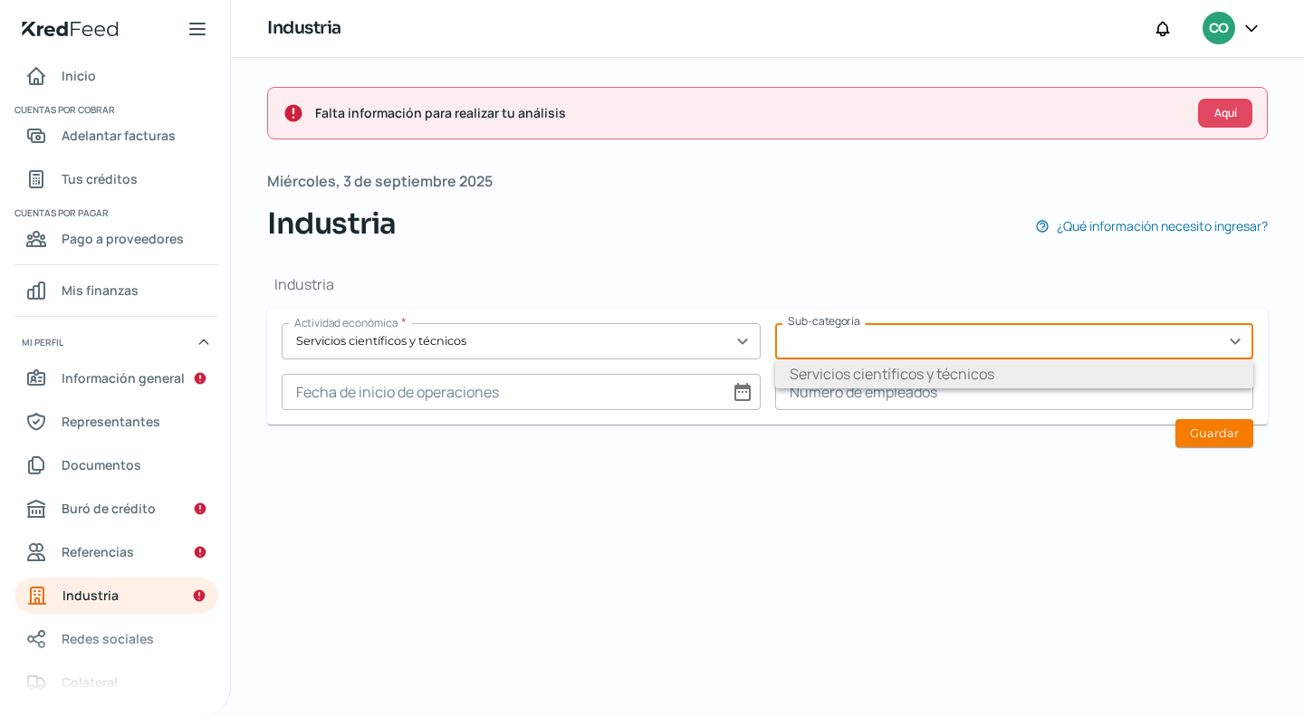
click at [1094, 325] on input "text" at bounding box center [1014, 341] width 479 height 36
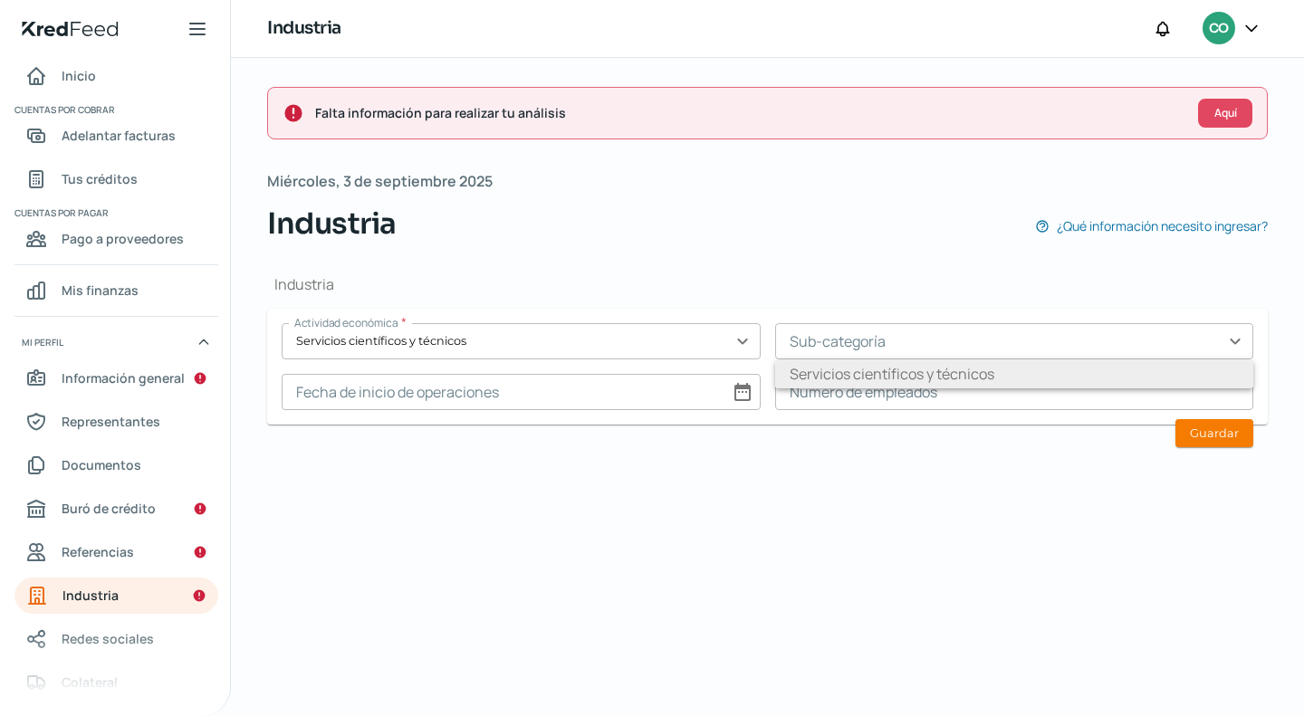
click at [996, 369] on li "Servicios científicos y técnicos" at bounding box center [1014, 373] width 479 height 29
type input "Servicios científicos y técnicos"
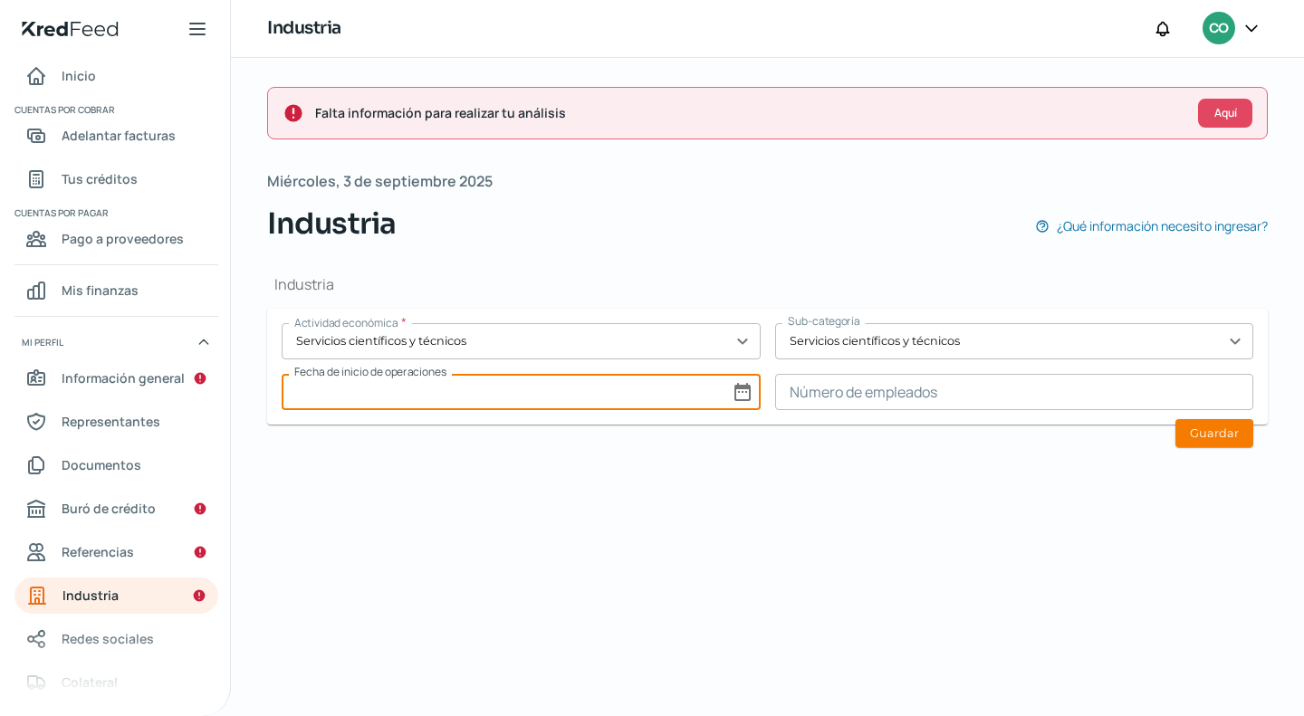
click at [744, 390] on input at bounding box center [521, 392] width 479 height 36
select select "8"
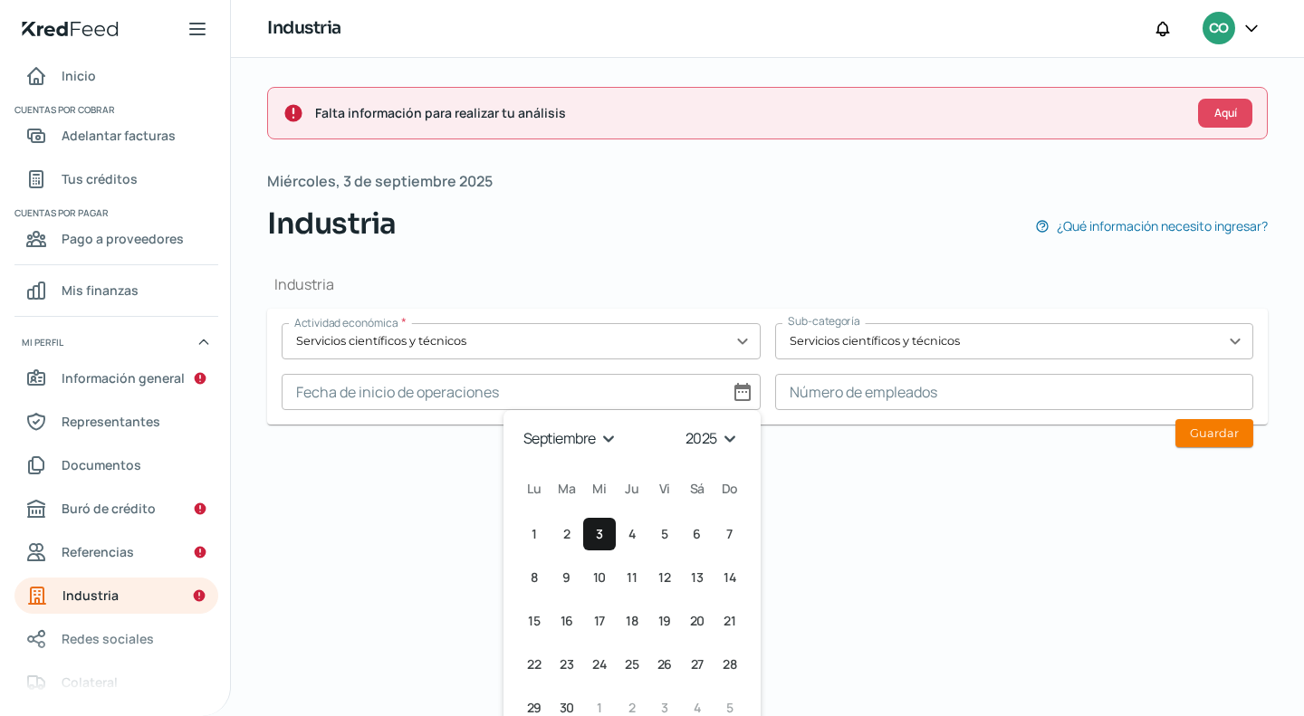
click at [727, 435] on select "1925 1926 1927 1928 1929 1930 1931 1932 1933 1934 1935 1936 1937 1938 1939 1940…" at bounding box center [714, 439] width 64 height 28
select select "2011"
click at [683, 425] on select "1925 1926 1927 1928 1929 1930 1931 1932 1933 1934 1935 1936 1937 1938 1939 1940…" at bounding box center [714, 439] width 64 height 28
click at [597, 447] on select "enero febrero marzo [PERSON_NAME] [PERSON_NAME] septiembre octubre noviembre di…" at bounding box center [570, 439] width 105 height 28
select select "3"
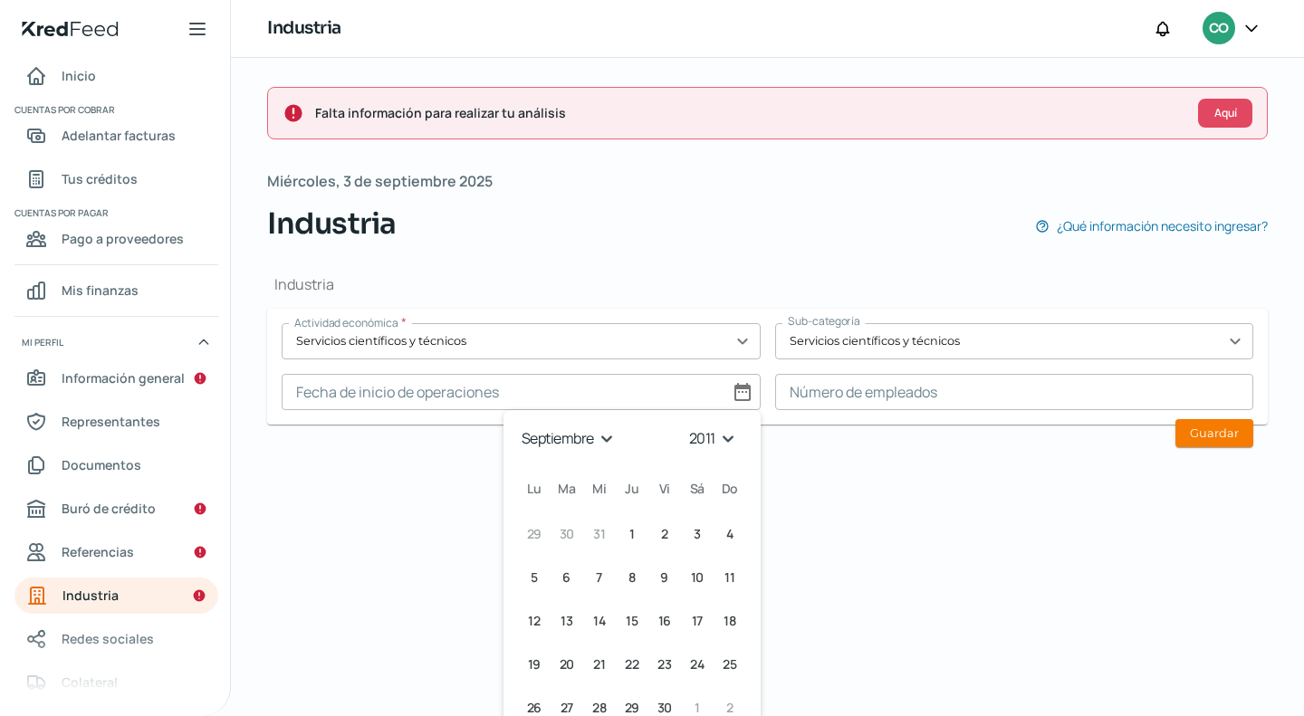
click at [518, 425] on select "enero febrero marzo [PERSON_NAME] [PERSON_NAME] septiembre octubre noviembre di…" at bounding box center [570, 439] width 105 height 28
click at [573, 578] on button "5 [DATE] ([DATE])" at bounding box center [567, 577] width 33 height 33
type input "[DATE]"
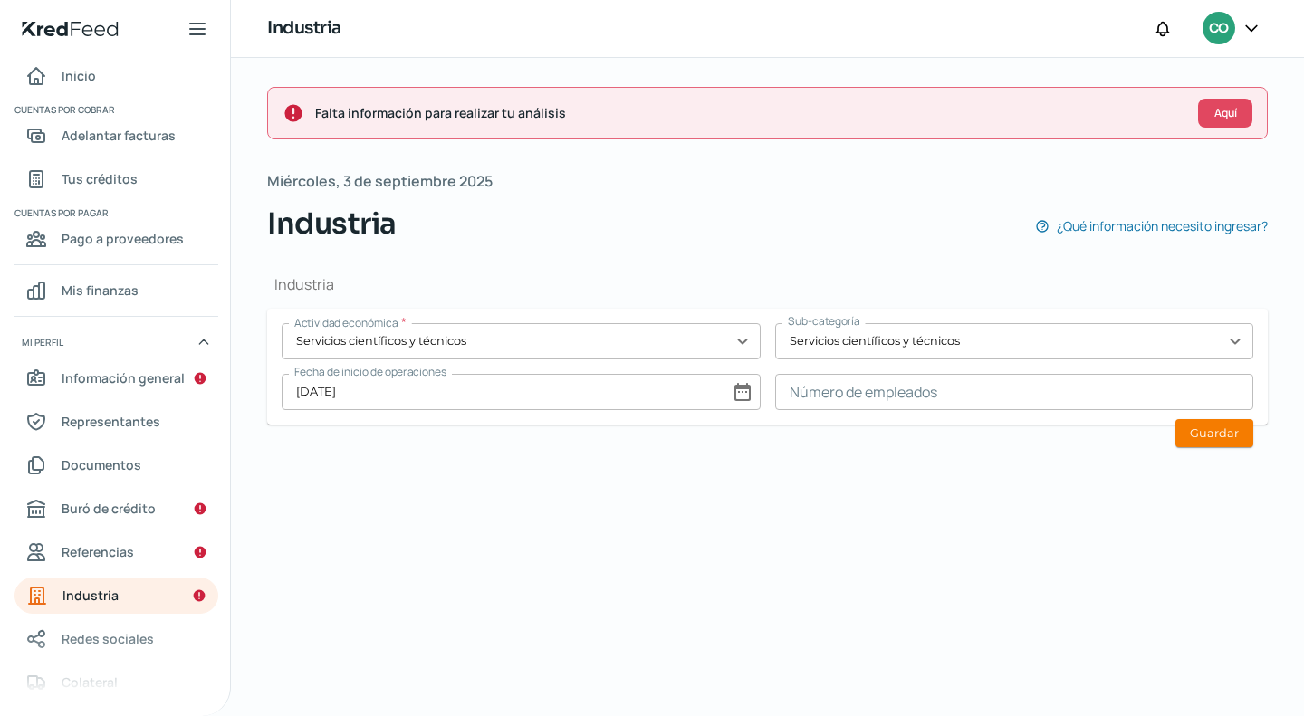
click at [856, 394] on input at bounding box center [1014, 392] width 479 height 36
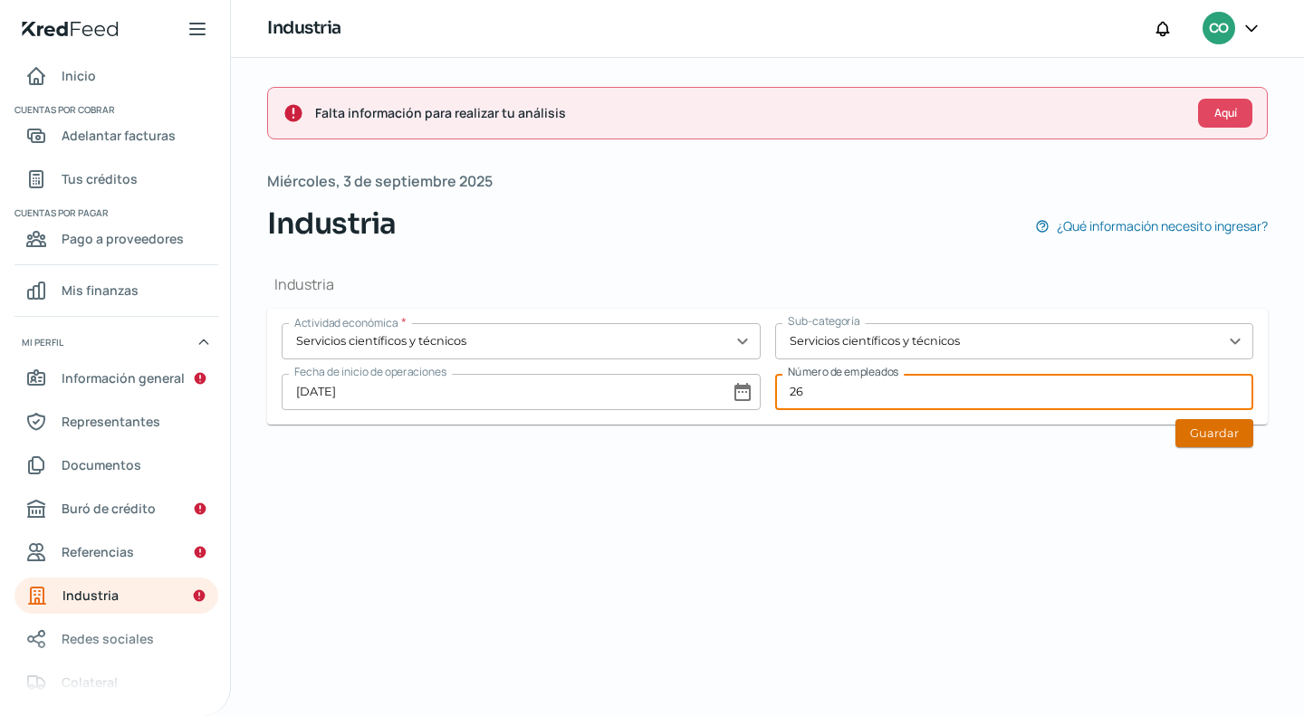
type input "26"
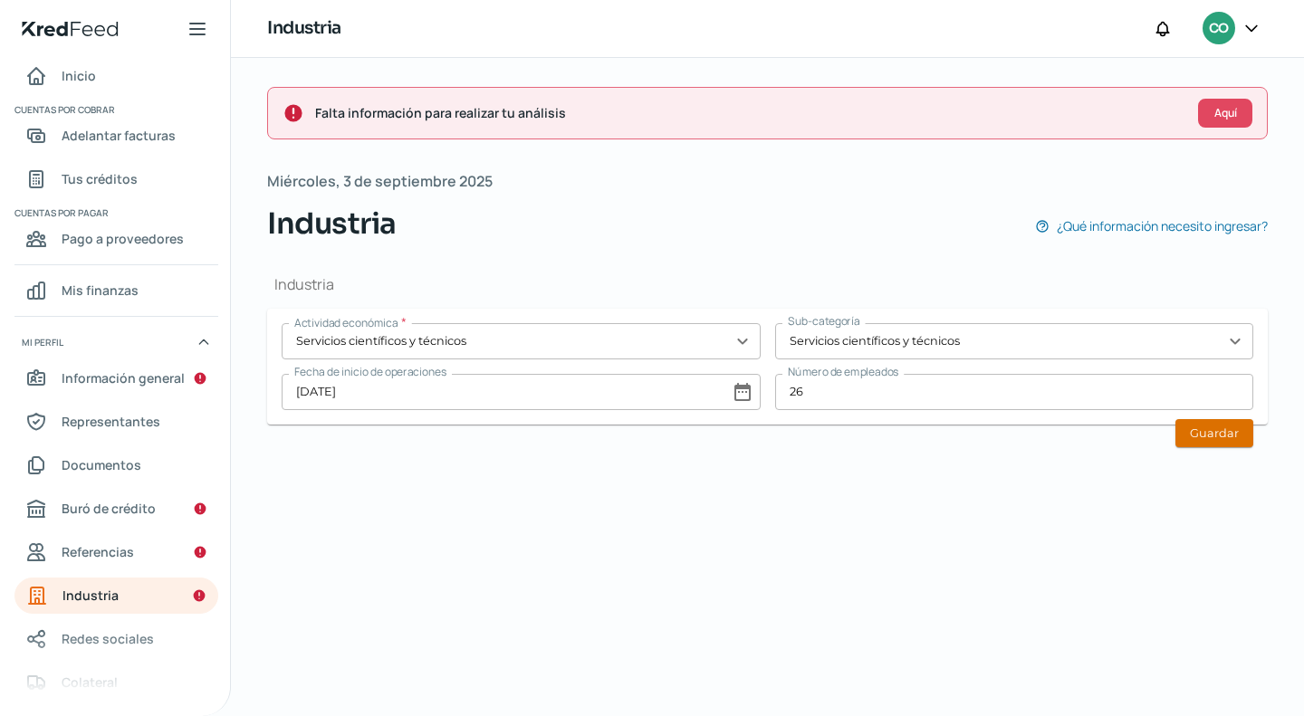
click at [1199, 436] on button "Guardar" at bounding box center [1214, 433] width 78 height 28
